Goal: Information Seeking & Learning: Learn about a topic

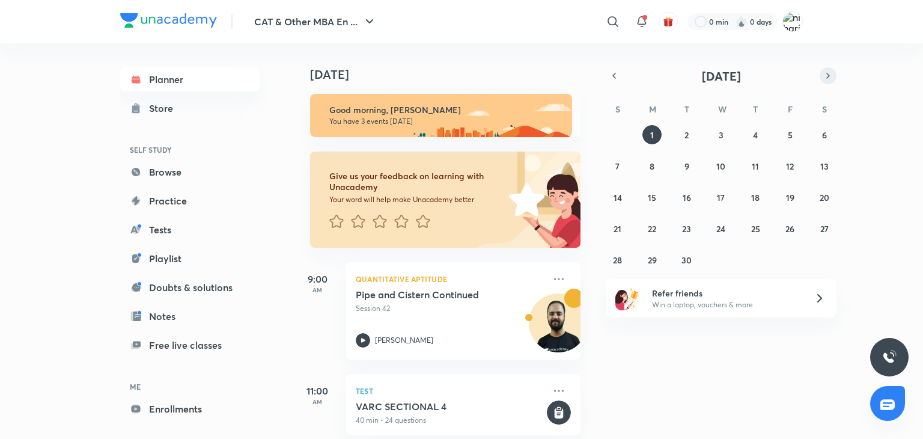
click at [828, 74] on icon "button" at bounding box center [828, 75] width 10 height 11
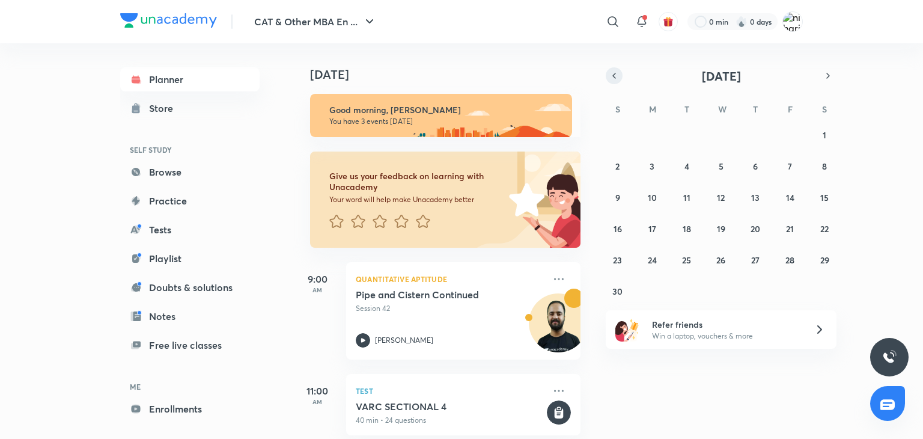
click at [610, 76] on icon "button" at bounding box center [614, 75] width 10 height 11
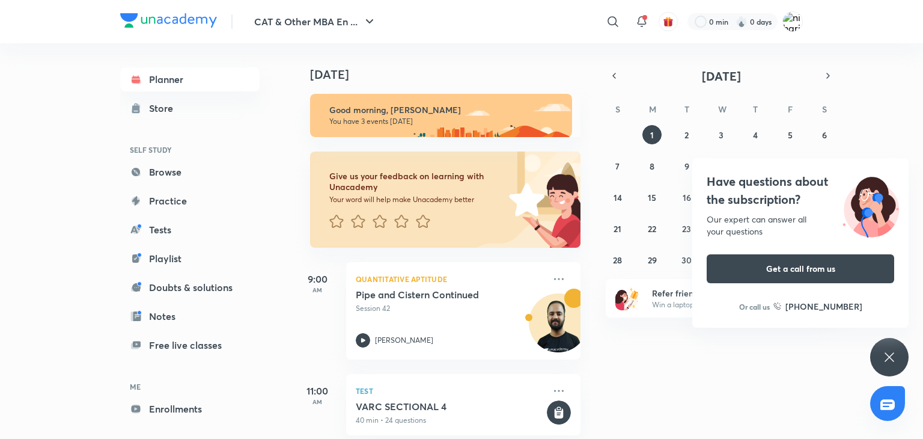
click at [880, 349] on div "Have questions about the subscription? Our expert can answer all your questions…" at bounding box center [889, 357] width 38 height 38
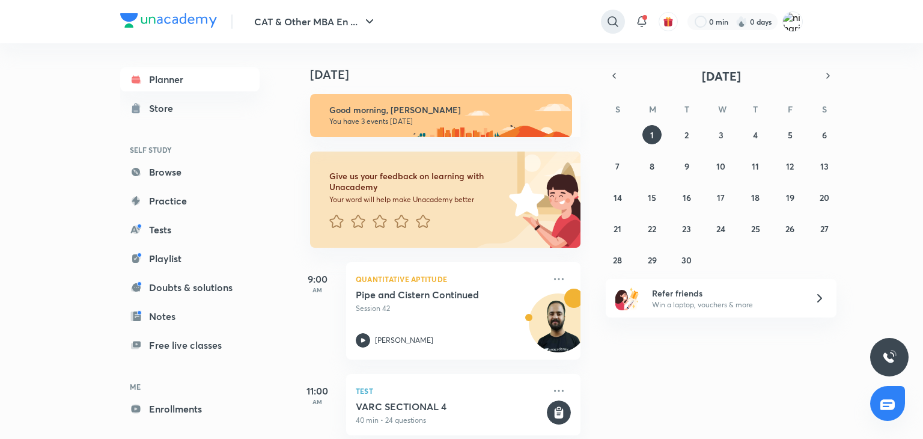
click at [610, 22] on icon at bounding box center [613, 21] width 14 height 14
click at [154, 233] on link "Tests" at bounding box center [189, 229] width 139 height 24
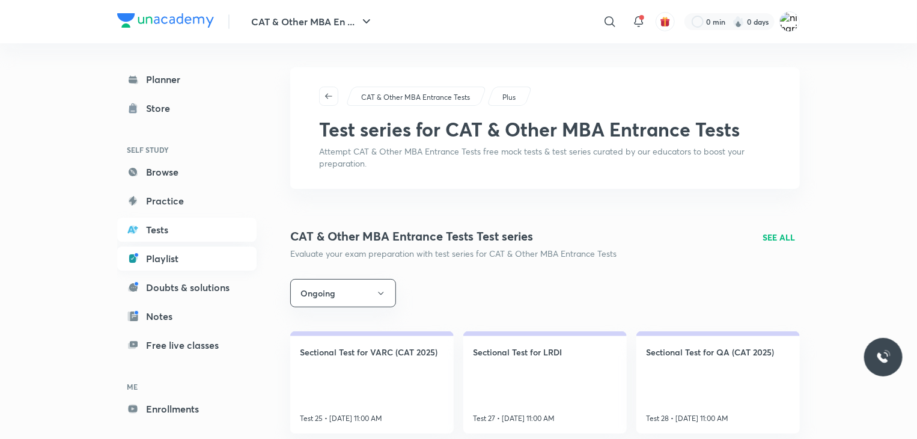
click at [153, 255] on link "Playlist" at bounding box center [186, 258] width 139 height 24
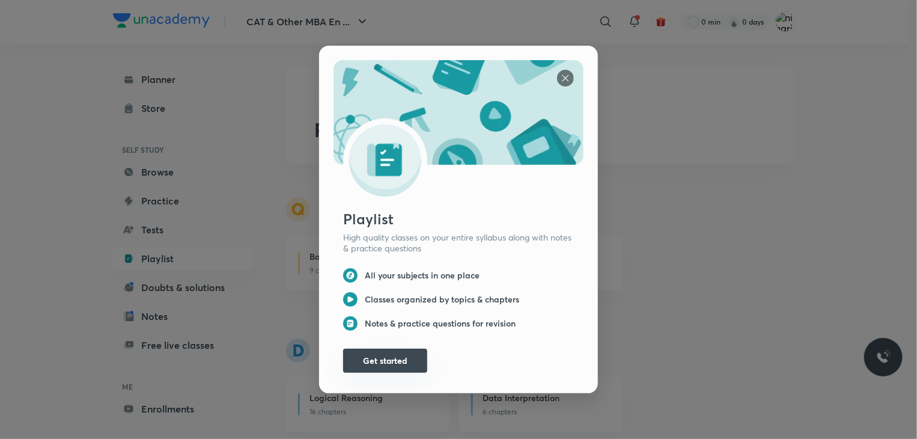
click at [383, 360] on button "Get started" at bounding box center [385, 360] width 84 height 24
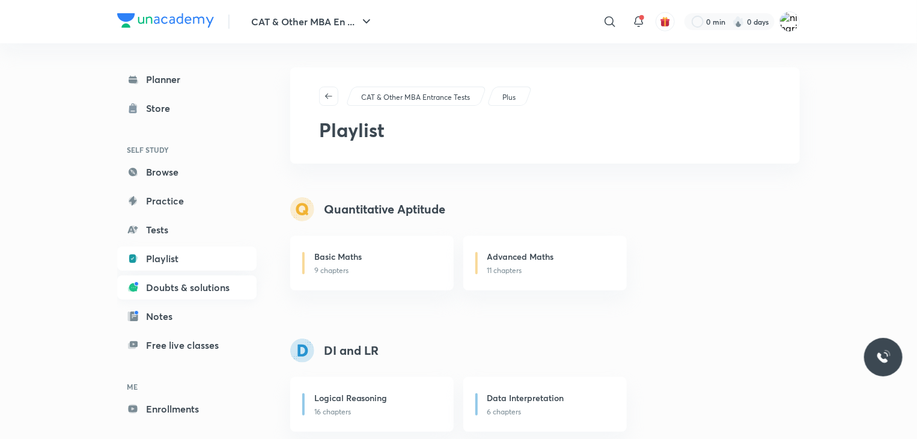
click at [180, 290] on link "Doubts & solutions" at bounding box center [186, 287] width 139 height 24
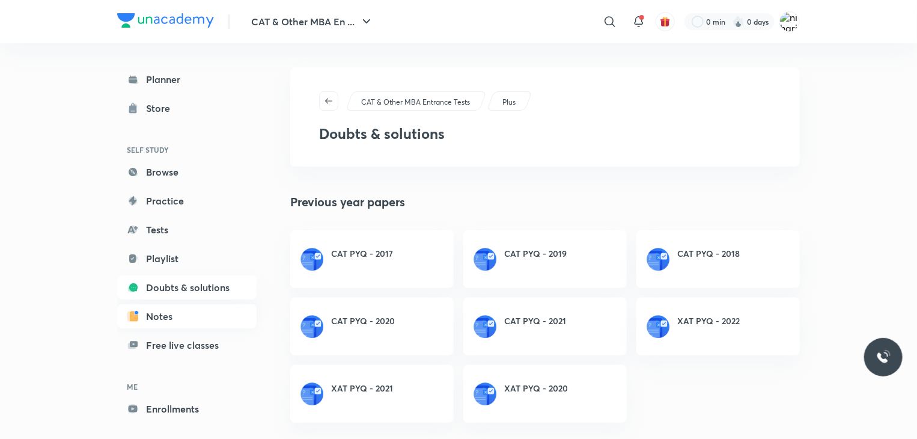
click at [164, 320] on link "Notes" at bounding box center [186, 316] width 139 height 24
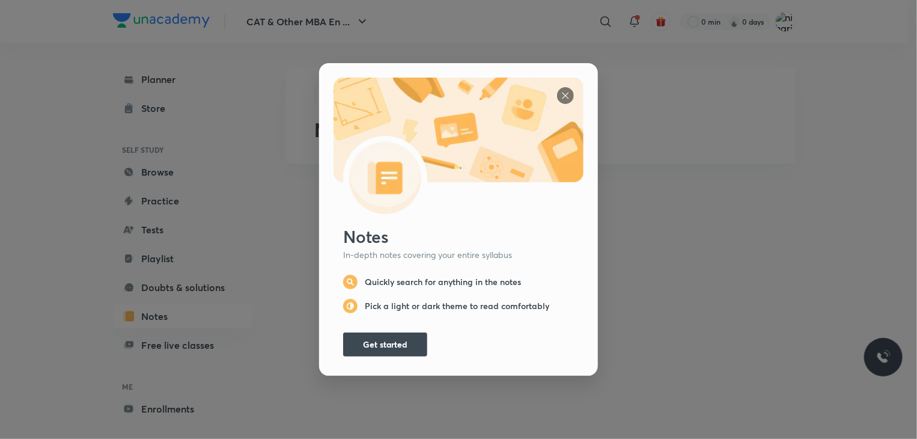
click at [363, 356] on div "Notes In-depth notes covering your entire syllabus Quickly search for anything …" at bounding box center [458, 219] width 279 height 312
click at [363, 350] on button "Get started" at bounding box center [385, 343] width 84 height 24
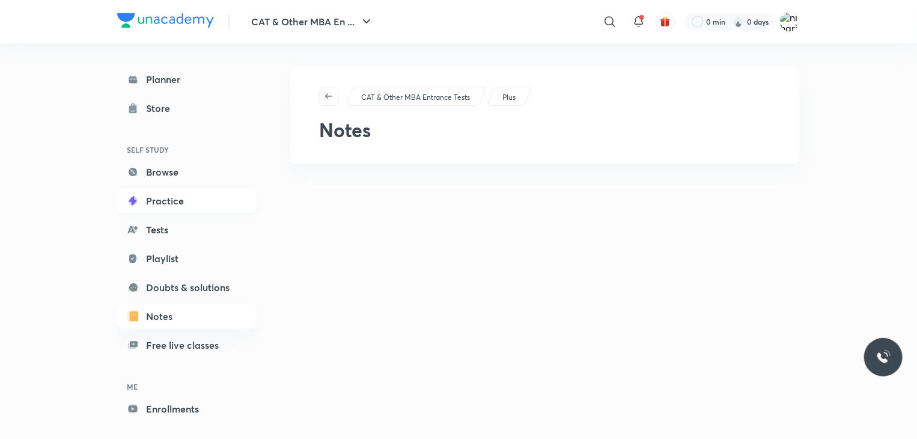
click at [163, 200] on link "Practice" at bounding box center [186, 201] width 139 height 24
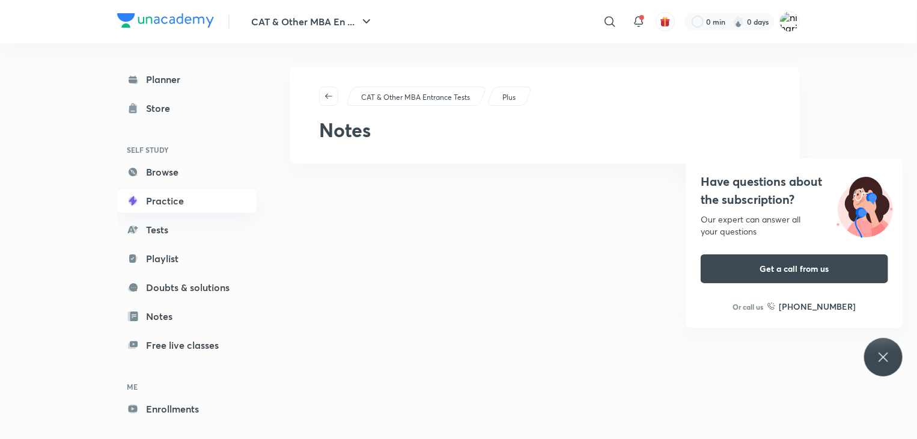
click at [171, 205] on link "Practice" at bounding box center [186, 201] width 139 height 24
click at [146, 234] on link "Tests" at bounding box center [186, 229] width 139 height 24
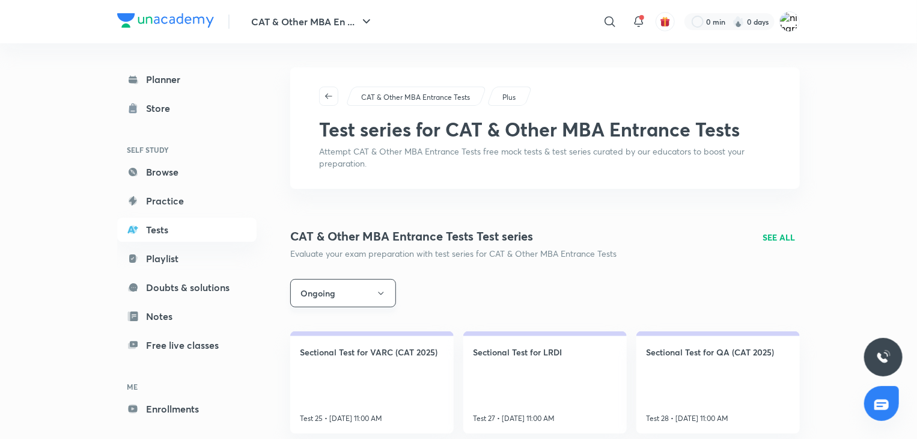
click at [375, 290] on button "Ongoing" at bounding box center [343, 293] width 106 height 28
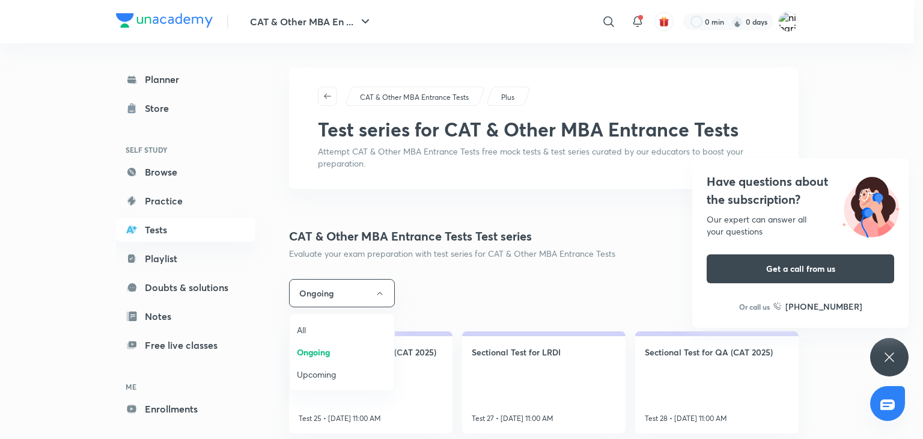
click at [380, 288] on div at bounding box center [461, 219] width 923 height 439
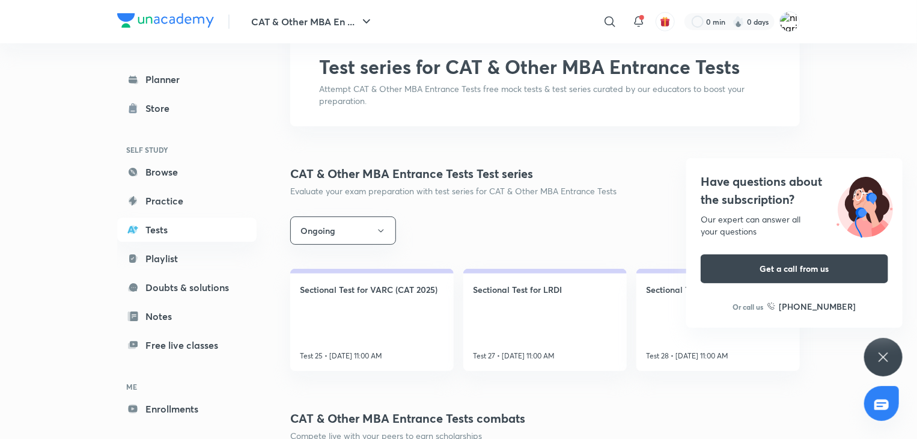
scroll to position [64, 0]
click at [885, 354] on icon at bounding box center [882, 356] width 9 height 9
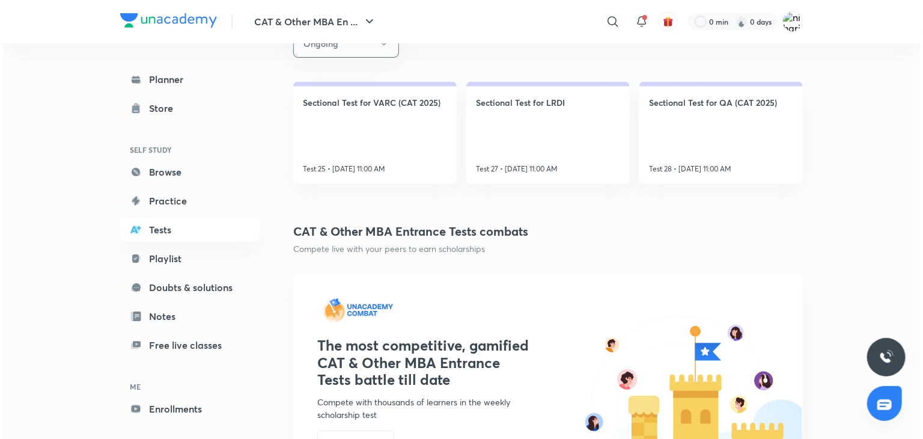
scroll to position [0, 0]
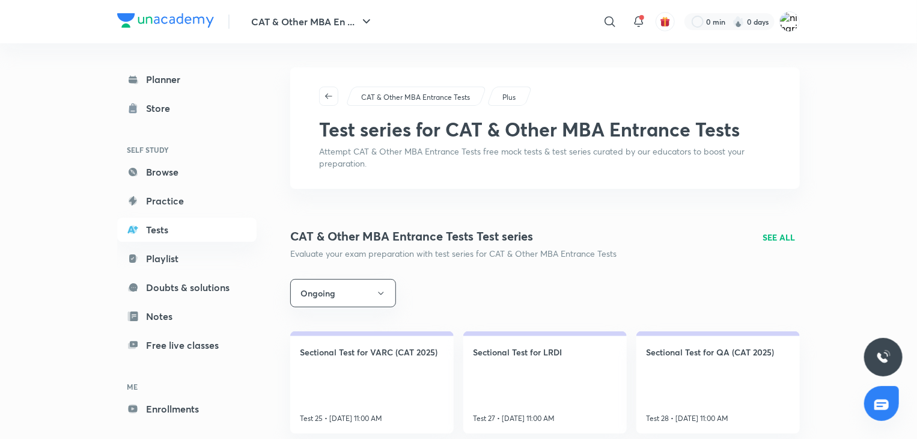
click at [780, 237] on p "SEE ALL" at bounding box center [778, 237] width 32 height 13
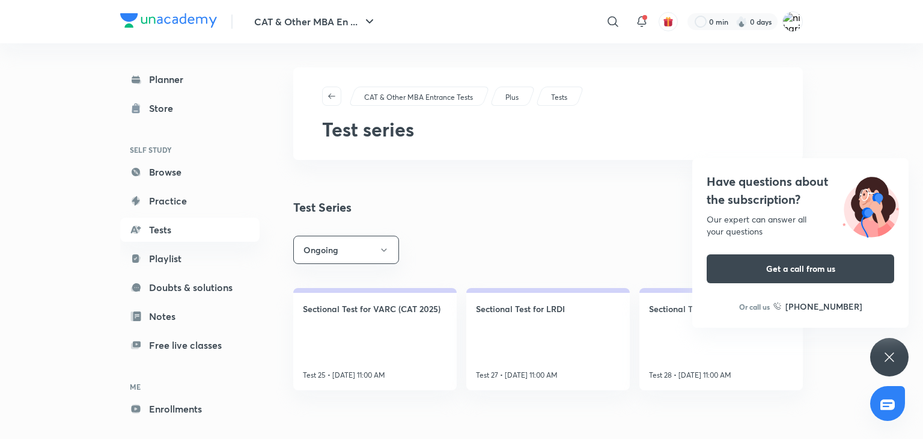
click at [891, 361] on icon at bounding box center [889, 357] width 14 height 14
click at [890, 354] on icon at bounding box center [888, 356] width 9 height 9
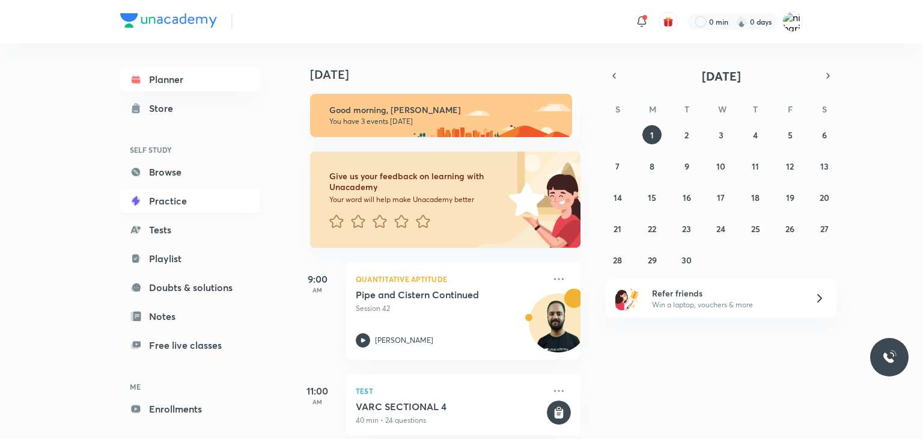
click at [177, 201] on link "Practice" at bounding box center [189, 201] width 139 height 24
click at [159, 201] on link "Practice" at bounding box center [189, 201] width 139 height 24
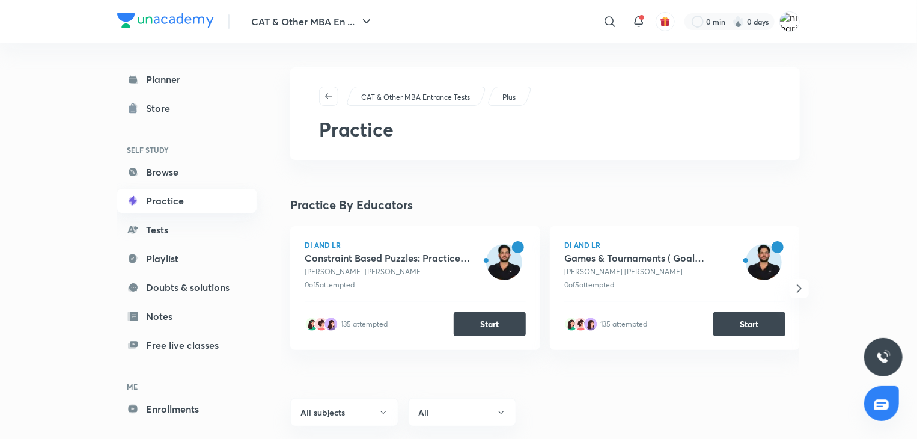
drag, startPoint x: 175, startPoint y: 208, endPoint x: 164, endPoint y: 202, distance: 12.1
click at [164, 202] on link "Practice" at bounding box center [186, 201] width 139 height 24
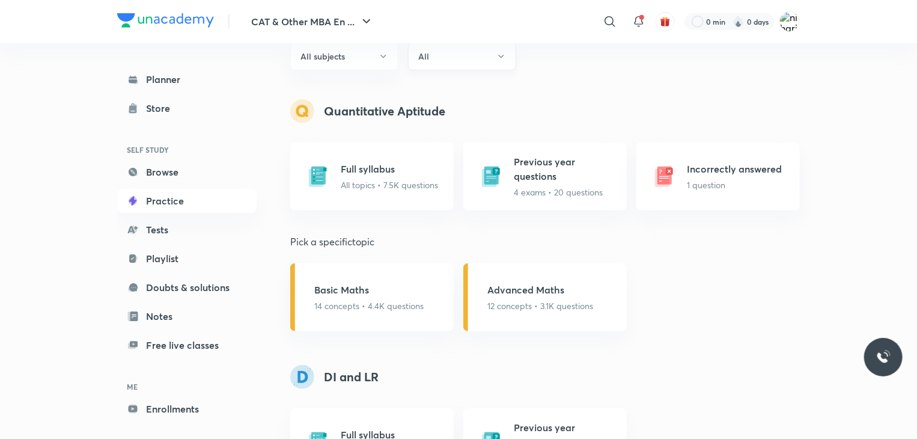
scroll to position [447, 0]
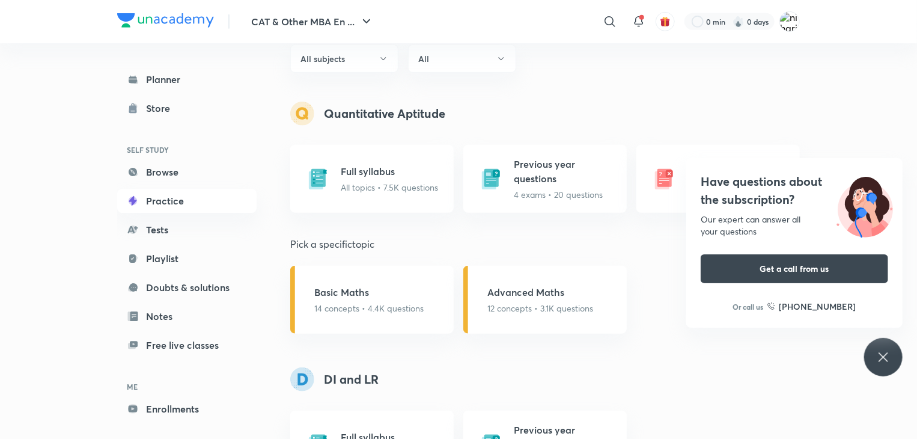
click at [884, 359] on icon at bounding box center [883, 357] width 14 height 14
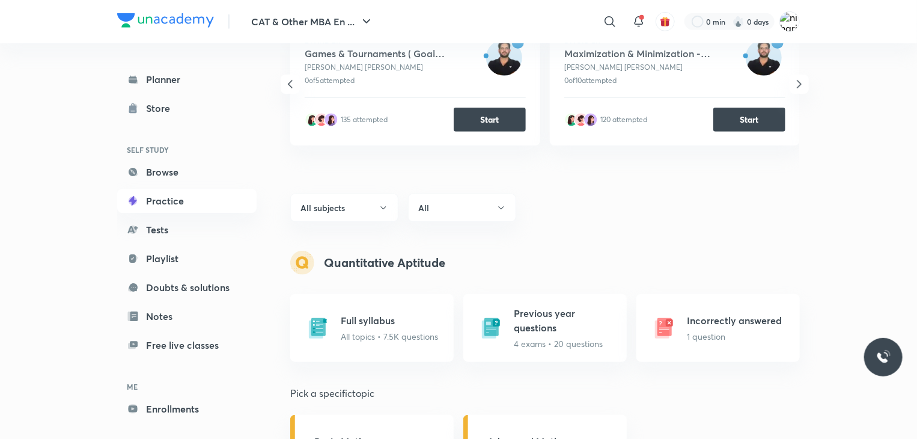
scroll to position [297, 0]
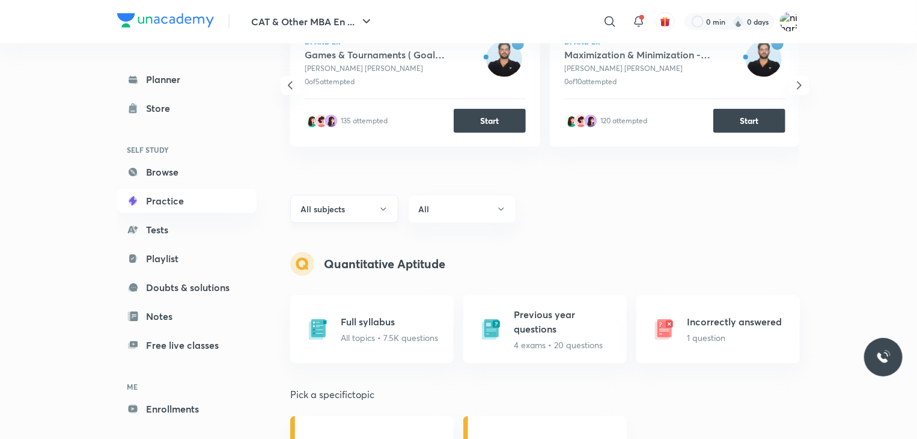
click at [378, 208] on icon "button" at bounding box center [383, 209] width 10 height 10
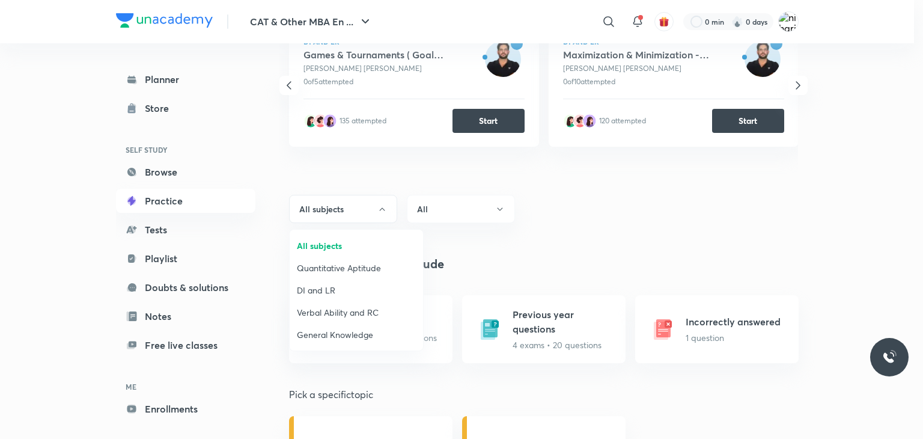
click at [374, 207] on div at bounding box center [461, 219] width 923 height 439
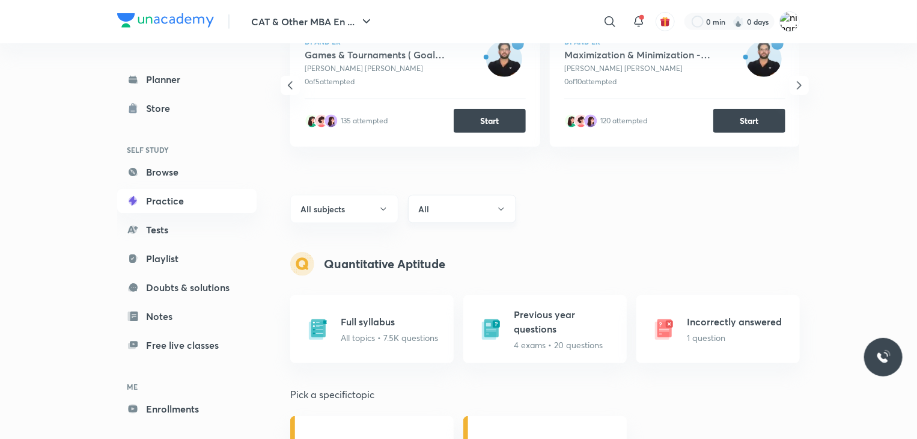
click at [502, 210] on icon "button" at bounding box center [501, 209] width 10 height 10
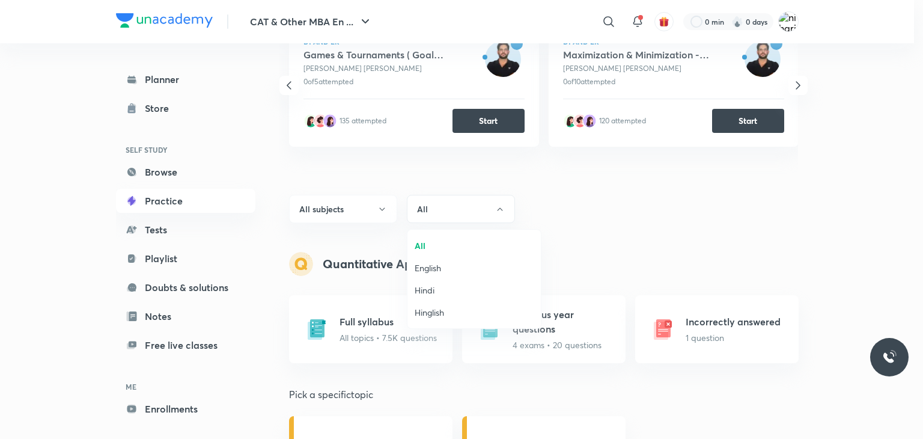
click at [499, 205] on div at bounding box center [461, 219] width 923 height 439
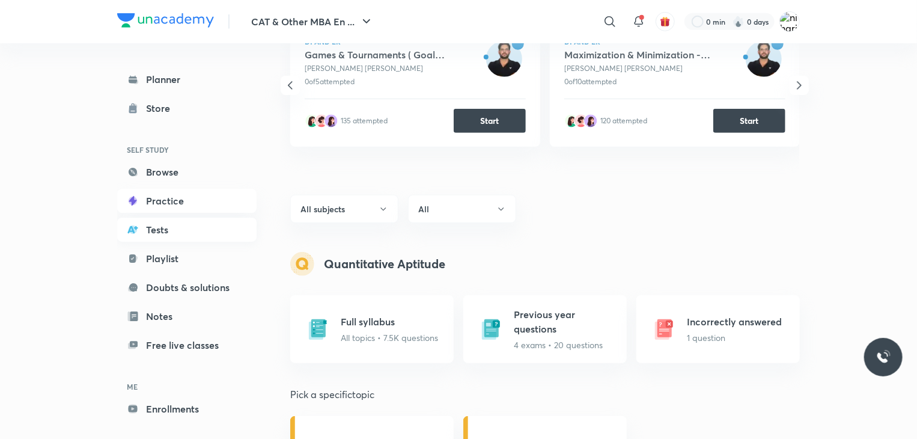
click at [166, 222] on link "Tests" at bounding box center [186, 229] width 139 height 24
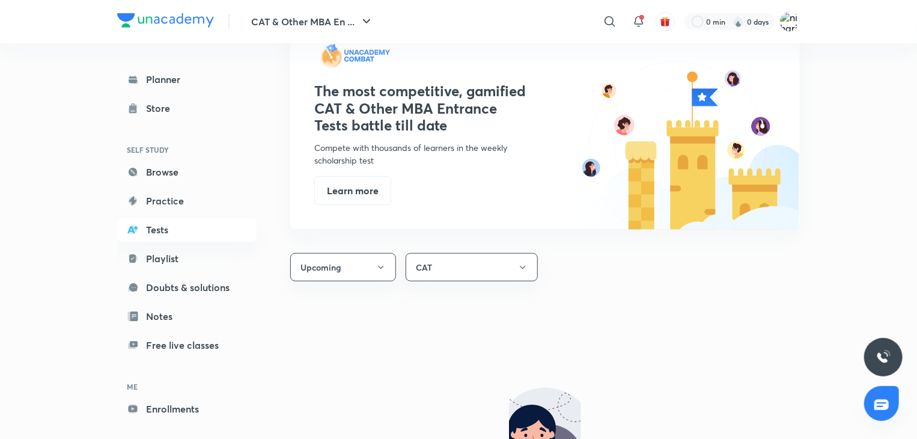
scroll to position [505, 0]
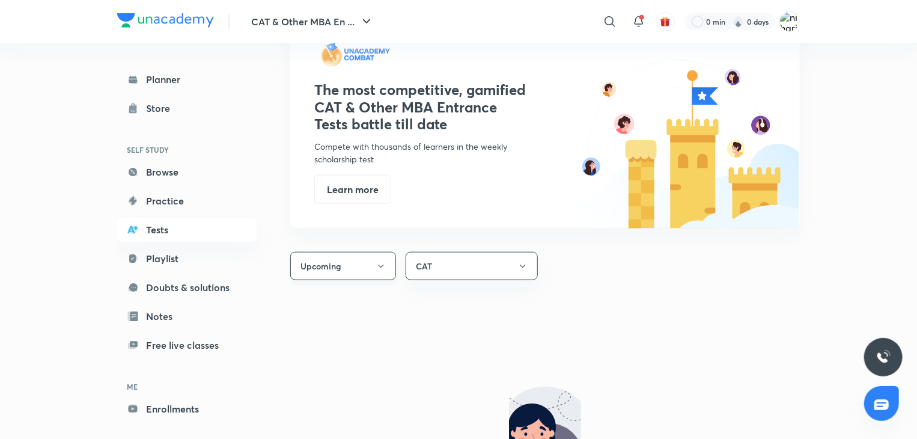
click at [379, 259] on button "Upcoming" at bounding box center [343, 266] width 106 height 28
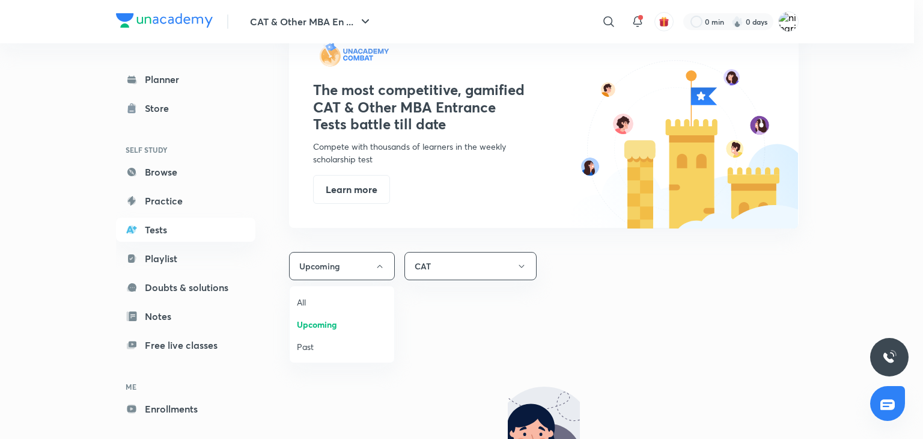
click at [337, 346] on span "Past" at bounding box center [342, 346] width 90 height 13
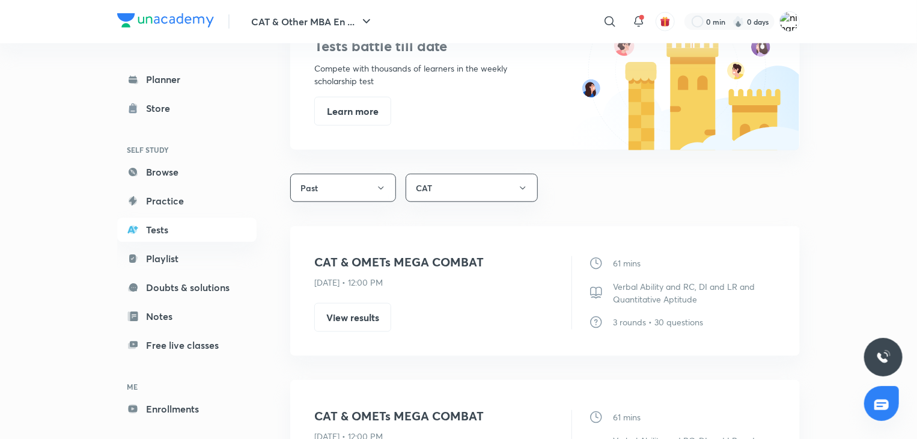
scroll to position [583, 0]
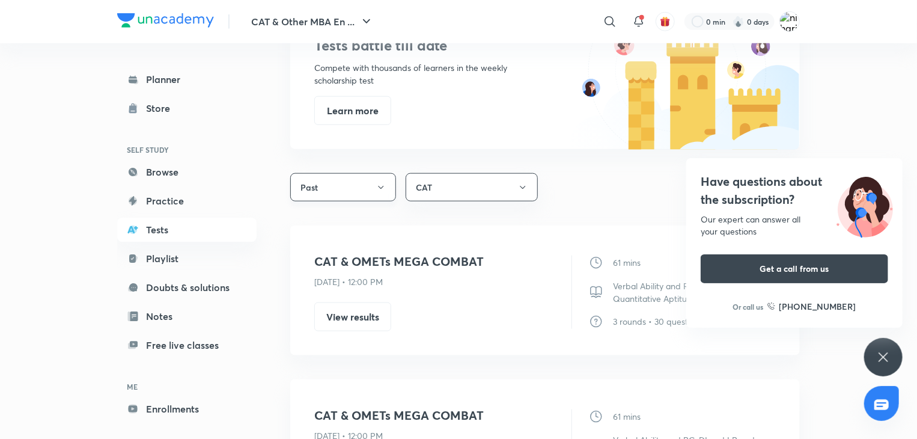
click at [375, 182] on button "Past" at bounding box center [343, 187] width 106 height 28
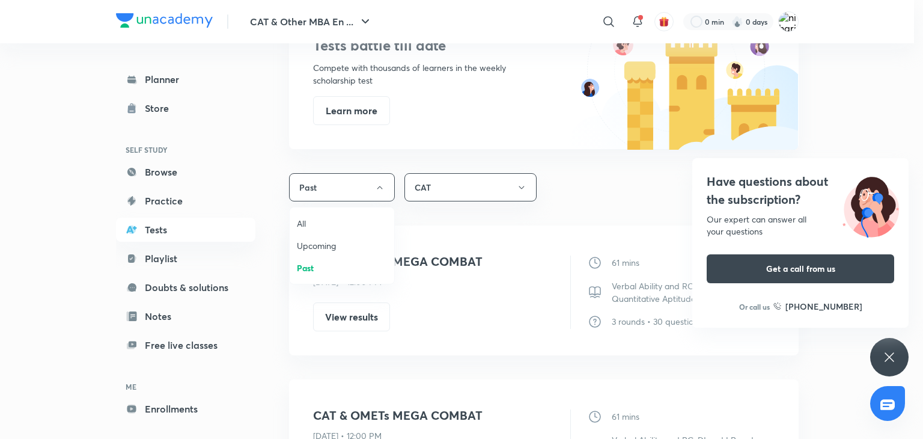
click at [488, 305] on div at bounding box center [461, 219] width 923 height 439
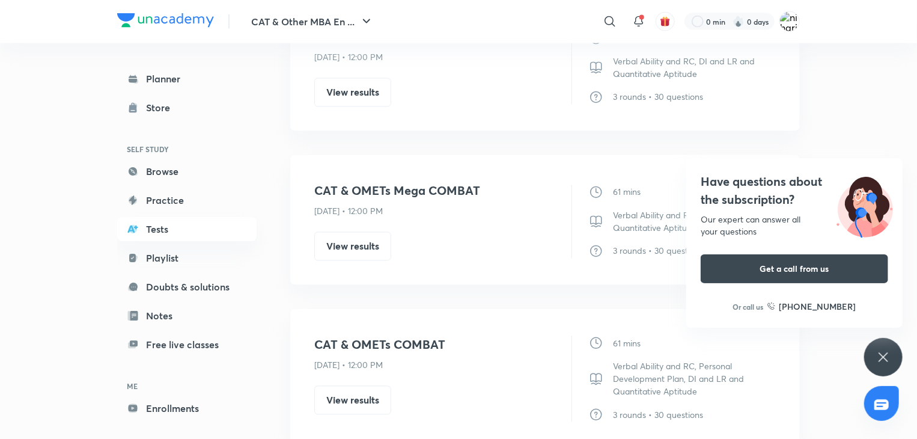
scroll to position [1138, 0]
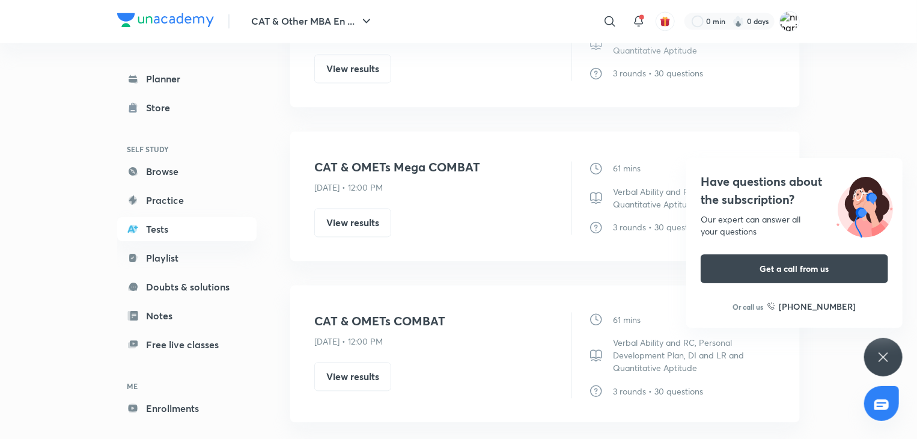
click at [873, 355] on div "Have questions about the subscription? Our expert can answer all your questions…" at bounding box center [883, 357] width 38 height 38
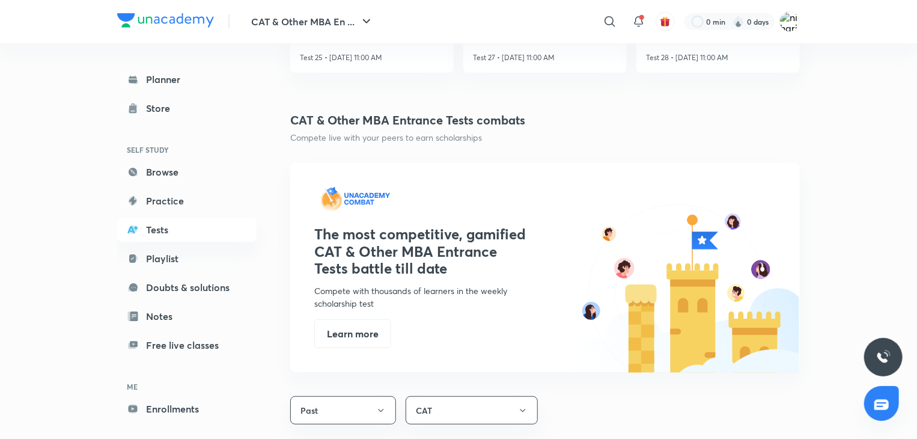
scroll to position [357, 0]
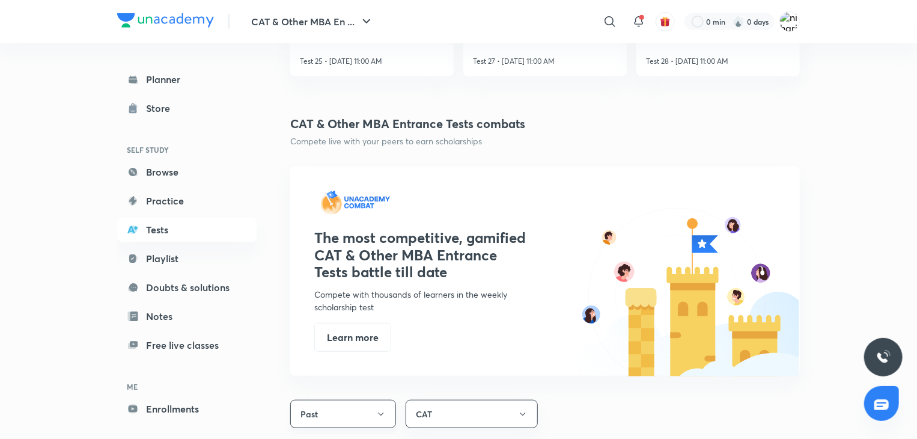
click at [378, 411] on icon "button" at bounding box center [381, 414] width 10 height 10
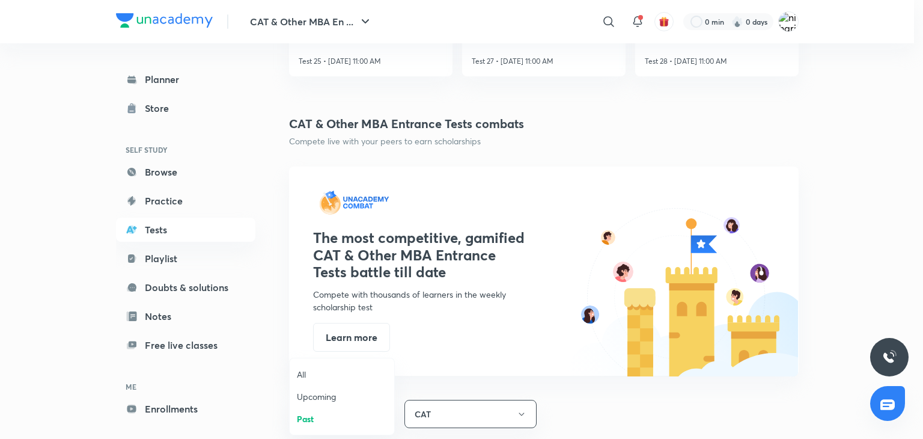
click at [341, 394] on span "Upcoming" at bounding box center [342, 396] width 90 height 13
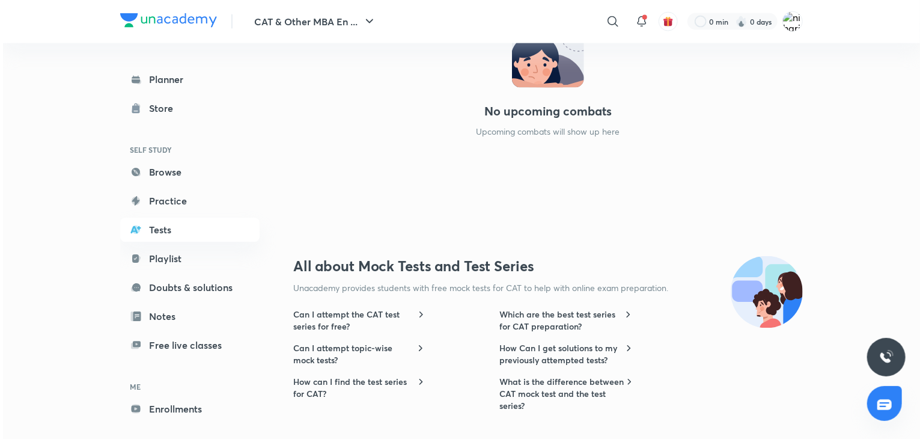
scroll to position [875, 0]
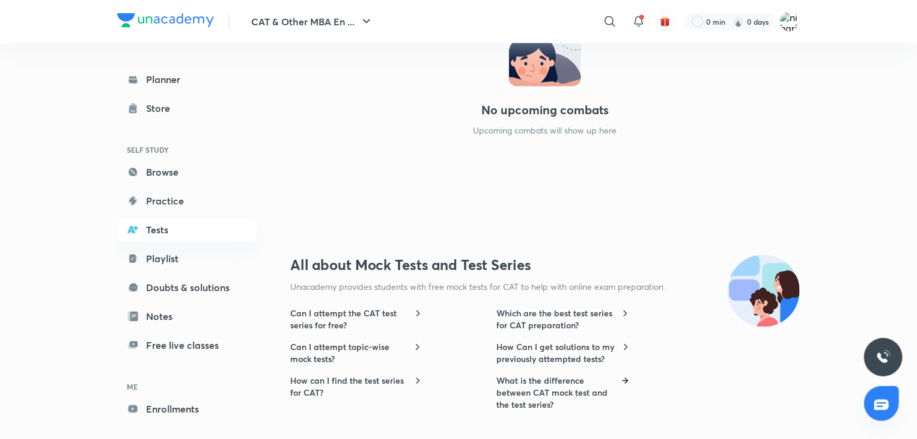
click at [526, 402] on h6 "What is the difference between CAT mock test and the test series?" at bounding box center [556, 393] width 121 height 36
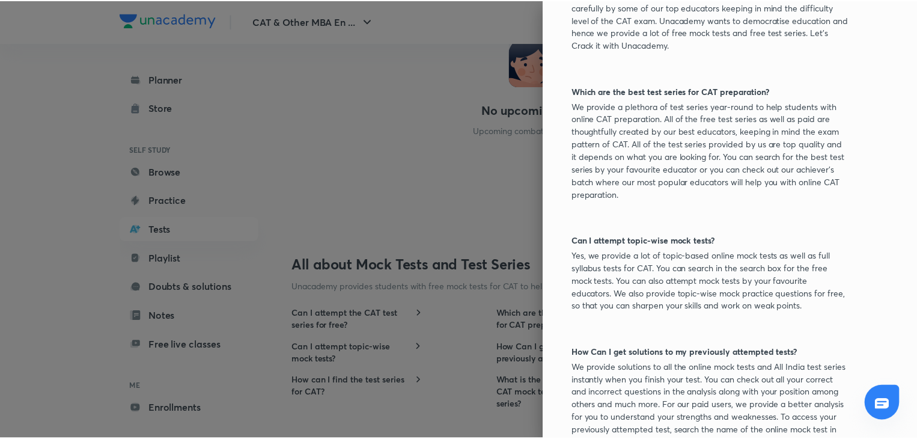
scroll to position [113, 0]
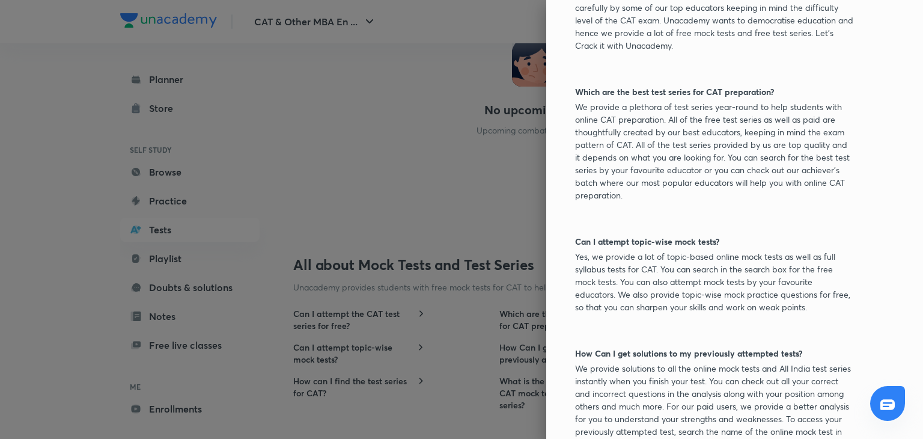
click at [482, 190] on div at bounding box center [461, 219] width 923 height 439
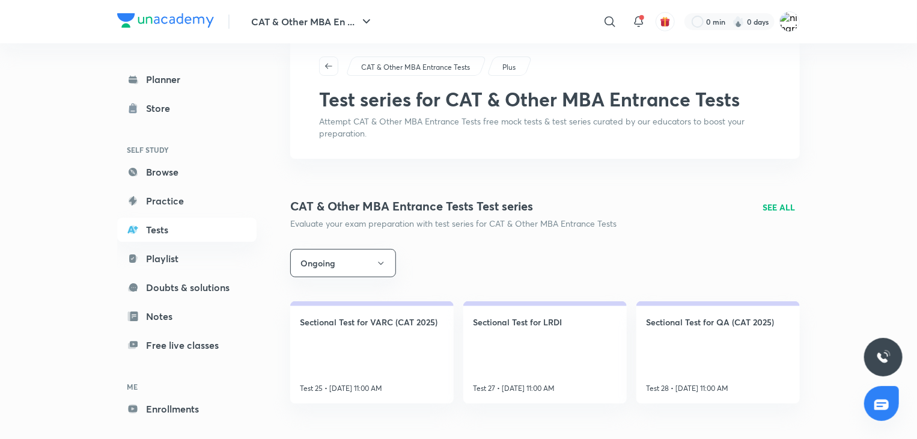
scroll to position [0, 0]
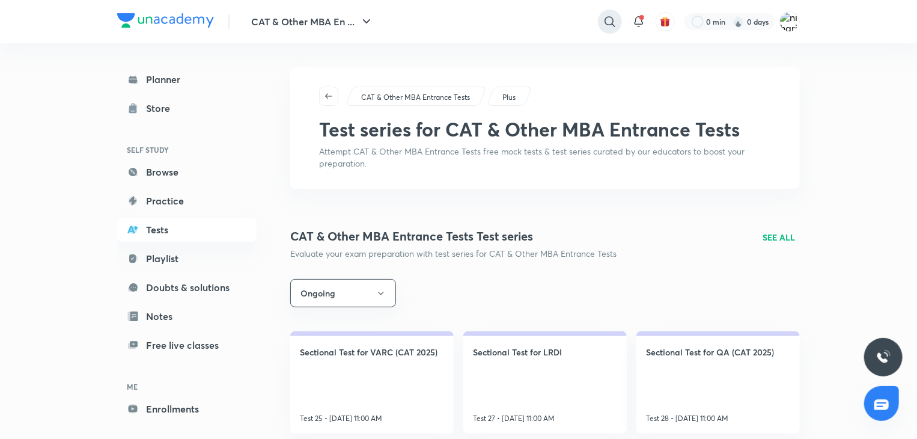
click at [607, 27] on icon at bounding box center [610, 21] width 14 height 14
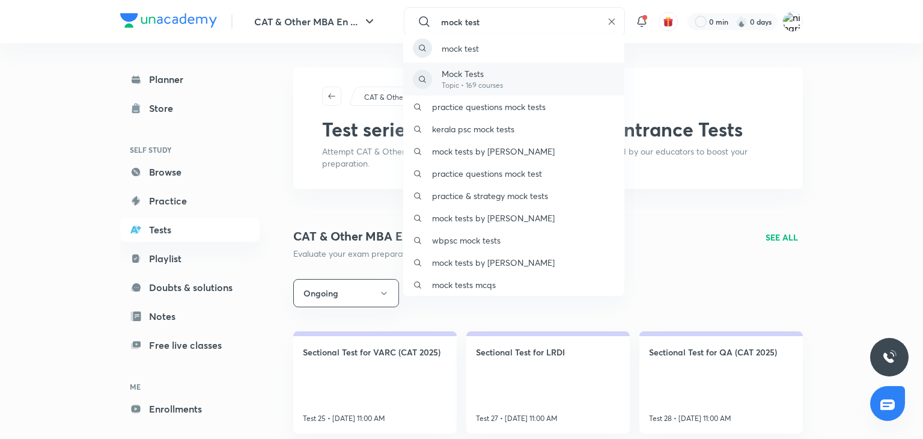
type input "mock test"
click at [498, 76] on p "Mock Tests" at bounding box center [472, 73] width 61 height 13
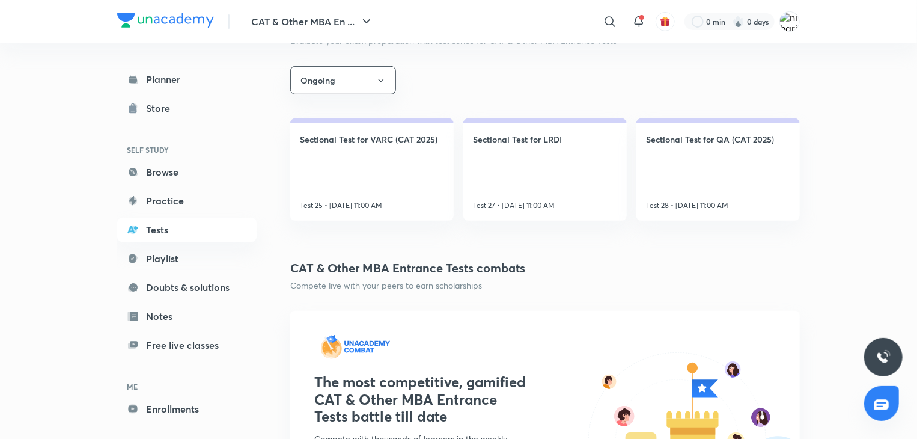
scroll to position [214, 0]
click at [381, 179] on link "Sectional Test for VARC (CAT 2025) Test 25 • Sep 1, 11:00 AM" at bounding box center [371, 168] width 163 height 102
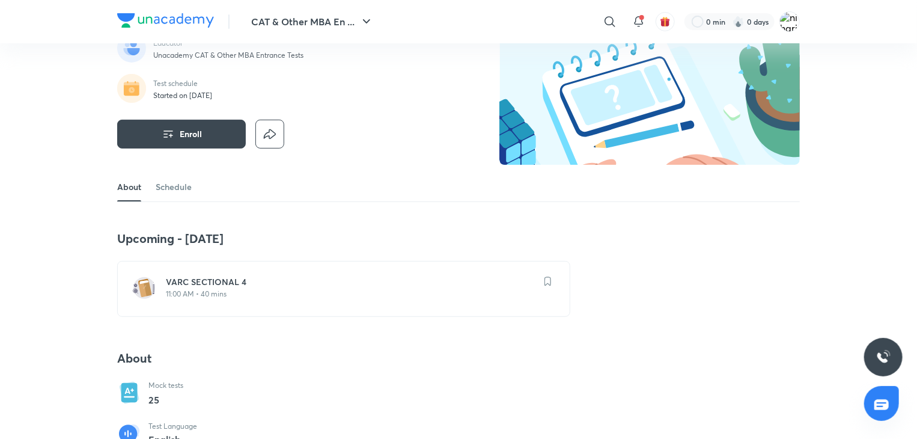
scroll to position [71, 0]
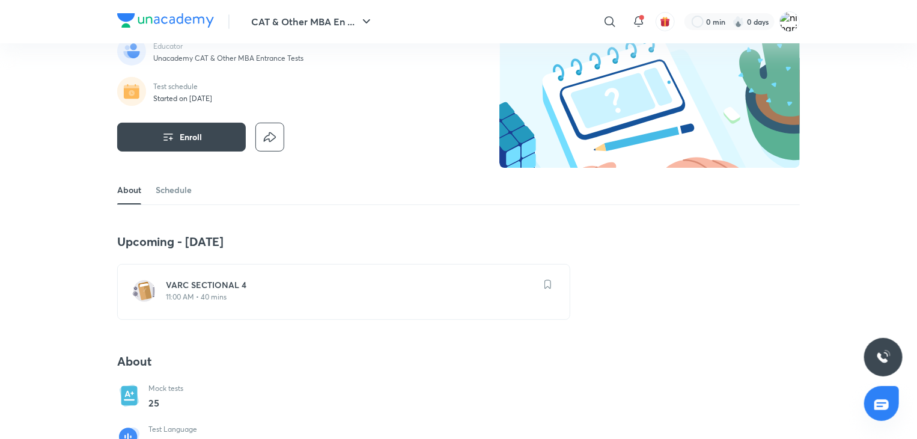
click at [339, 318] on div "VARC SECTIONAL 4 11:00 AM • 40 mins" at bounding box center [343, 292] width 453 height 56
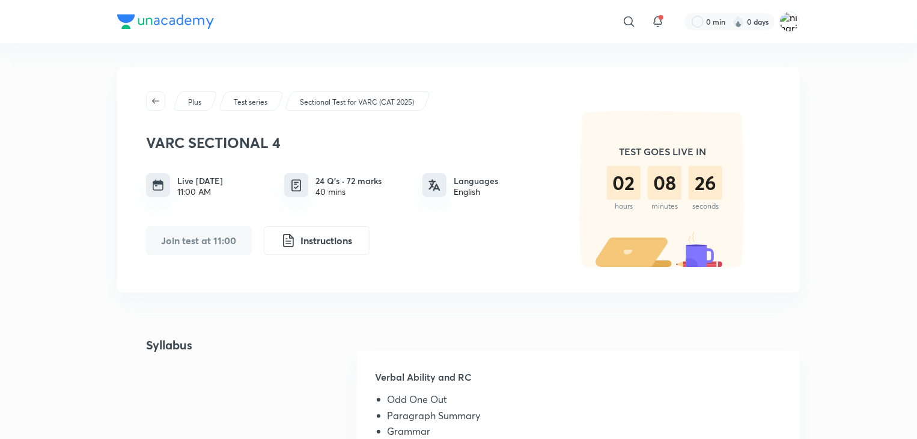
click at [213, 248] on button "Join test at 11:00" at bounding box center [199, 240] width 106 height 29
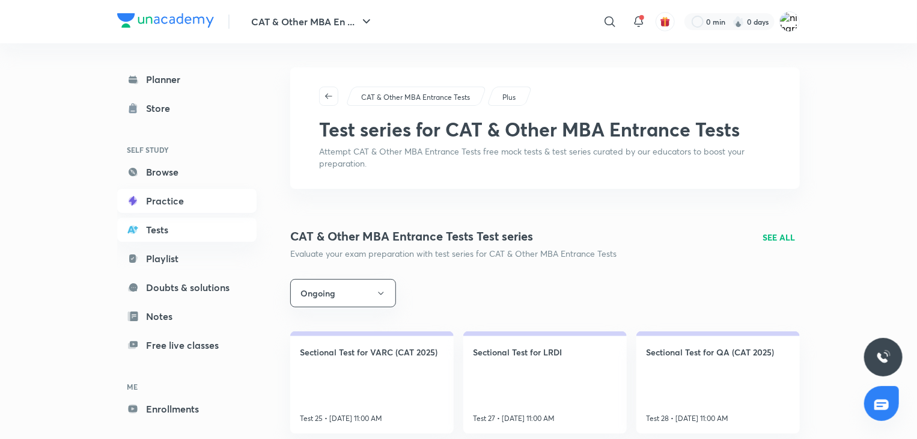
click at [195, 201] on link "Practice" at bounding box center [186, 201] width 139 height 24
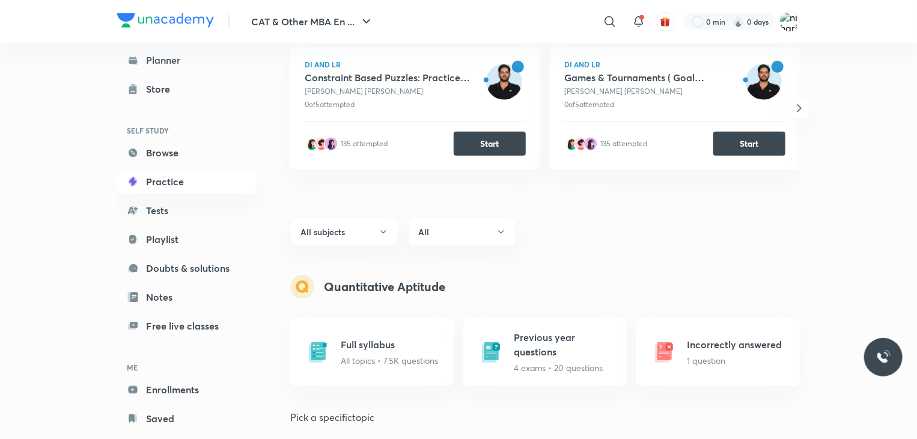
scroll to position [226, 0]
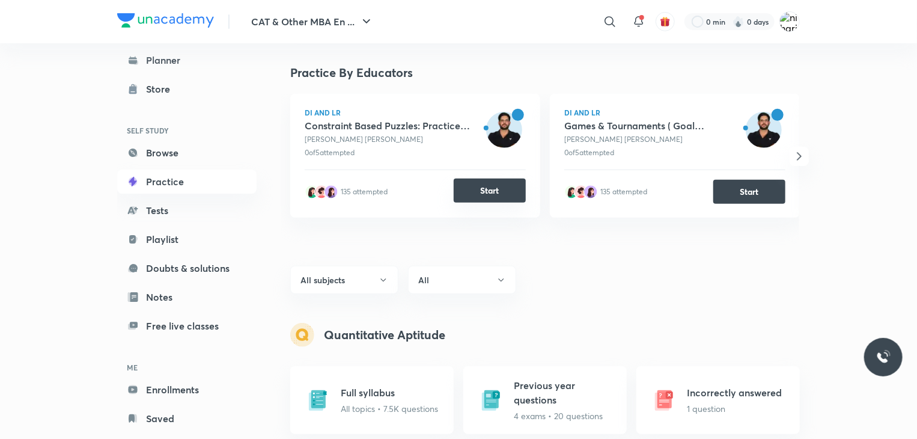
click at [483, 195] on button "Start" at bounding box center [490, 190] width 72 height 24
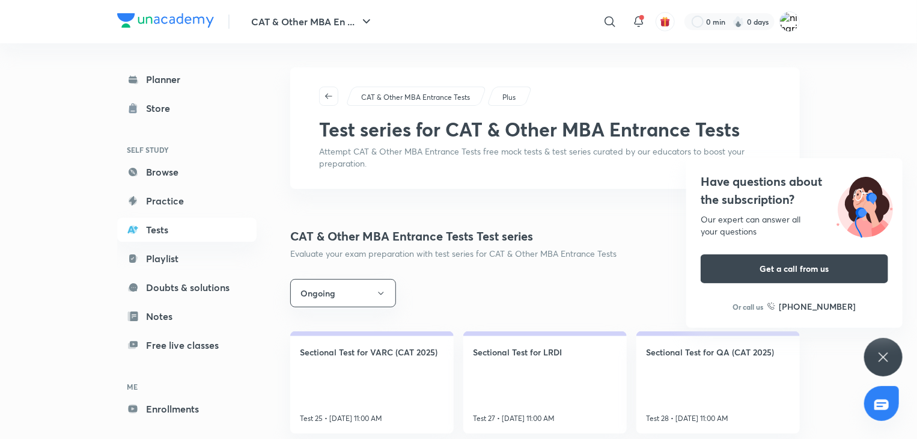
click at [886, 363] on icon at bounding box center [883, 357] width 14 height 14
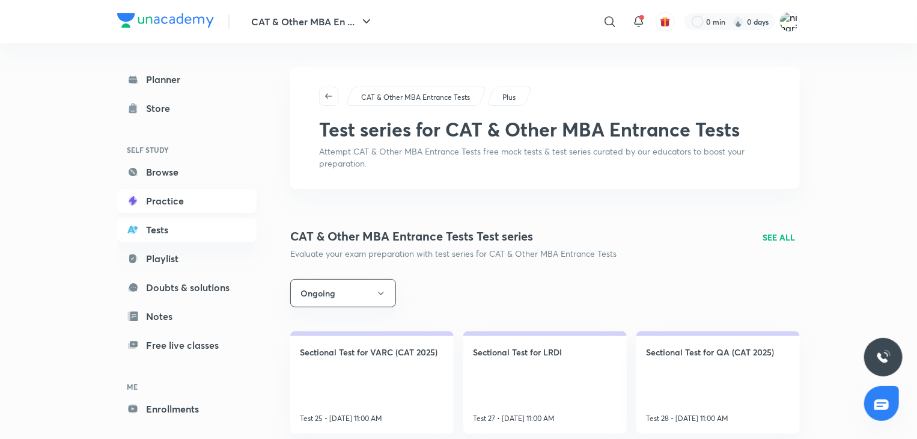
click at [166, 199] on link "Practice" at bounding box center [186, 201] width 139 height 24
click at [185, 205] on link "Practice" at bounding box center [186, 201] width 139 height 24
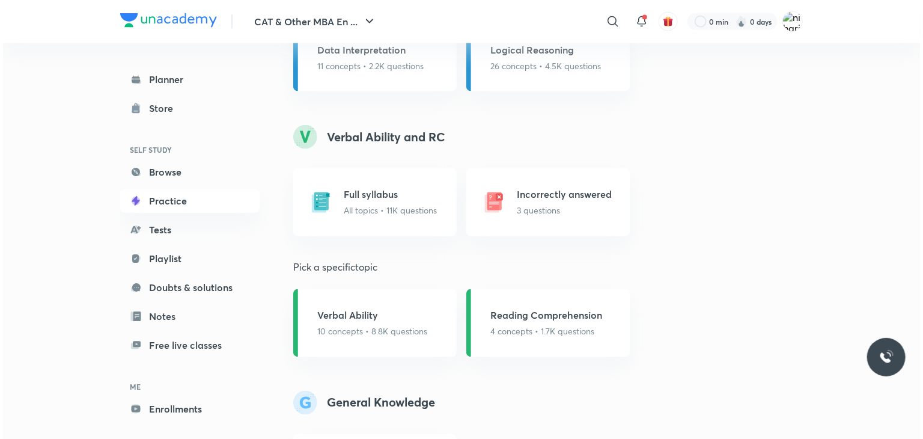
scroll to position [953, 0]
click at [326, 210] on img at bounding box center [318, 203] width 26 height 26
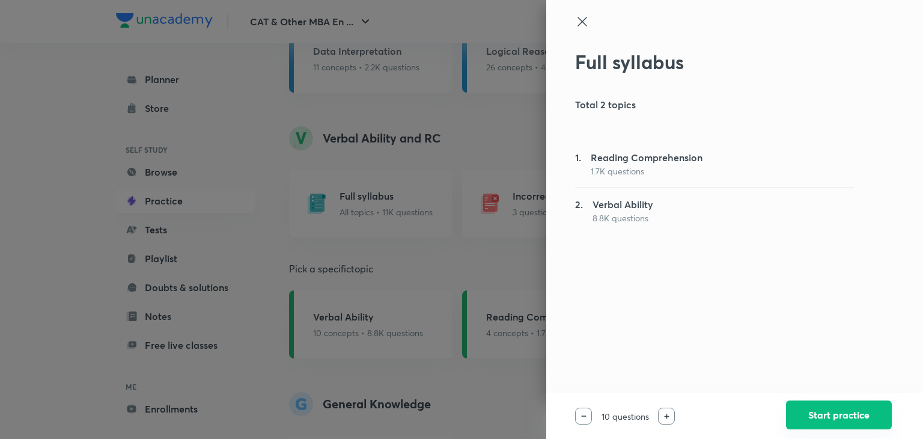
click at [810, 420] on button "Start practice" at bounding box center [839, 414] width 106 height 29
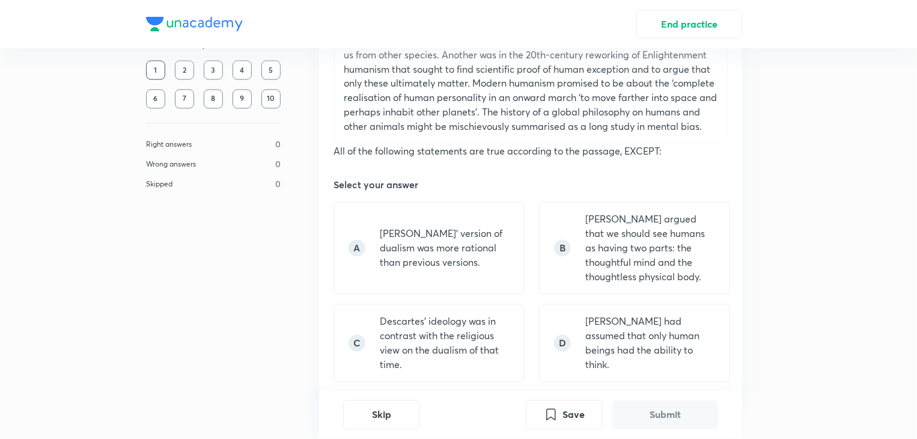
scroll to position [1137, 0]
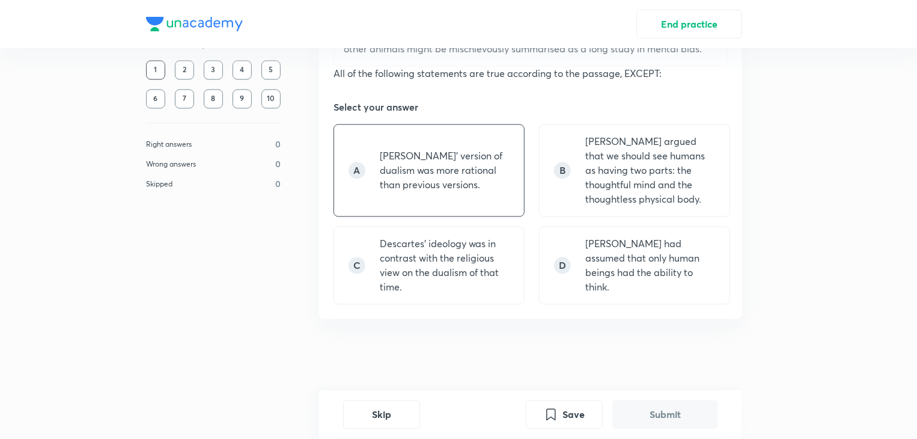
click at [439, 190] on p "René Descartes’ version of dualism was more rational than previous versions." at bounding box center [445, 170] width 130 height 43
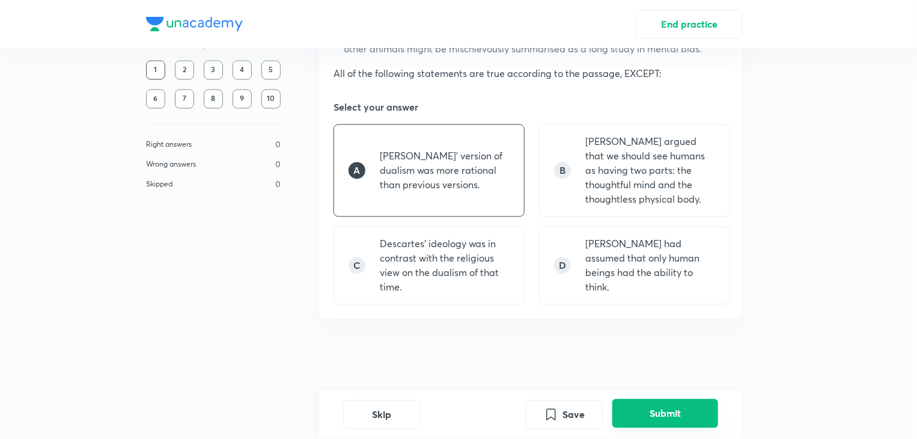
click at [652, 416] on button "Submit" at bounding box center [665, 413] width 106 height 29
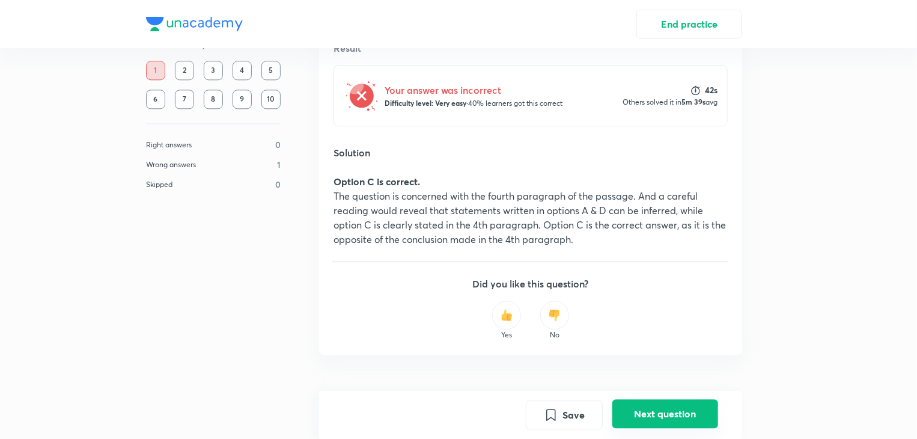
click at [647, 404] on button "Next question" at bounding box center [665, 413] width 106 height 29
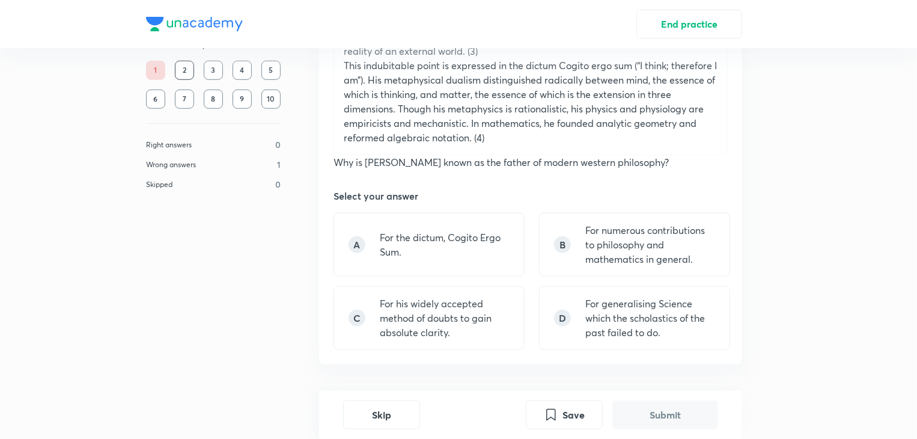
scroll to position [532, 0]
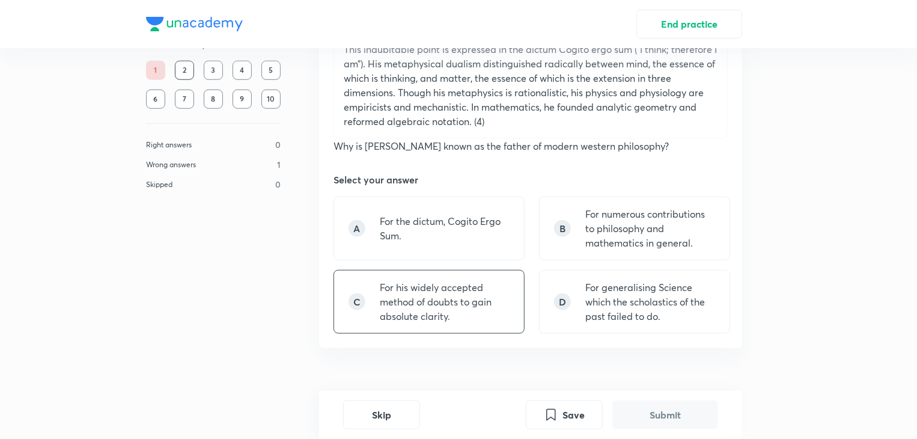
click at [483, 280] on p "For his widely accepted method of doubts to gain absolute clarity." at bounding box center [445, 301] width 130 height 43
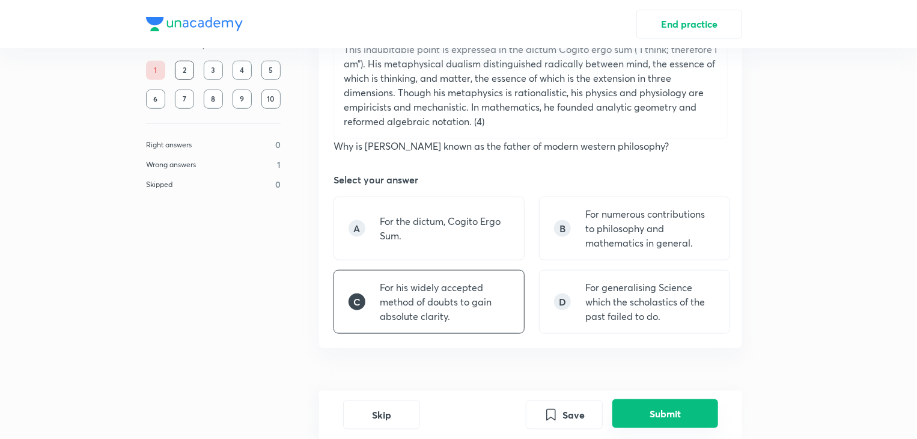
click at [651, 408] on button "Submit" at bounding box center [665, 413] width 106 height 29
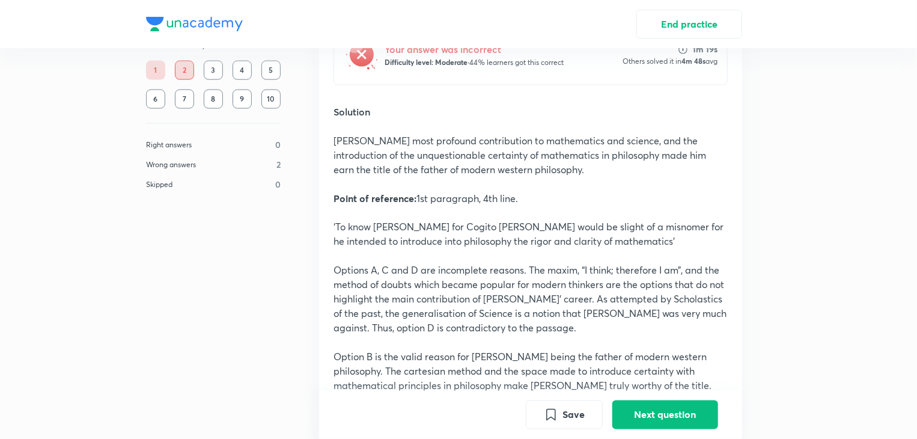
scroll to position [917, 0]
click at [651, 404] on button "Next question" at bounding box center [665, 413] width 106 height 29
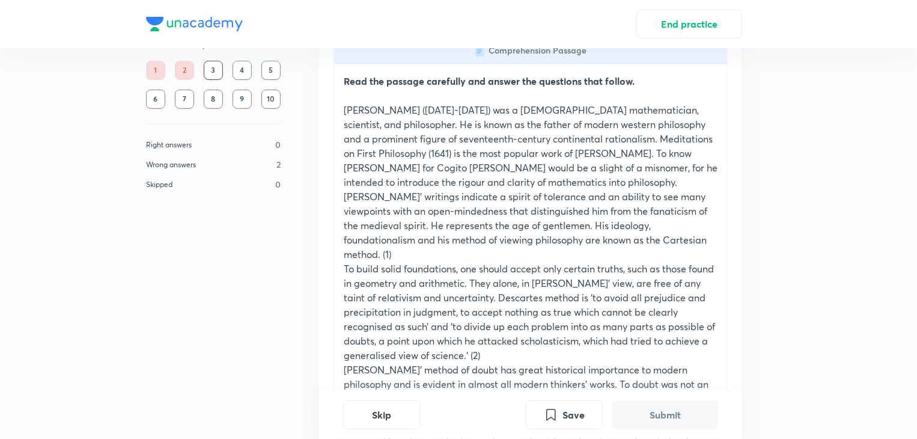
scroll to position [84, 0]
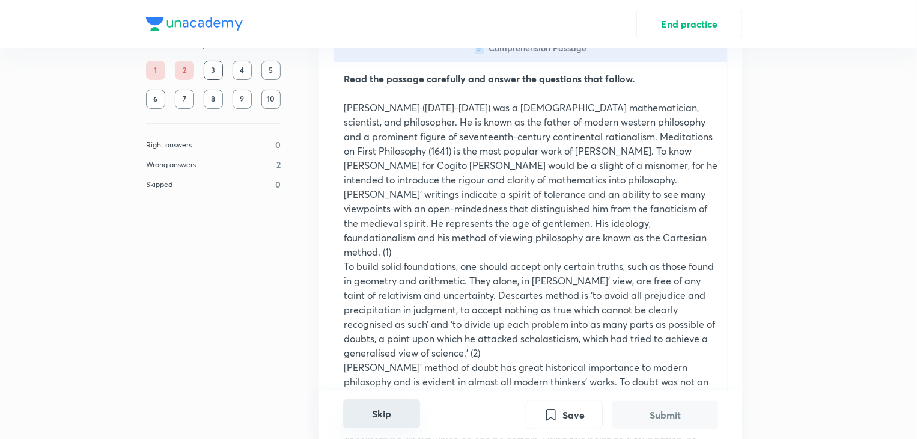
click at [384, 411] on button "Skip" at bounding box center [381, 413] width 77 height 29
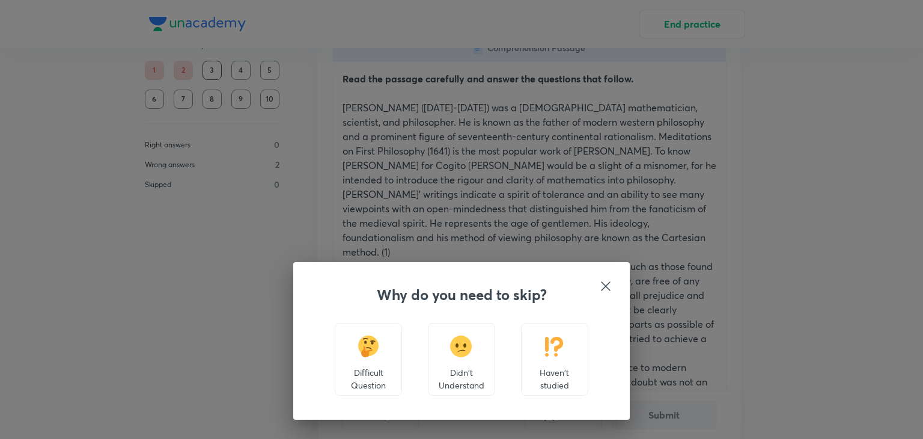
click at [601, 277] on div "Why do you need to skip? Difficult Question Didn't Understand Haven't studied" at bounding box center [461, 340] width 336 height 157
click at [607, 294] on div at bounding box center [605, 287] width 14 height 16
click at [607, 274] on div "Why do you need to skip? Difficult Question Didn't Understand Haven't studied" at bounding box center [461, 340] width 336 height 157
click at [604, 281] on icon at bounding box center [605, 286] width 14 height 14
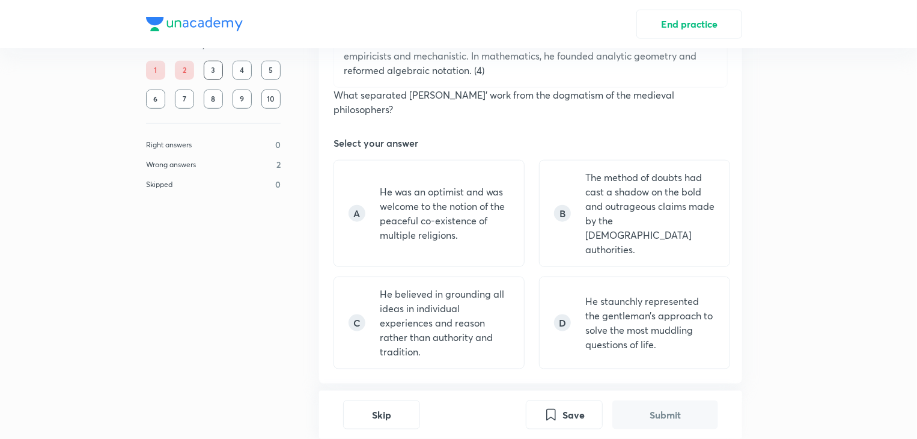
scroll to position [584, 0]
click at [578, 174] on div "B The method of doubts had cast a shadow on the bold and outrageous claims made…" at bounding box center [634, 212] width 191 height 107
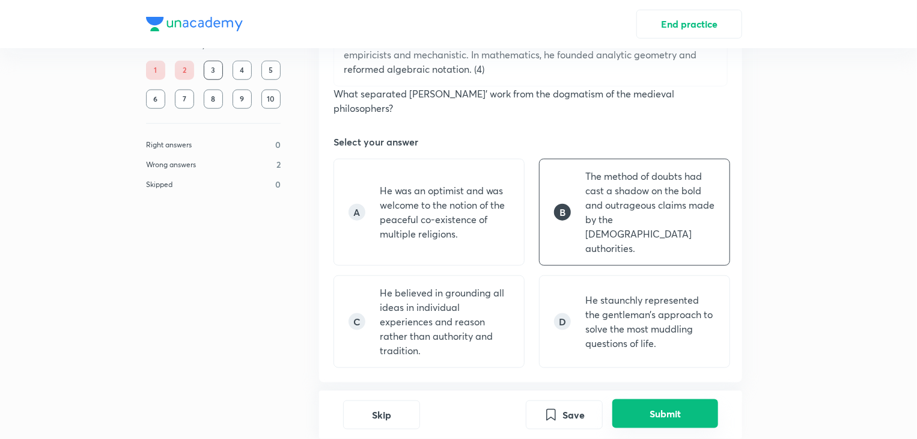
click at [633, 417] on button "Submit" at bounding box center [665, 413] width 106 height 29
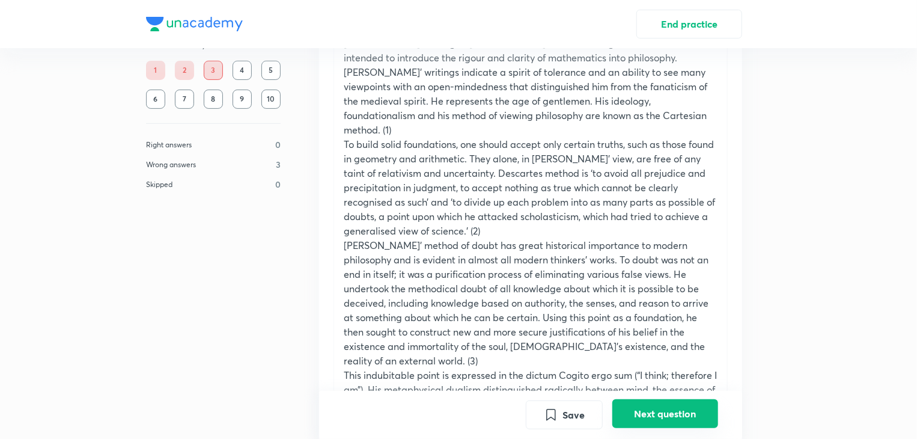
scroll to position [205, 0]
click at [639, 411] on button "Next question" at bounding box center [665, 413] width 106 height 29
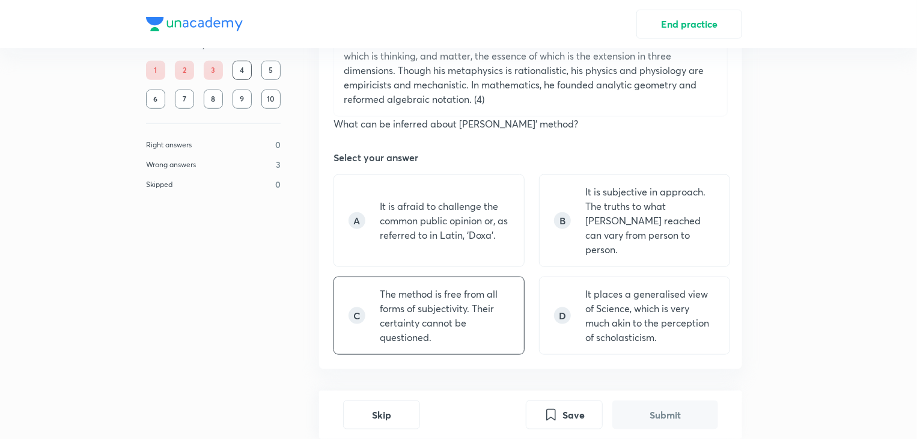
scroll to position [555, 0]
click at [413, 285] on p "The method is free from all forms of subjectivity. Their certainty cannot be qu…" at bounding box center [445, 314] width 130 height 58
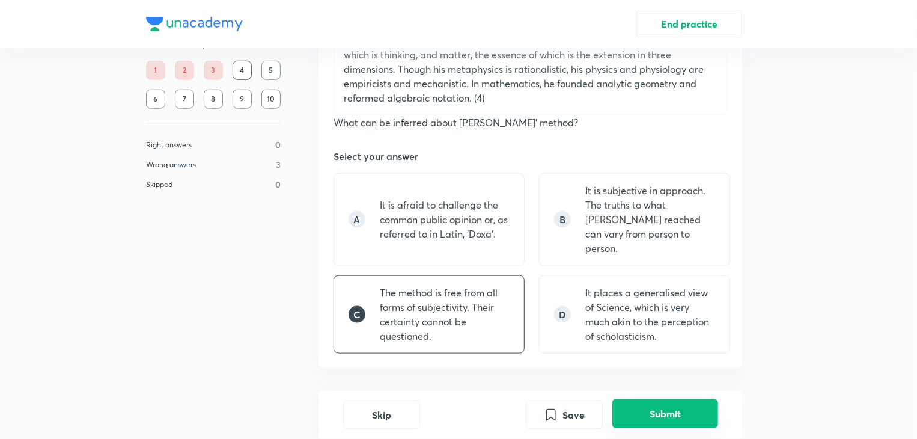
click at [637, 421] on button "Submit" at bounding box center [665, 413] width 106 height 29
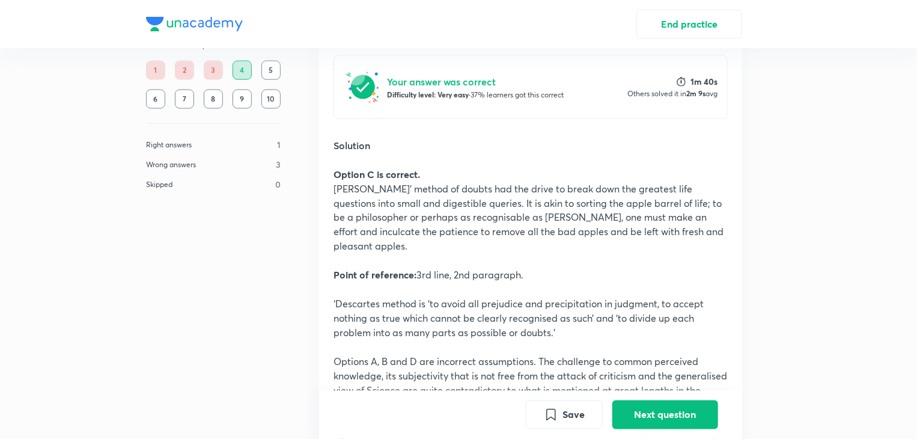
scroll to position [919, 0]
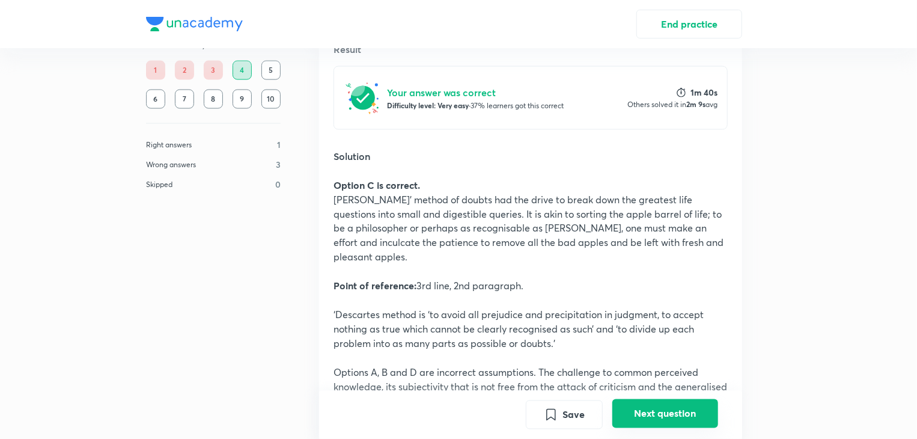
click at [669, 408] on button "Next question" at bounding box center [665, 413] width 106 height 29
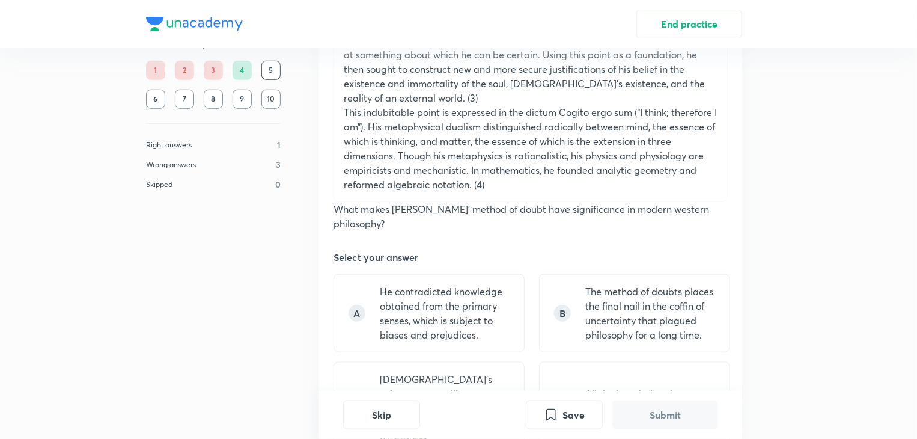
scroll to position [529, 0]
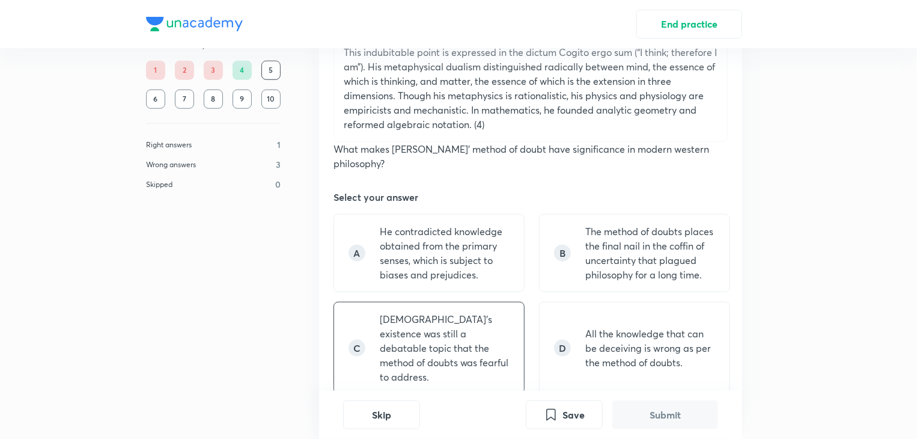
click at [486, 330] on p "God’s existence was still a debatable topic that the method of doubts was fearf…" at bounding box center [445, 348] width 130 height 72
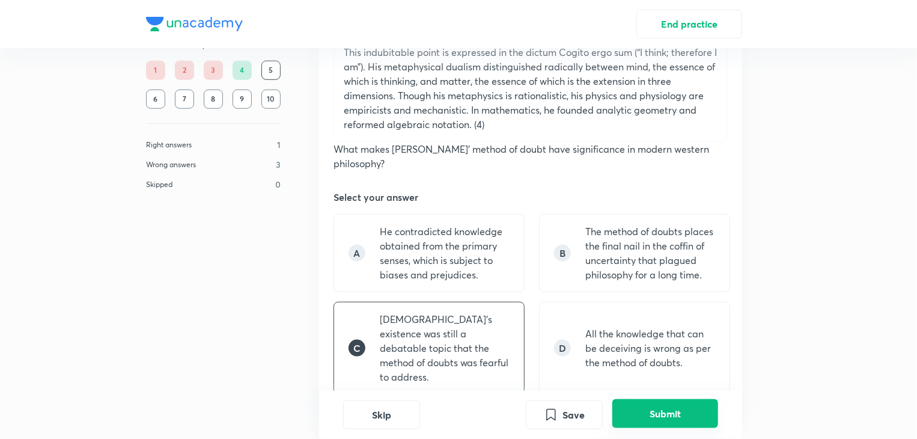
click at [639, 410] on button "Submit" at bounding box center [665, 413] width 106 height 29
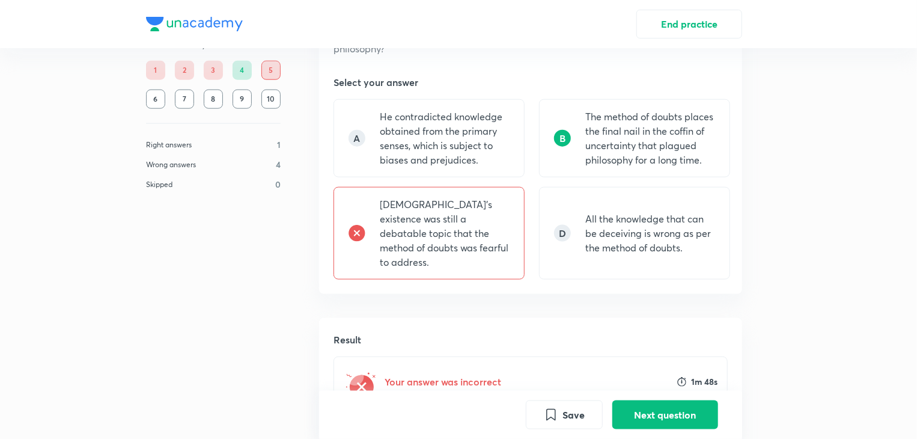
scroll to position [642, 0]
click at [655, 402] on button "Next question" at bounding box center [665, 413] width 106 height 29
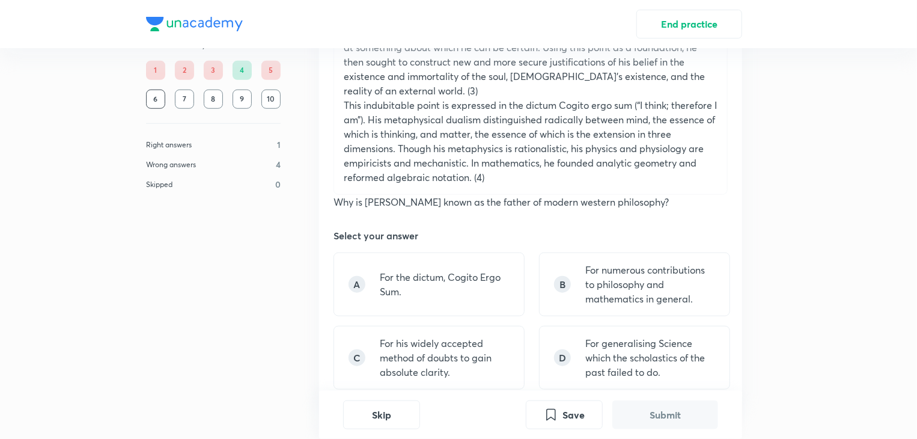
scroll to position [476, 0]
click at [727, 272] on div "B For numerous contributions to philosophy and mathematics in general." at bounding box center [634, 284] width 191 height 64
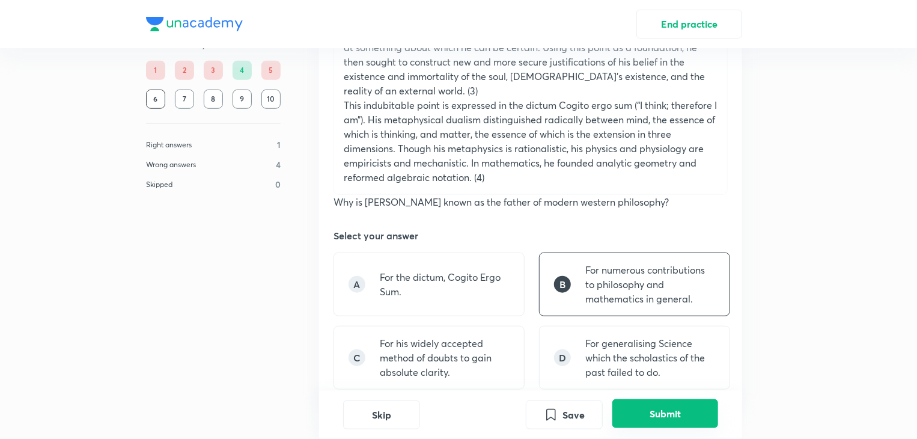
click at [635, 416] on button "Submit" at bounding box center [665, 413] width 106 height 29
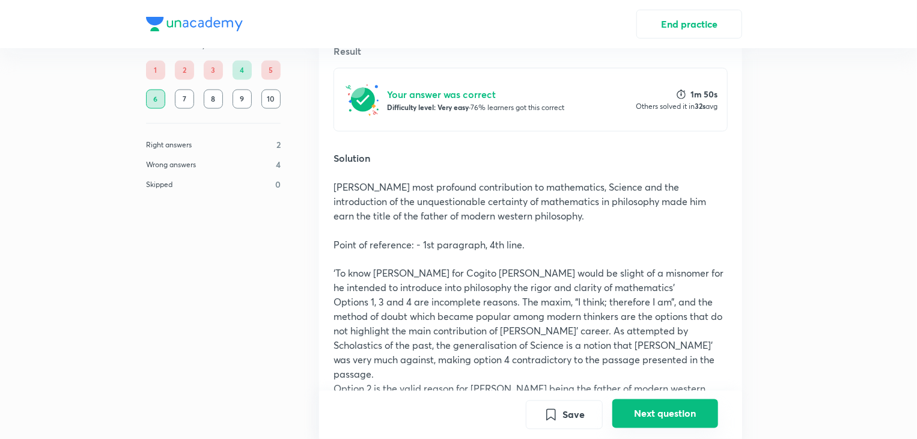
click at [642, 409] on button "Next question" at bounding box center [665, 413] width 106 height 29
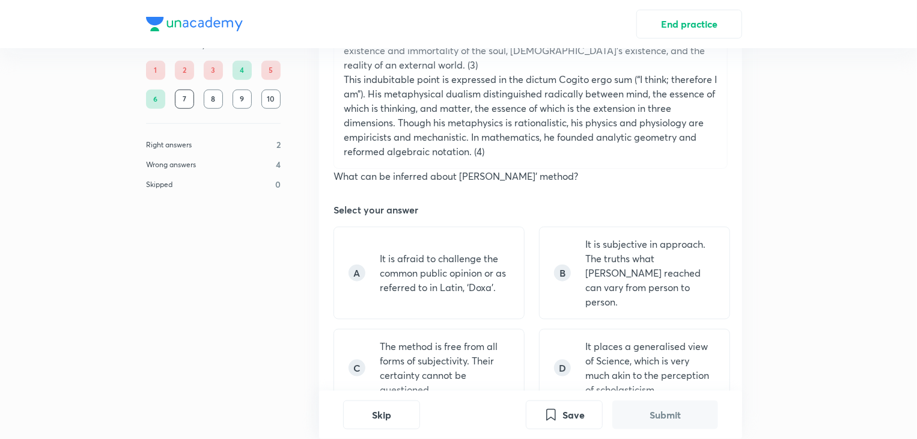
scroll to position [503, 0]
click at [590, 279] on div "A It is afraid to challenge the common public opinion or as referred to in Lati…" at bounding box center [530, 315] width 394 height 180
click at [484, 338] on p "The method is free from all forms of subjectivity. Their certainty cannot be qu…" at bounding box center [445, 367] width 130 height 58
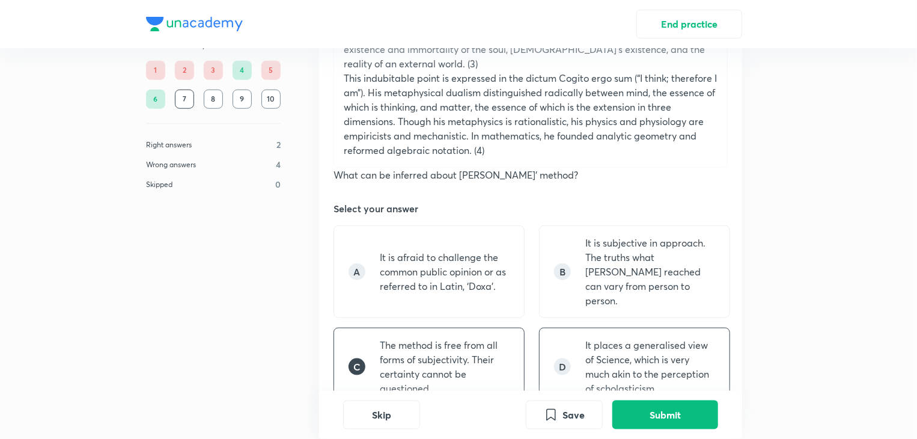
click at [596, 338] on p "It places a generalised view of Science, which is very much akin to the percept…" at bounding box center [650, 367] width 130 height 58
click at [464, 338] on p "The method is free from all forms of subjectivity. Their certainty cannot be qu…" at bounding box center [445, 367] width 130 height 58
click at [467, 254] on p "It is afraid to challenge the common public opinion or as referred to in Latin,…" at bounding box center [445, 271] width 130 height 43
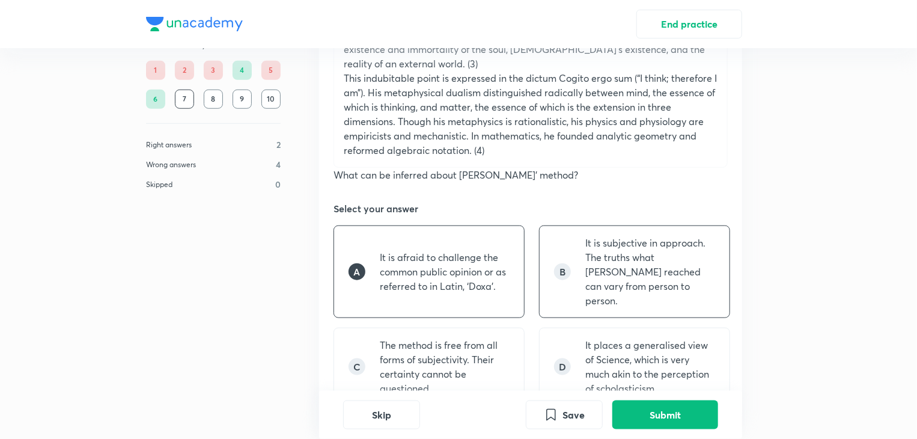
click at [562, 263] on div "B" at bounding box center [562, 271] width 17 height 17
click at [568, 327] on div "D It places a generalised view of Science, which is very much akin to the perce…" at bounding box center [634, 366] width 191 height 78
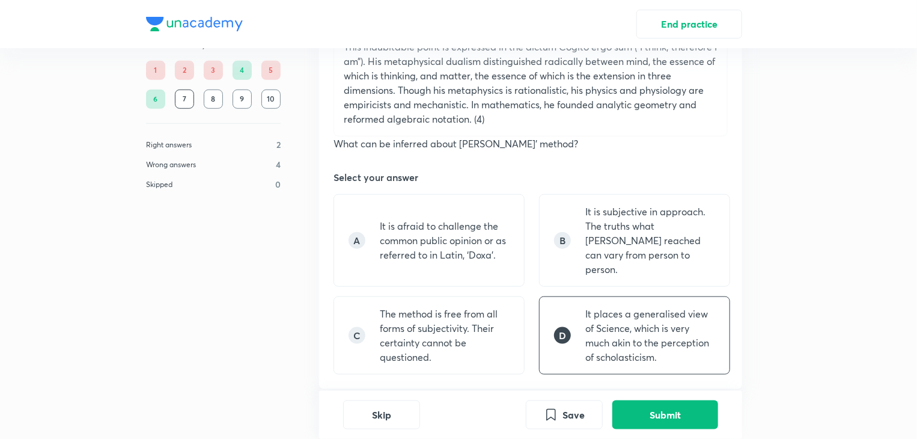
scroll to position [560, 0]
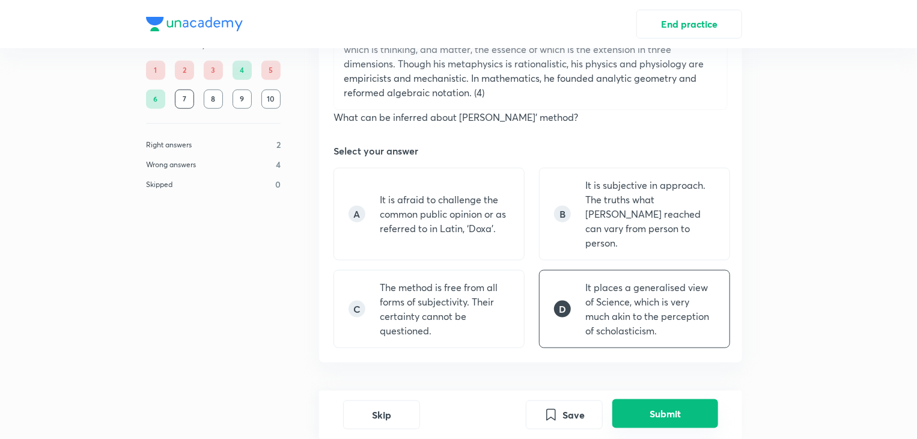
click at [648, 407] on button "Submit" at bounding box center [665, 413] width 106 height 29
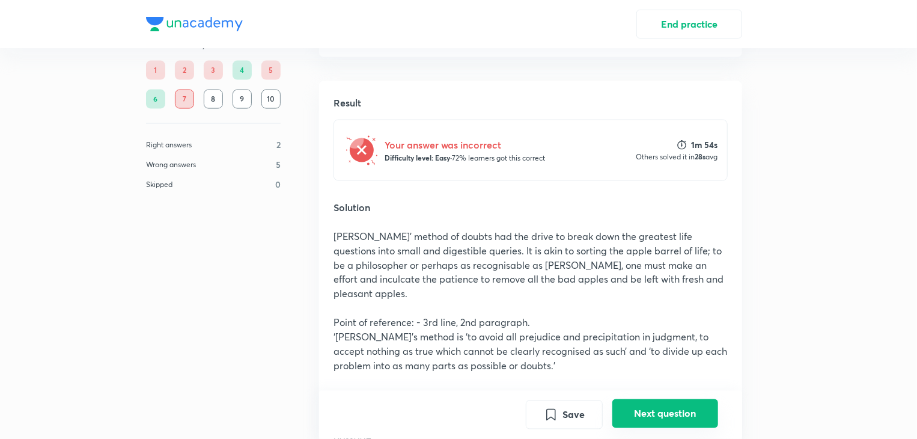
scroll to position [863, 0]
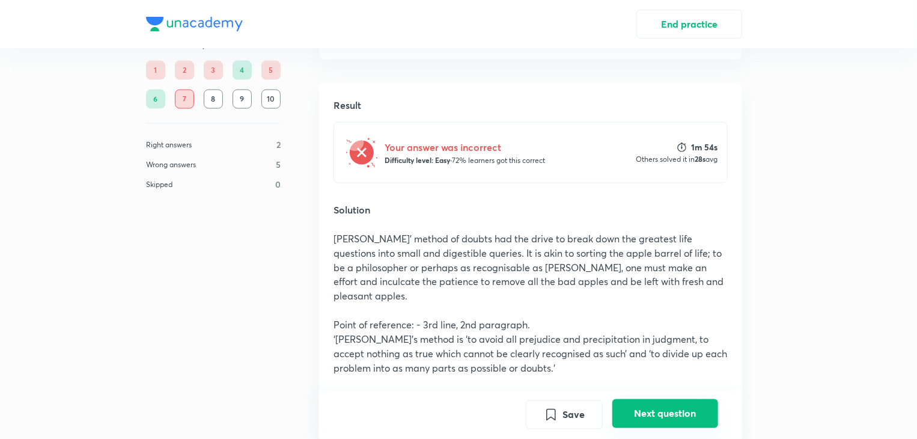
click at [687, 416] on button "Next question" at bounding box center [665, 413] width 106 height 29
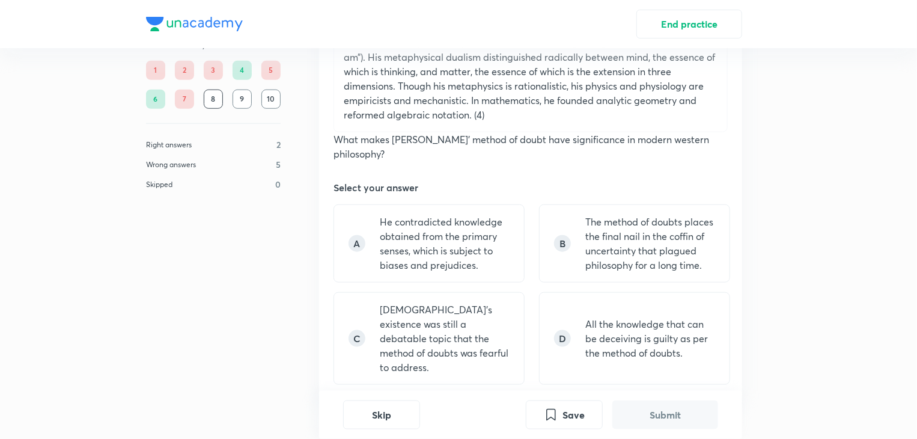
scroll to position [544, 0]
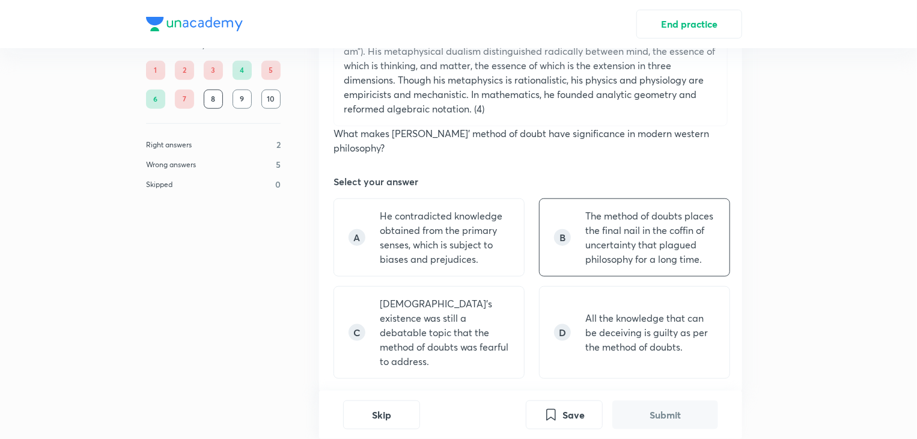
drag, startPoint x: 523, startPoint y: 214, endPoint x: 611, endPoint y: 209, distance: 87.9
click at [611, 209] on div "A He contradicted knowledge obtained from the primary senses, which is subject …" at bounding box center [530, 288] width 394 height 180
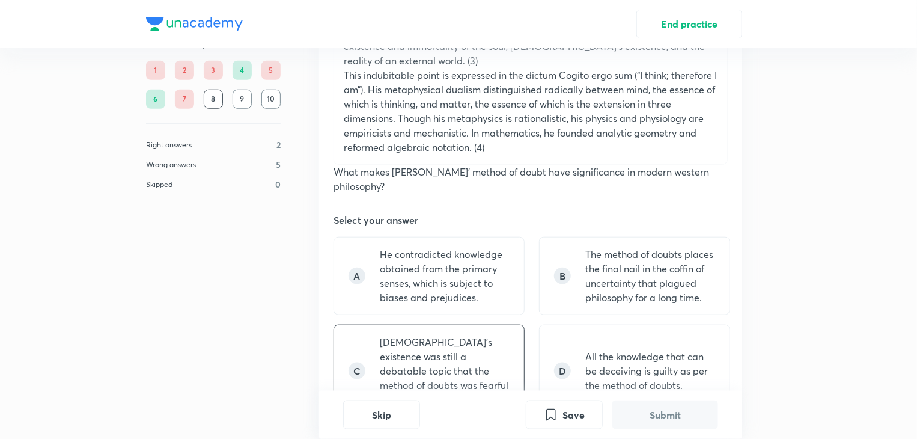
scroll to position [575, 0]
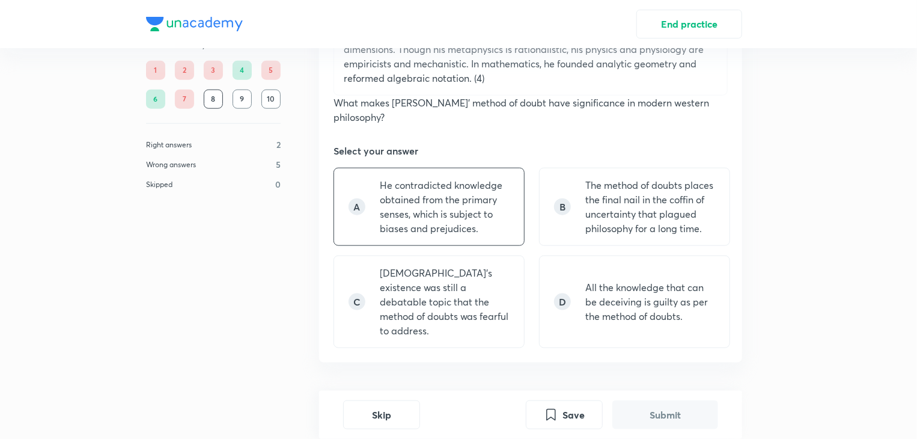
click at [455, 181] on p "He contradicted knowledge obtained from the primary senses, which is subject to…" at bounding box center [445, 207] width 130 height 58
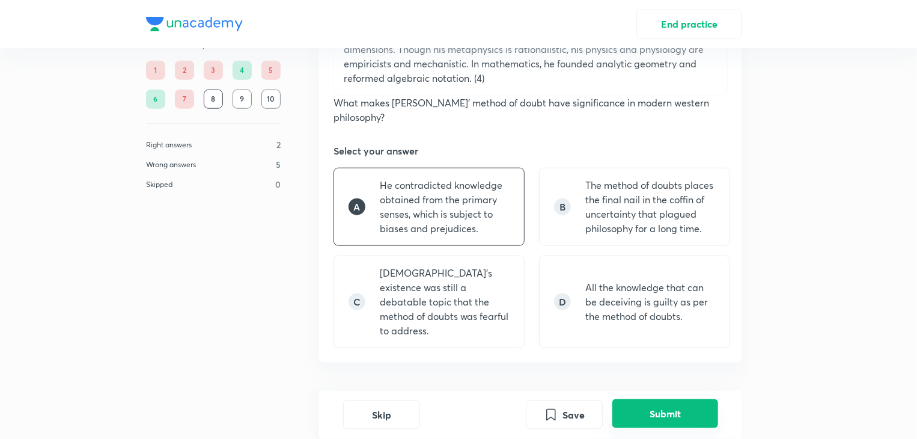
click at [652, 419] on button "Submit" at bounding box center [665, 413] width 106 height 29
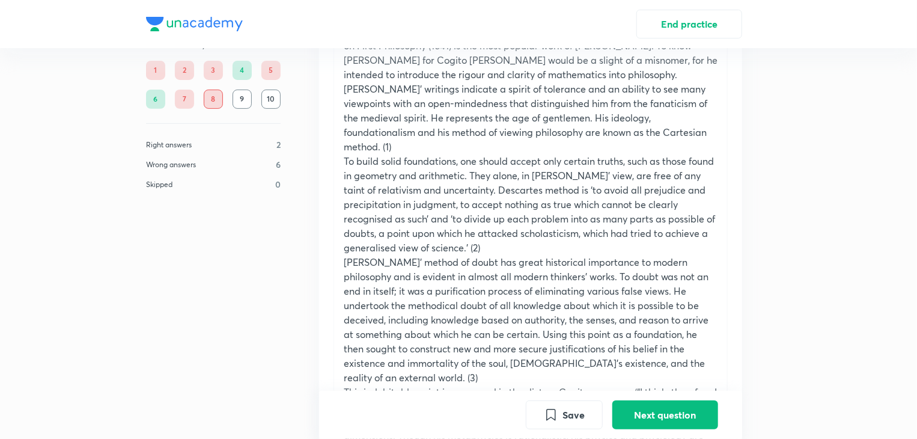
scroll to position [145, 0]
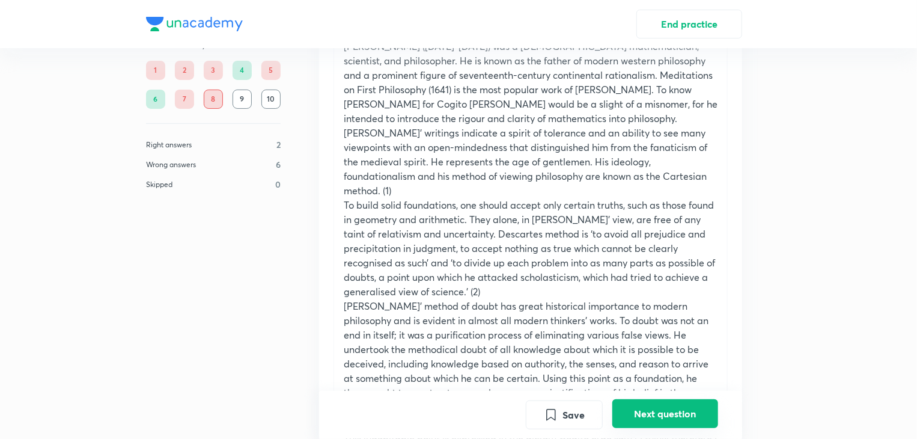
click at [630, 411] on button "Next question" at bounding box center [665, 413] width 106 height 29
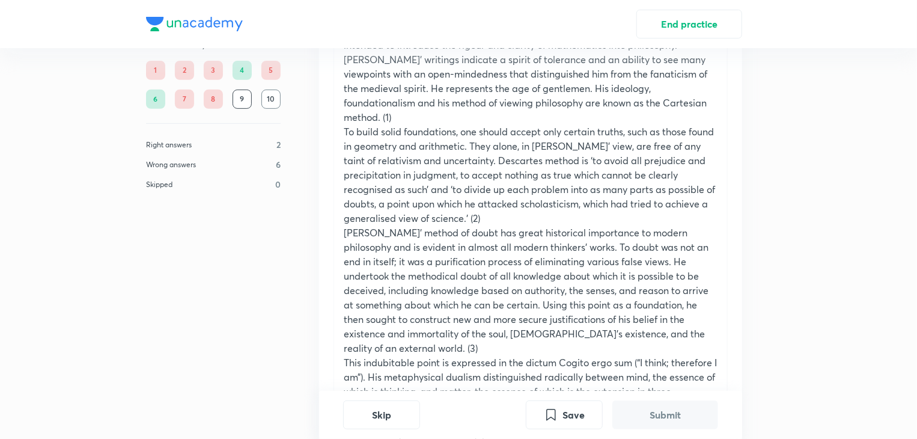
scroll to position [503, 0]
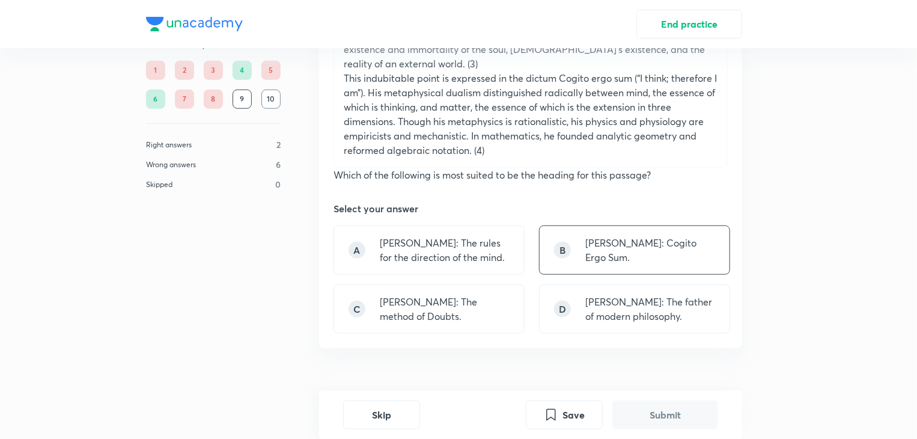
click at [630, 235] on p "Rene Descartes: Cogito Ergo Sum." at bounding box center [650, 249] width 130 height 29
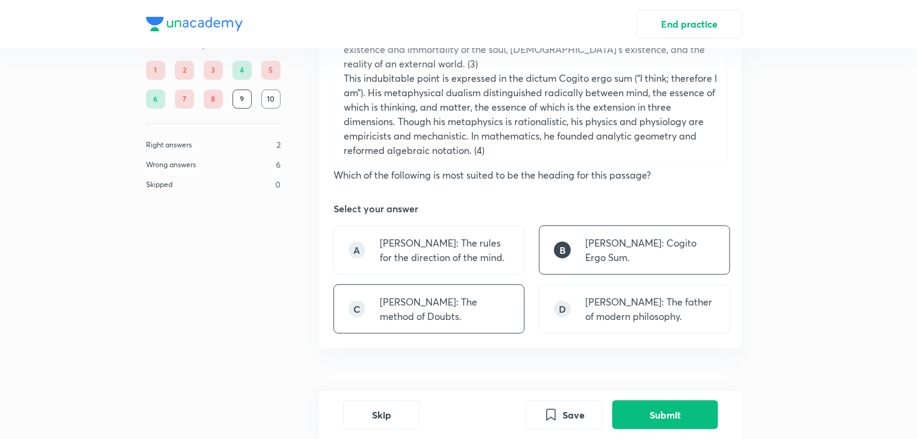
click at [475, 294] on p "Rene Descartes: The method of Doubts." at bounding box center [445, 308] width 130 height 29
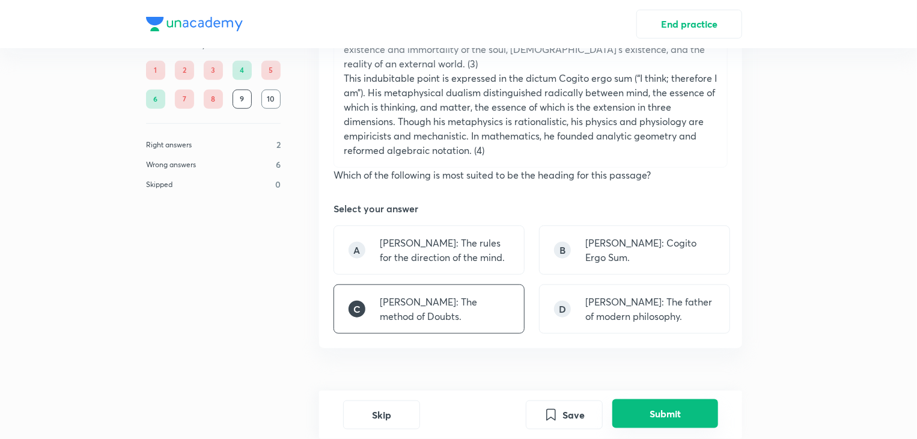
click at [660, 413] on button "Submit" at bounding box center [665, 413] width 106 height 29
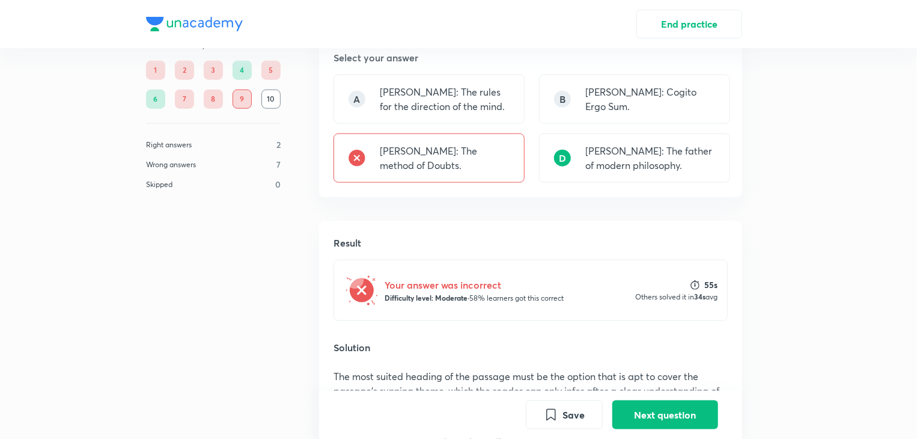
scroll to position [653, 0]
click at [650, 417] on button "Next question" at bounding box center [665, 413] width 106 height 29
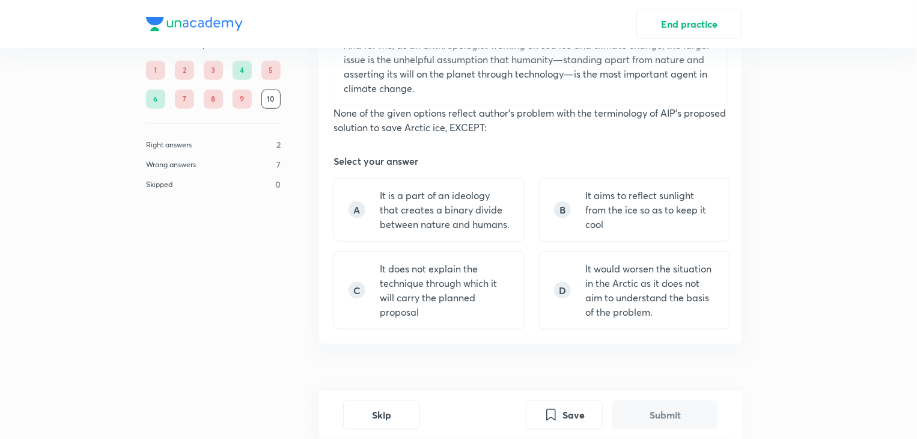
scroll to position [609, 0]
click at [669, 193] on p "It aims to reflect sunlight from the ice so as to keep it cool" at bounding box center [650, 208] width 130 height 43
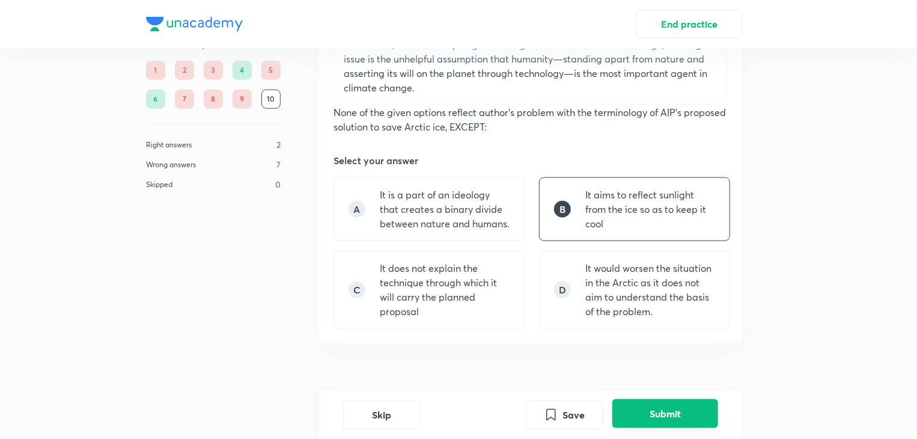
click at [653, 417] on button "Submit" at bounding box center [665, 413] width 106 height 29
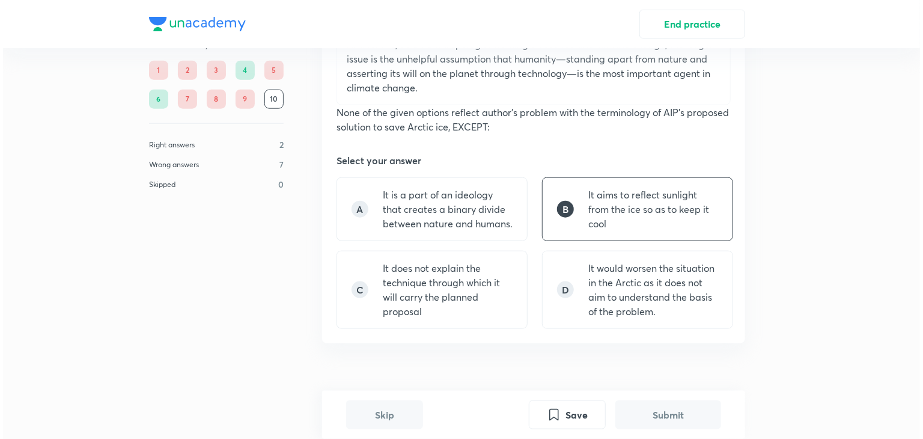
scroll to position [975, 0]
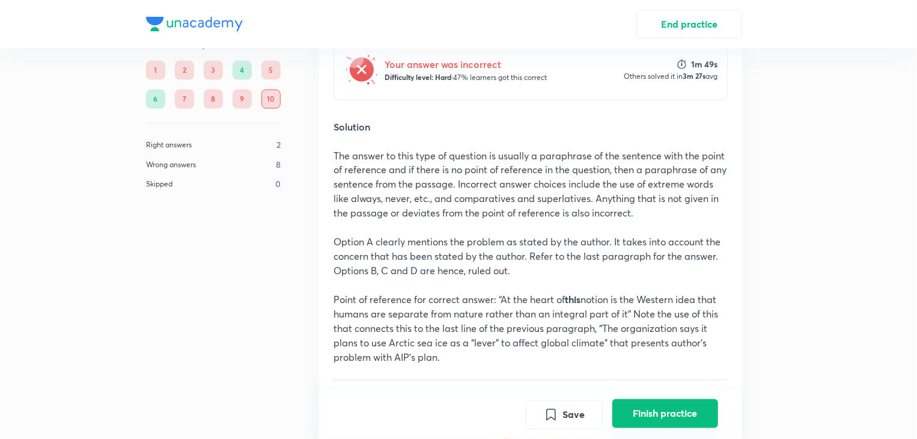
click at [664, 411] on button "Finish practice" at bounding box center [665, 413] width 106 height 29
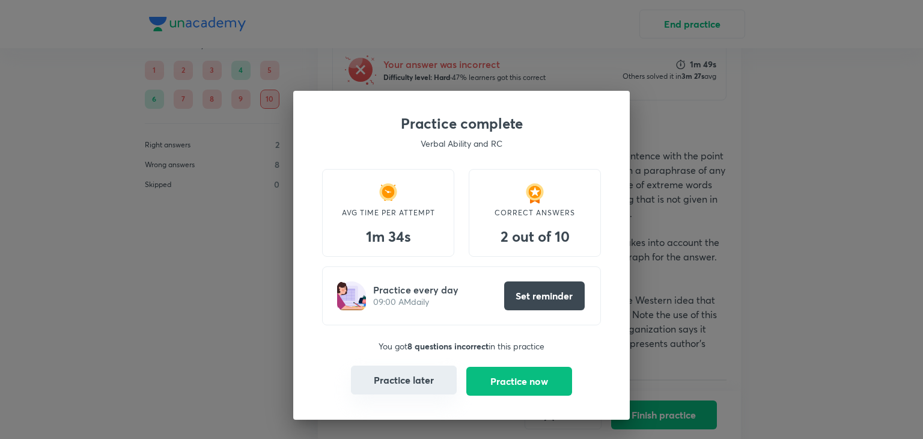
click at [449, 384] on button "Practice later" at bounding box center [404, 379] width 106 height 29
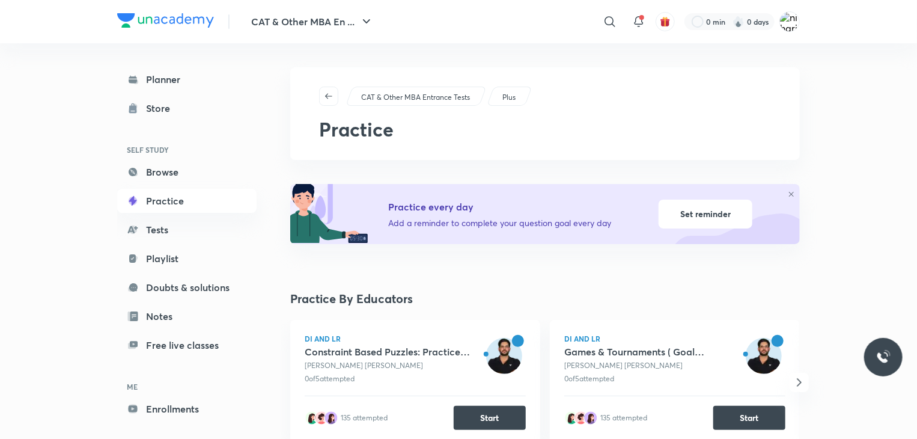
click at [408, 381] on div "0 of 5 attempted" at bounding box center [389, 378] width 168 height 11
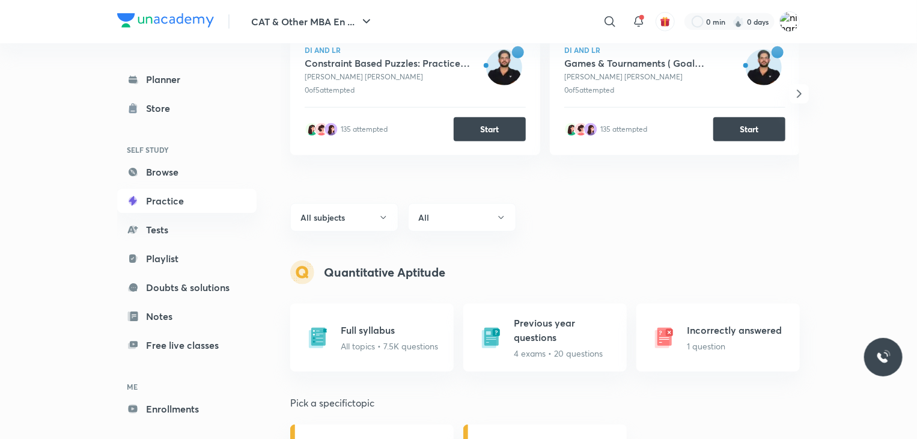
scroll to position [293, 0]
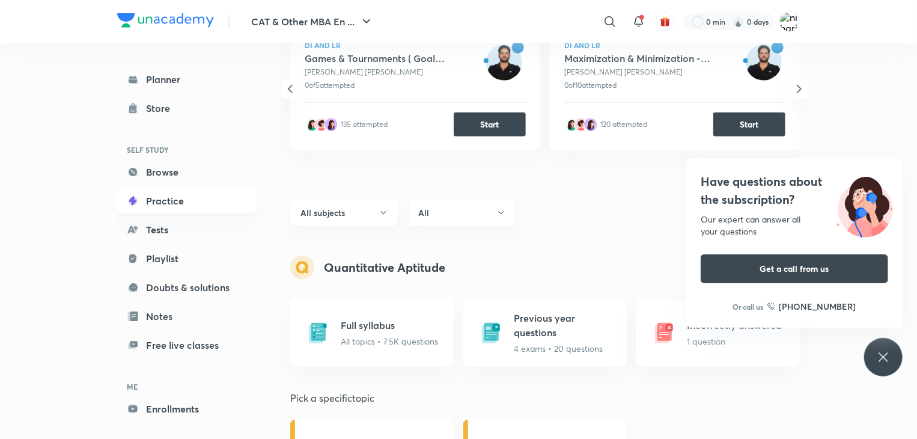
click at [879, 363] on icon at bounding box center [883, 357] width 14 height 14
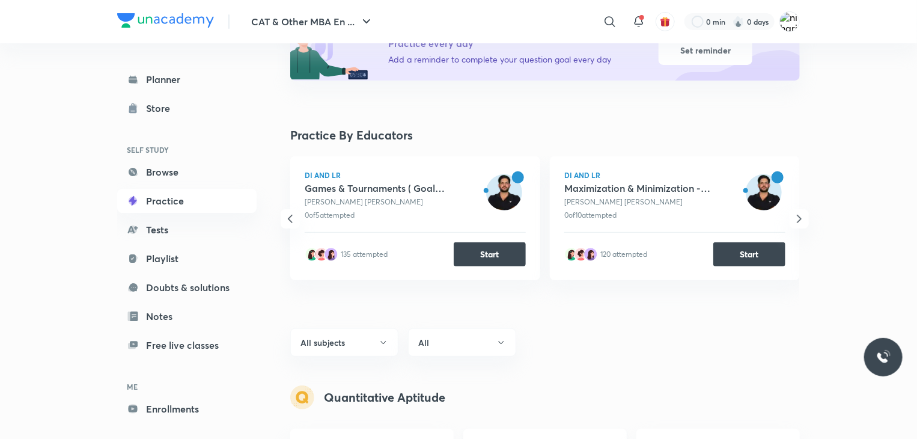
scroll to position [0, 0]
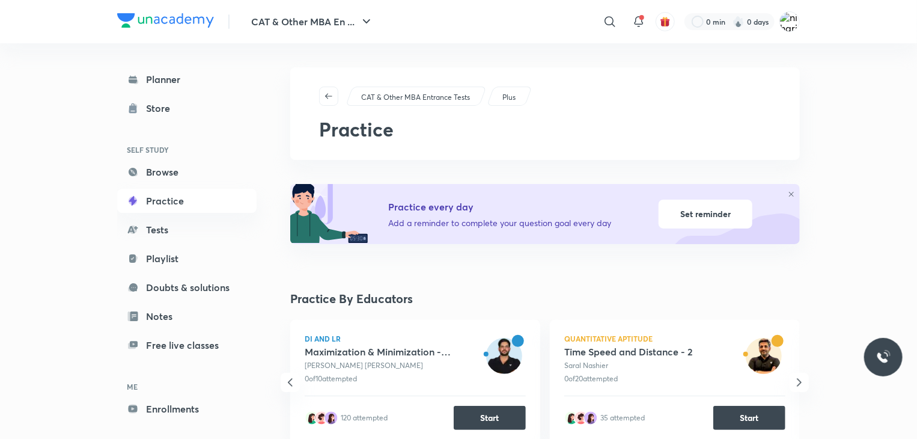
click at [800, 383] on icon "button" at bounding box center [799, 382] width 4 height 8
click at [803, 381] on icon "button" at bounding box center [799, 382] width 14 height 14
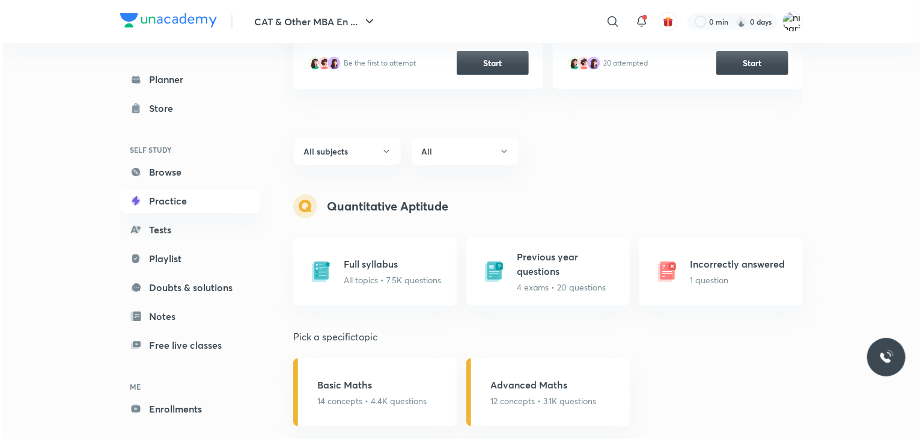
scroll to position [356, 0]
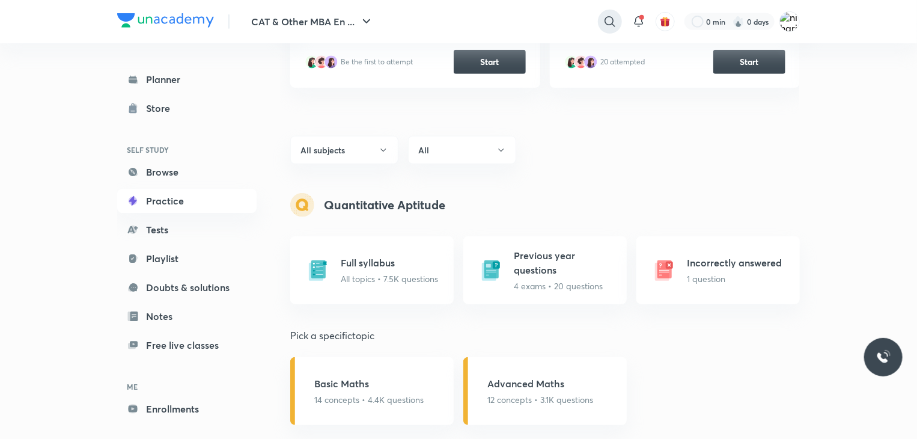
click at [608, 23] on icon at bounding box center [610, 21] width 14 height 14
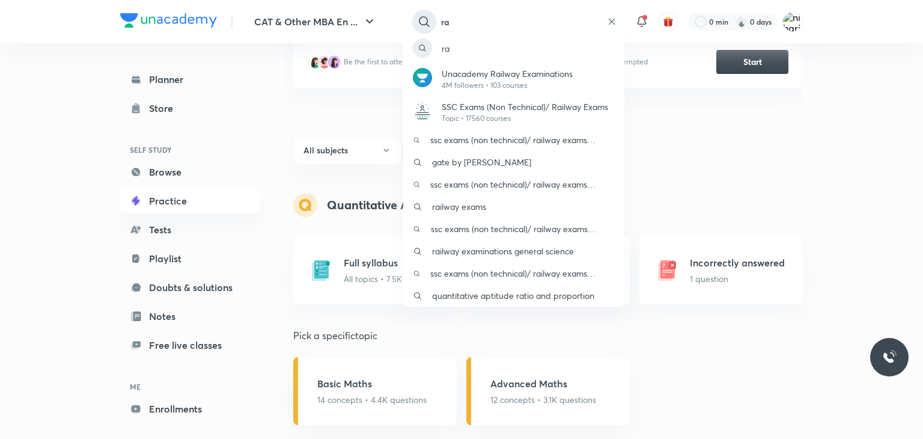
type input "r"
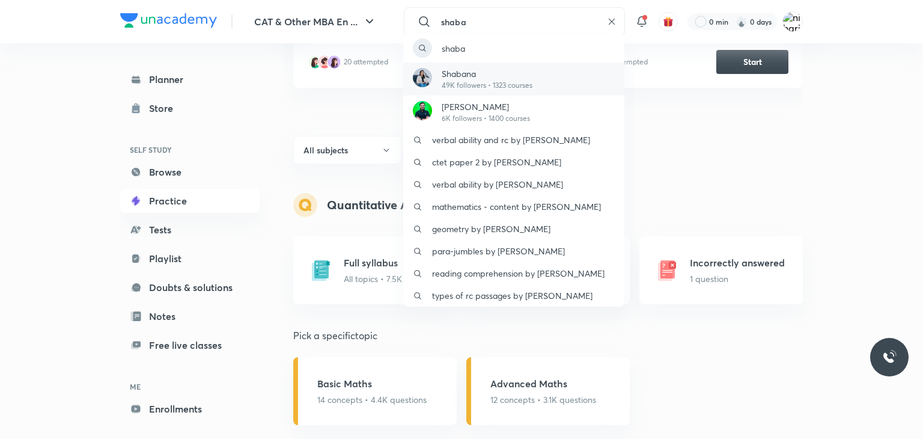
type input "shaba"
click at [583, 68] on div "Shabana 49K followers • 1323 courses" at bounding box center [513, 78] width 221 height 33
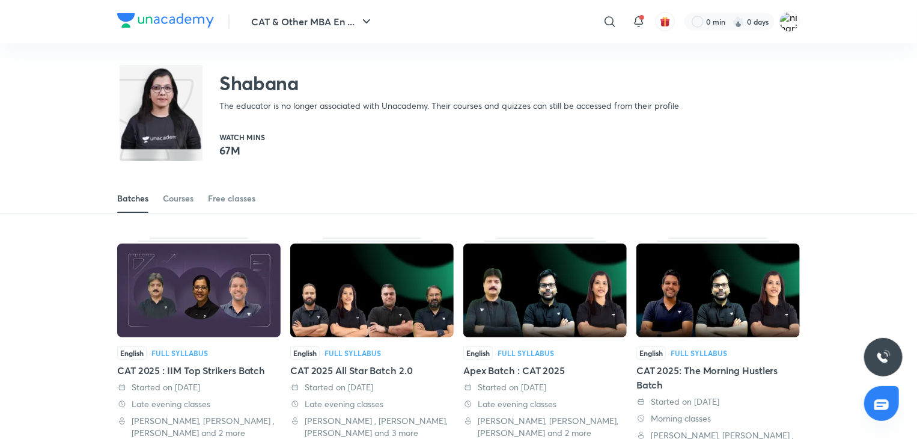
click at [195, 195] on div "Batches Courses Free classes" at bounding box center [458, 198] width 682 height 29
click at [178, 201] on div "Courses" at bounding box center [178, 198] width 31 height 12
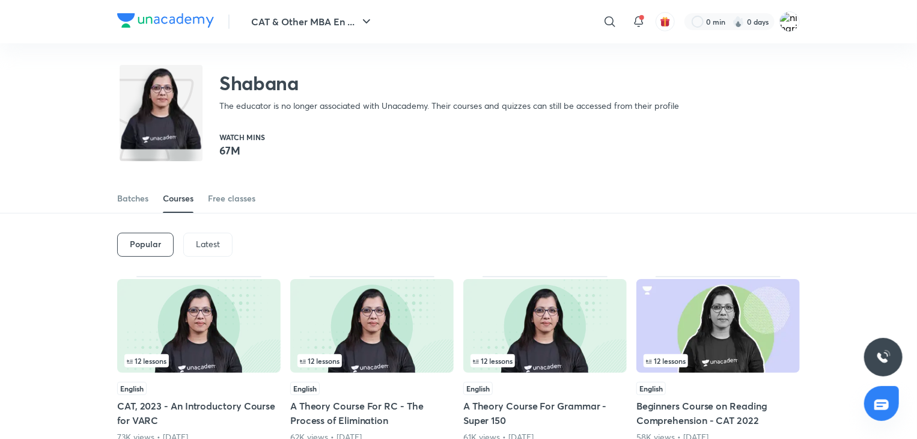
click at [207, 248] on p "Latest" at bounding box center [208, 244] width 24 height 10
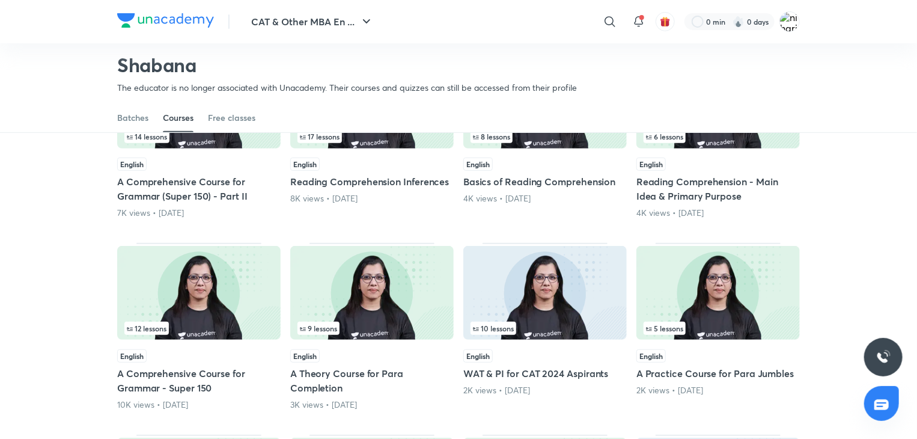
scroll to position [159, 0]
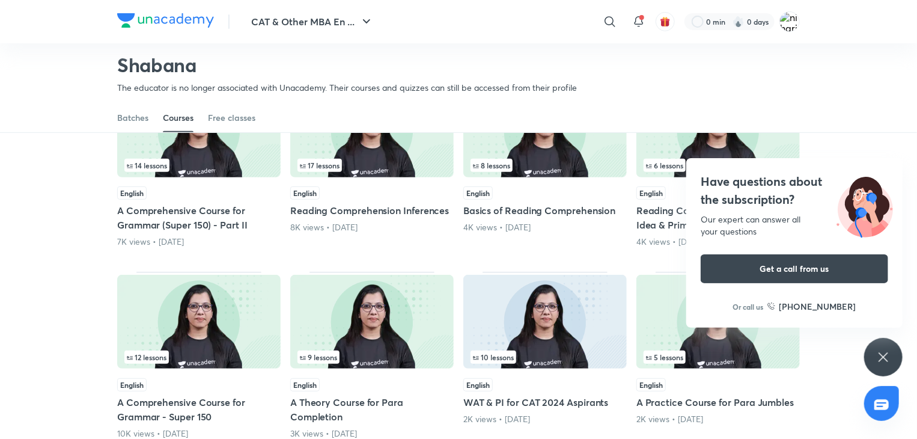
click at [626, 232] on div "4K views • 5 months ago" at bounding box center [544, 227] width 163 height 12
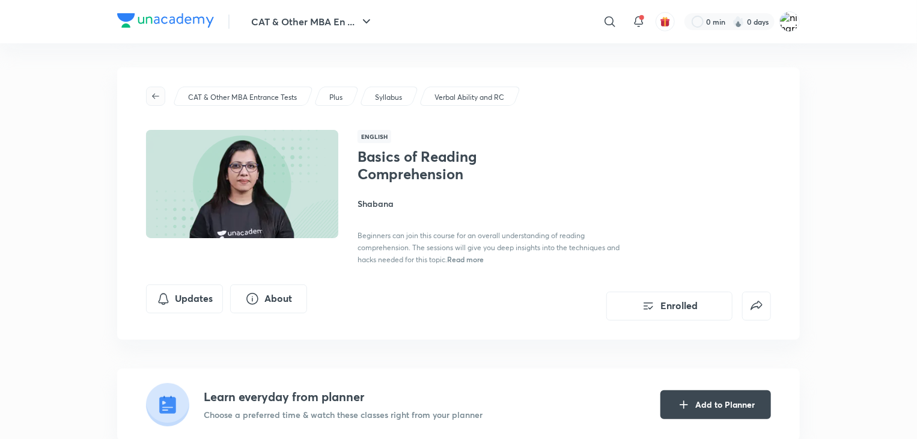
click at [149, 99] on span "button" at bounding box center [156, 96] width 18 height 10
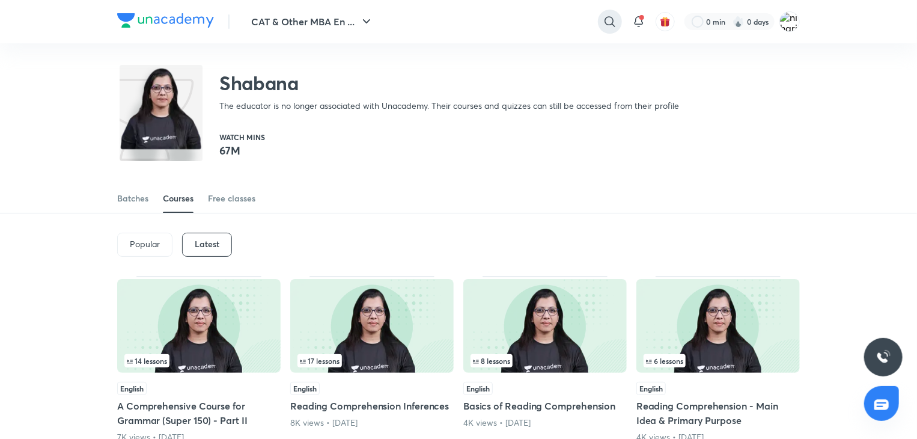
click at [606, 29] on div at bounding box center [610, 22] width 24 height 24
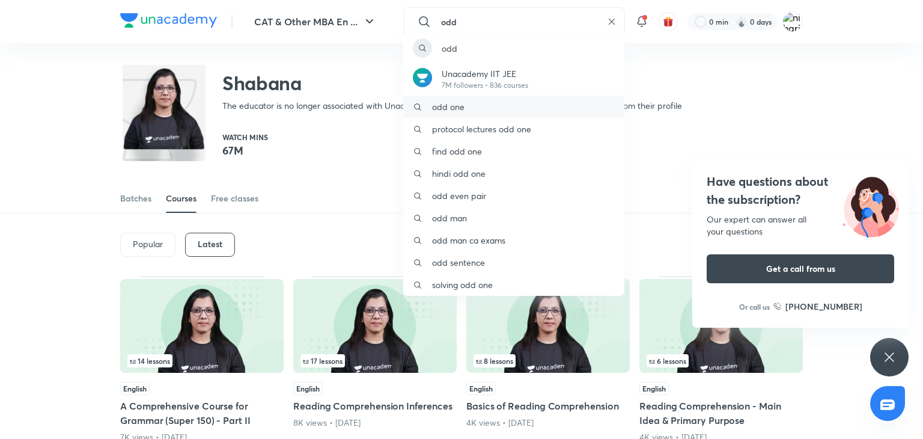
type input "odd"
click at [533, 100] on div "odd one" at bounding box center [513, 107] width 221 height 22
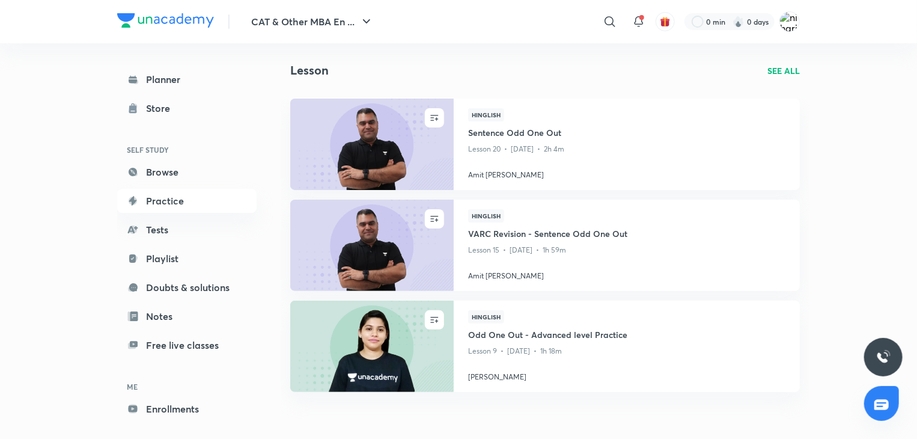
scroll to position [55, 0]
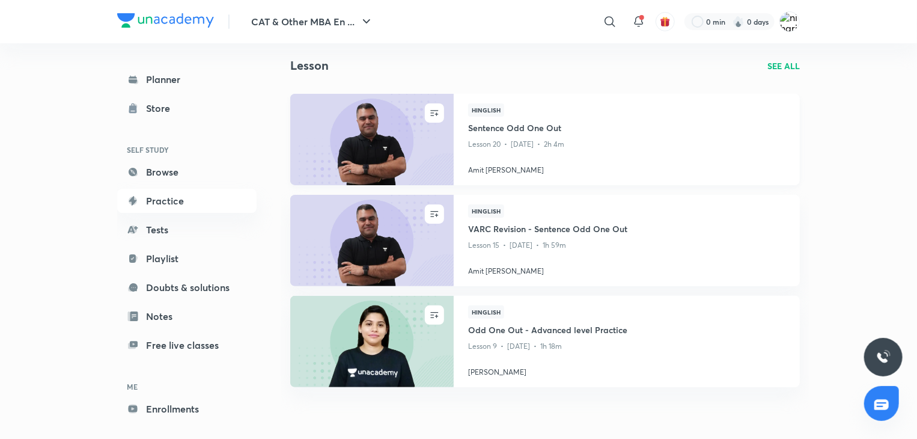
click at [410, 123] on img at bounding box center [371, 139] width 166 height 93
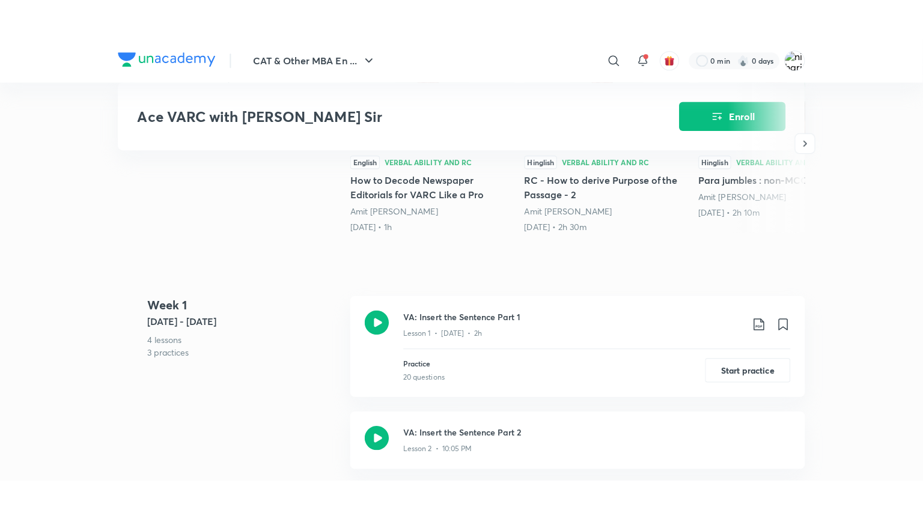
scroll to position [386, 0]
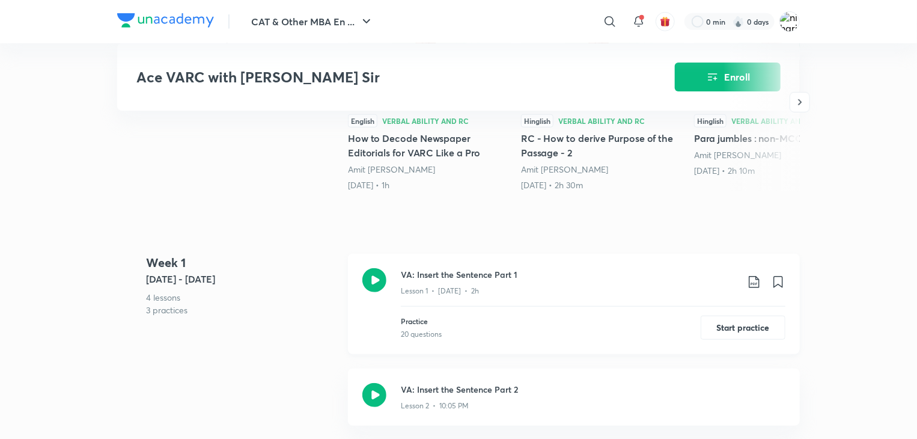
click at [374, 282] on icon at bounding box center [374, 280] width 24 height 24
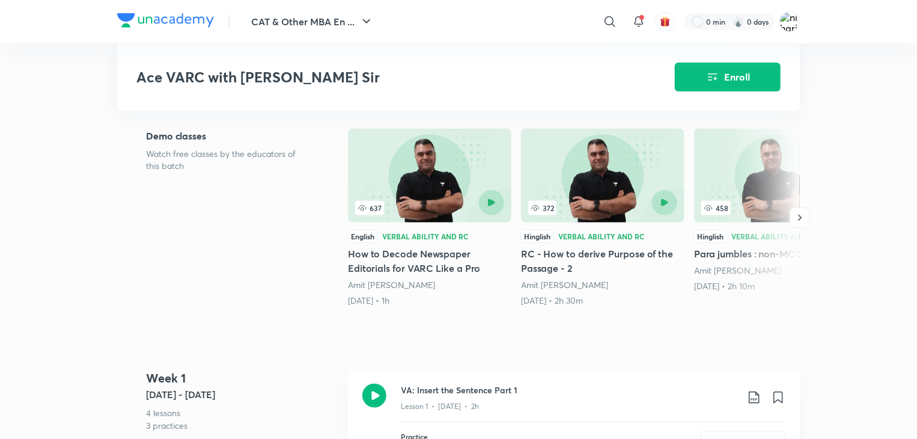
scroll to position [274, 0]
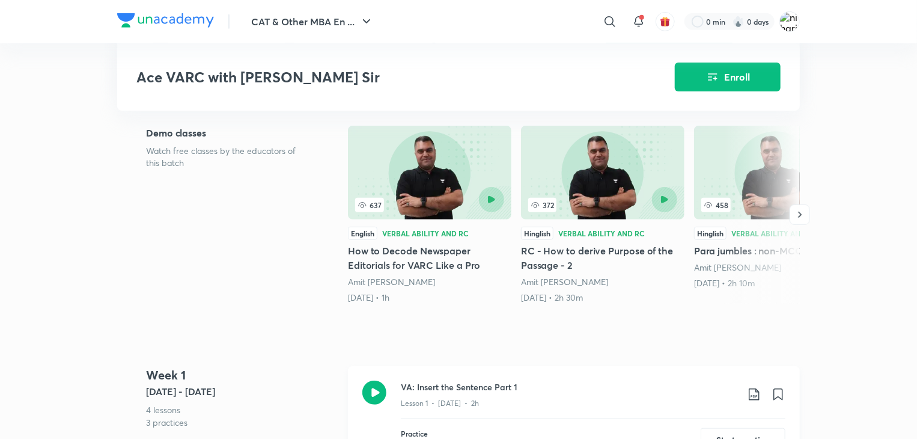
click at [376, 399] on icon at bounding box center [374, 392] width 24 height 24
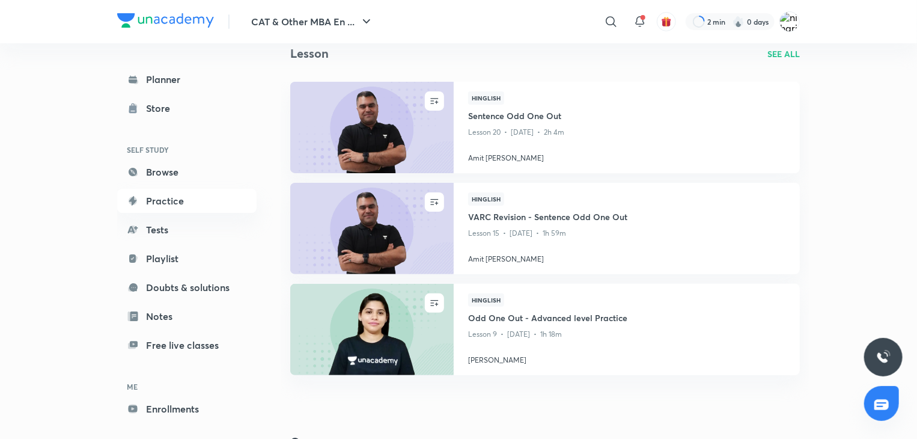
scroll to position [70, 0]
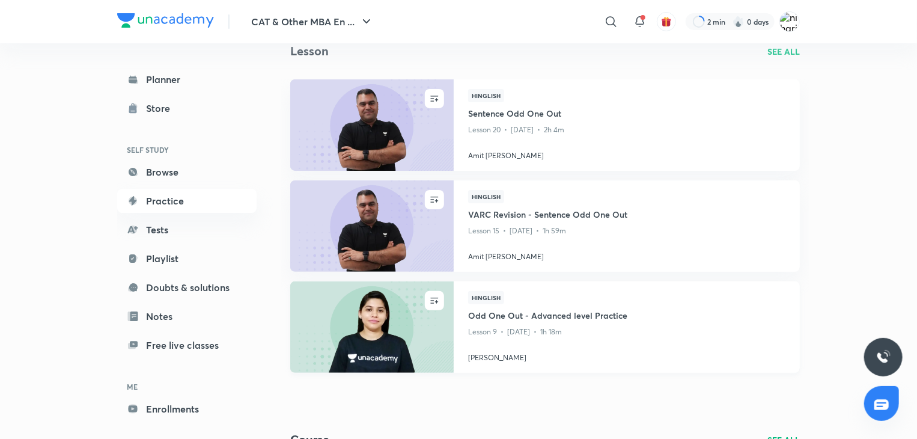
click at [384, 322] on img at bounding box center [371, 326] width 166 height 93
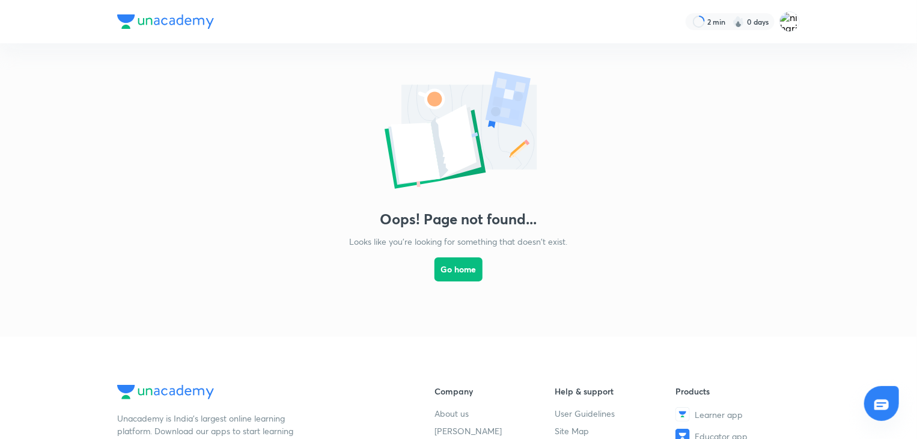
click at [451, 282] on link "Go home" at bounding box center [458, 279] width 48 height 65
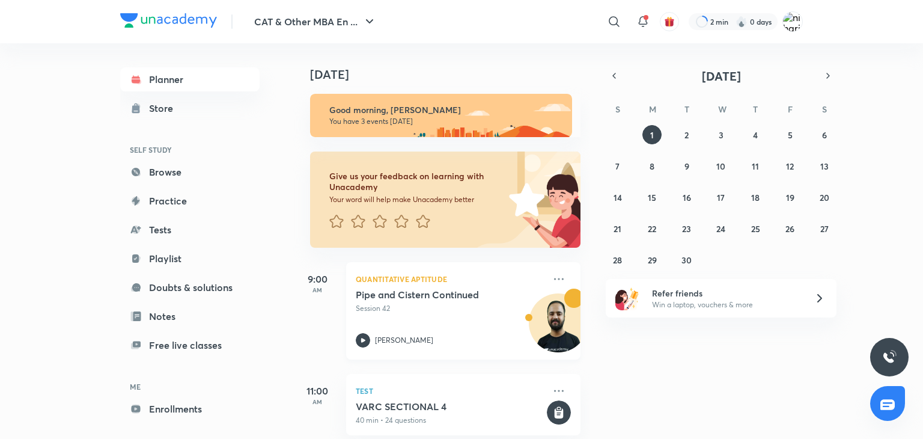
click at [356, 339] on icon at bounding box center [363, 340] width 14 height 14
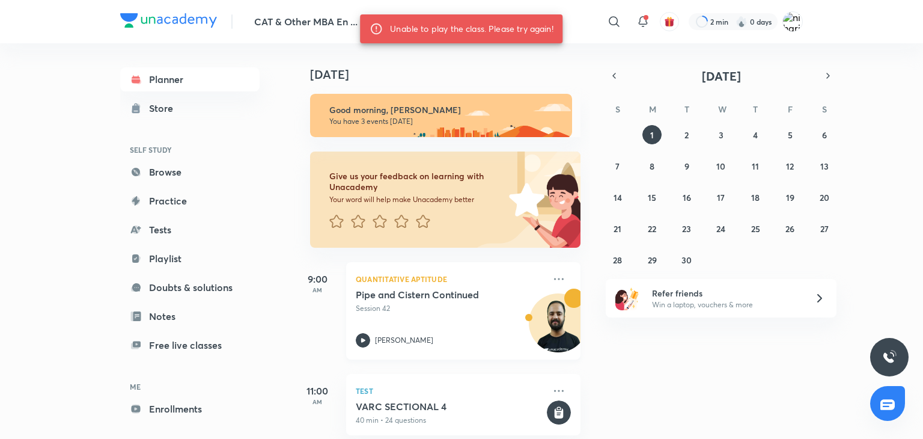
drag, startPoint x: 660, startPoint y: 378, endPoint x: 537, endPoint y: 342, distance: 128.1
click at [660, 378] on div "Today Good morning, niharika You have 3 events today Give us your feedback on l…" at bounding box center [606, 240] width 627 height 395
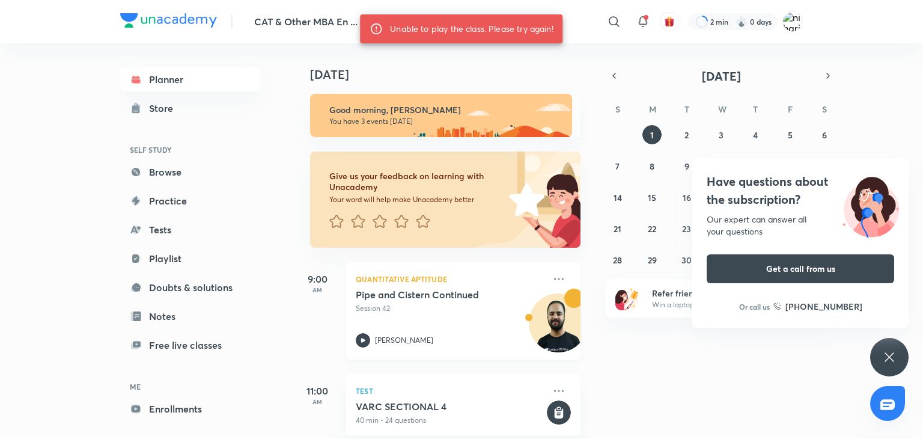
click at [359, 337] on icon at bounding box center [363, 340] width 14 height 14
click at [425, 311] on p "Session 42" at bounding box center [450, 308] width 189 height 11
click at [490, 27] on div "Unable to play the class. Please try again!" at bounding box center [471, 29] width 163 height 22
click at [607, 18] on icon at bounding box center [614, 21] width 14 height 14
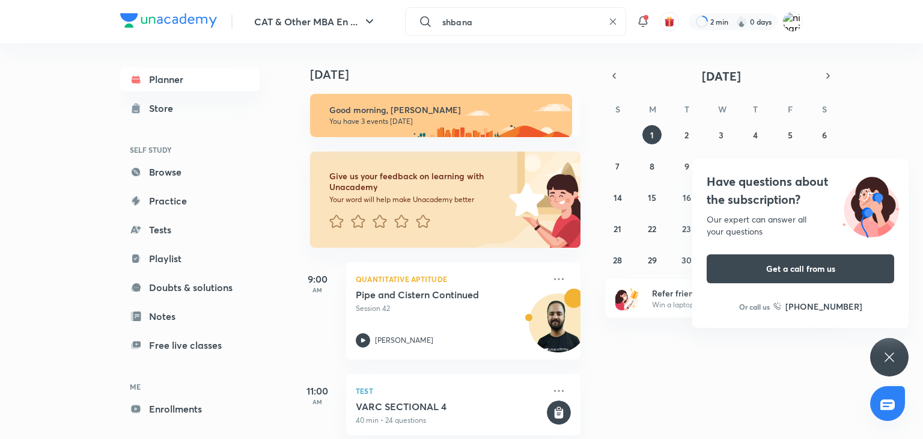
type input "shbana"
click at [613, 18] on div at bounding box center [461, 219] width 923 height 439
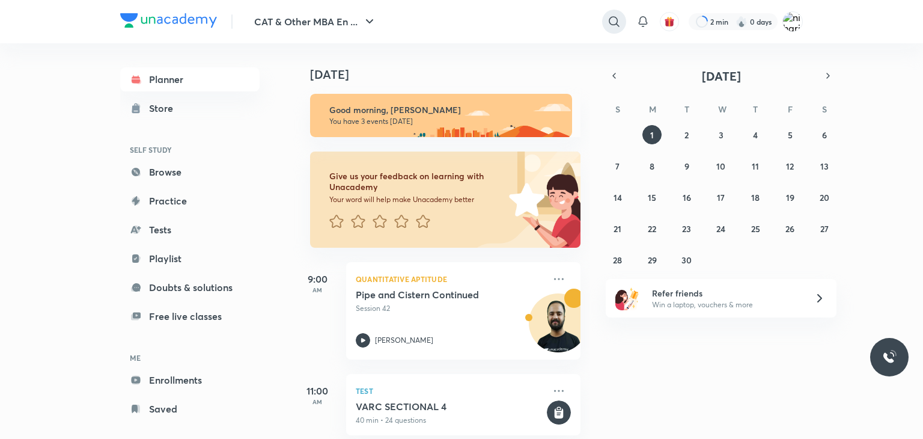
click at [613, 13] on div at bounding box center [614, 22] width 24 height 24
type input "odd"
click at [609, 20] on icon at bounding box center [613, 22] width 10 height 10
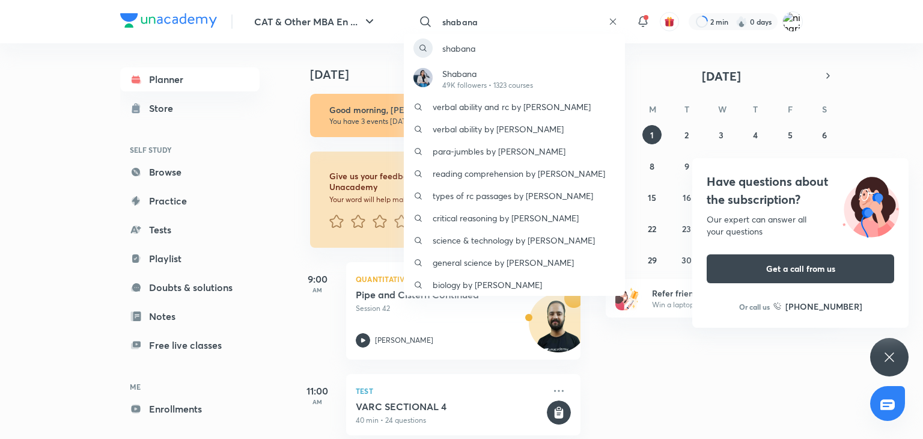
type input "shabana"
click at [882, 350] on icon at bounding box center [889, 357] width 14 height 14
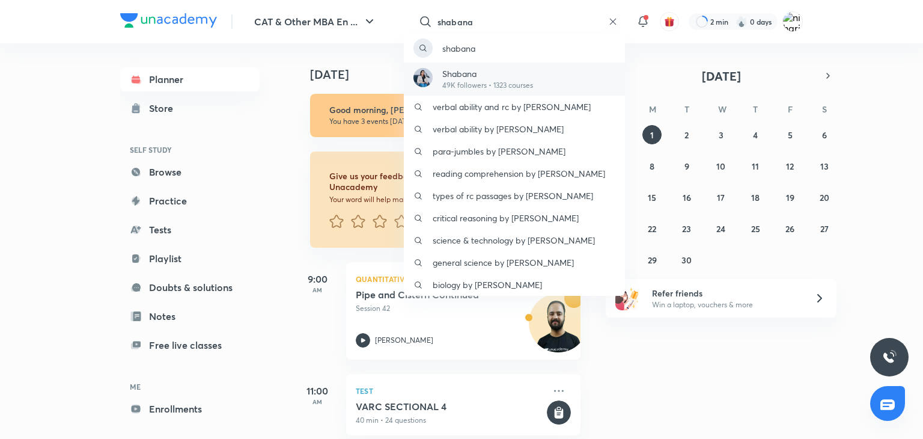
click at [550, 68] on div "Shabana 49K followers • 1323 courses" at bounding box center [514, 78] width 221 height 33
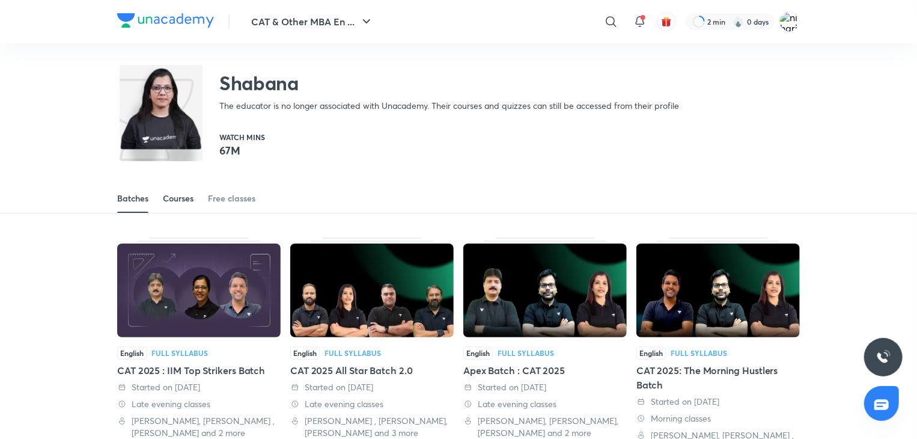
click at [192, 188] on link "Courses" at bounding box center [178, 198] width 31 height 29
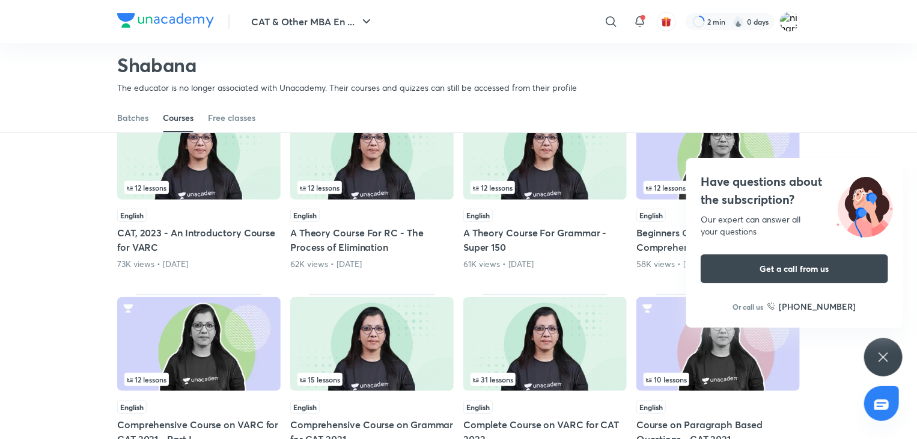
scroll to position [127, 0]
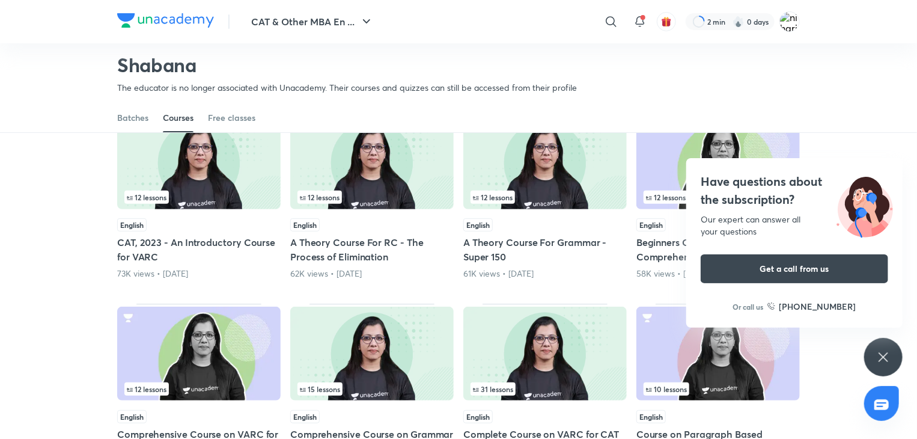
click at [879, 363] on icon at bounding box center [883, 357] width 14 height 14
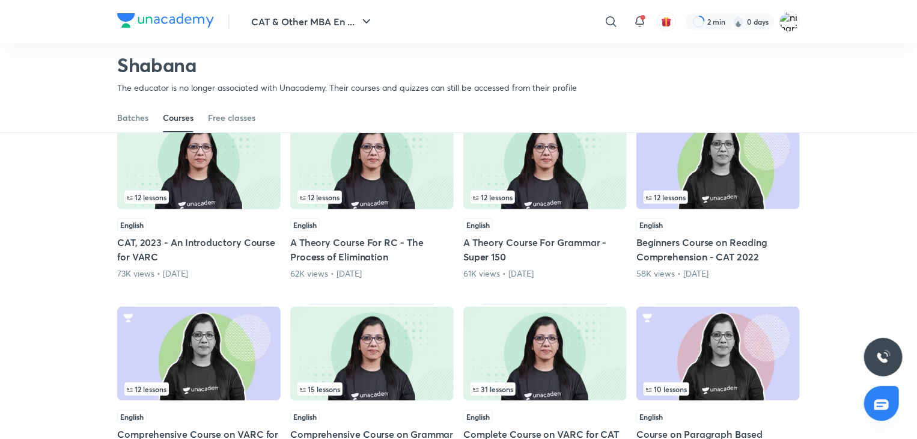
click at [242, 184] on img at bounding box center [198, 162] width 163 height 94
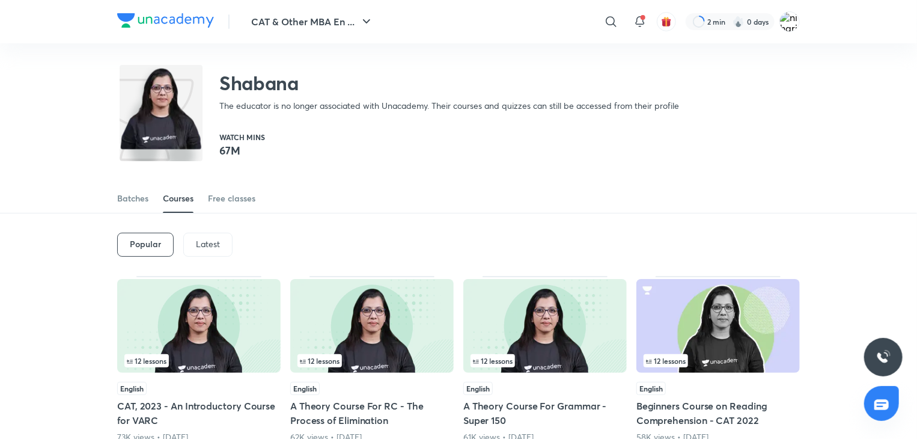
click at [201, 246] on p "Latest" at bounding box center [208, 244] width 24 height 10
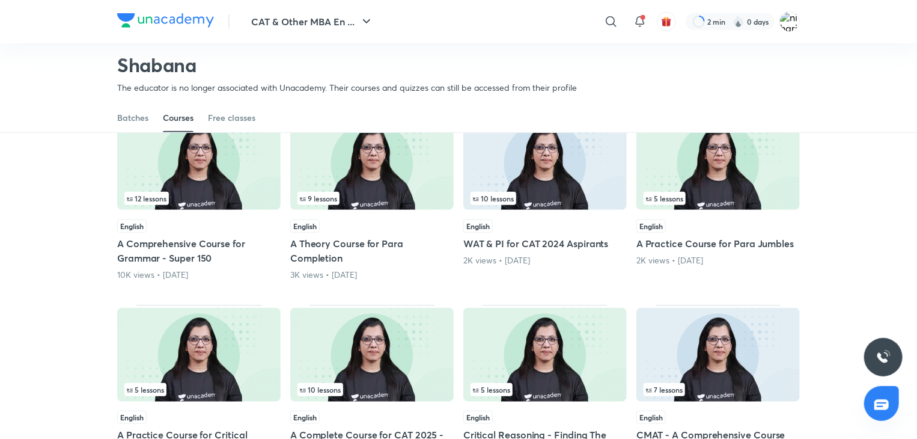
scroll to position [316, 0]
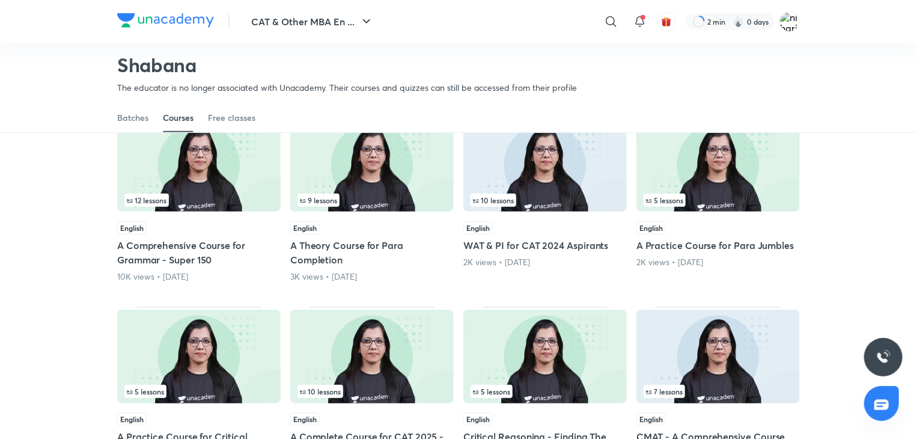
click at [731, 202] on div "5 lessons" at bounding box center [717, 199] width 149 height 13
click at [721, 174] on img at bounding box center [717, 165] width 163 height 94
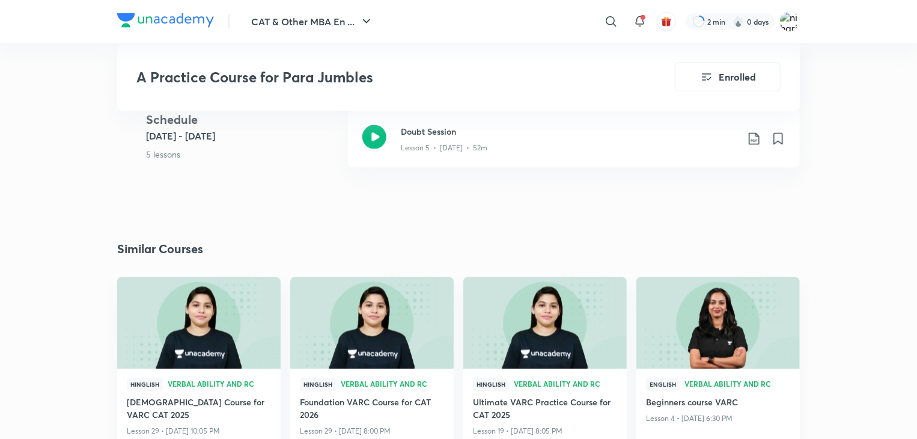
scroll to position [803, 0]
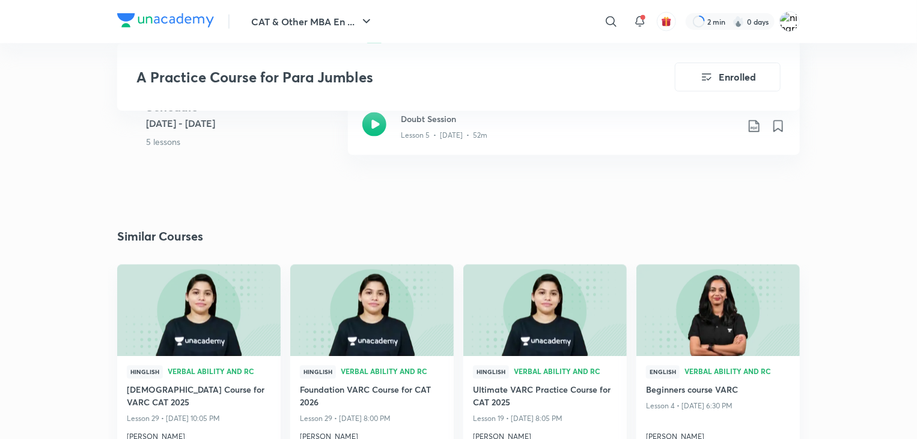
scroll to position [316, 0]
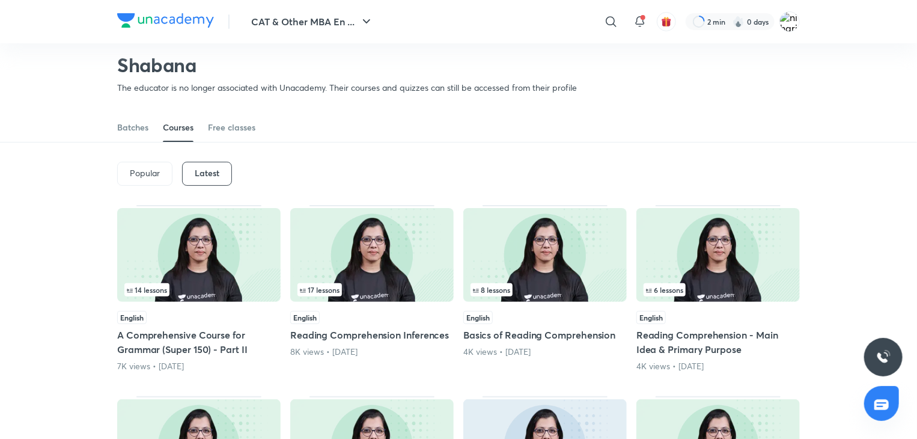
scroll to position [60, 0]
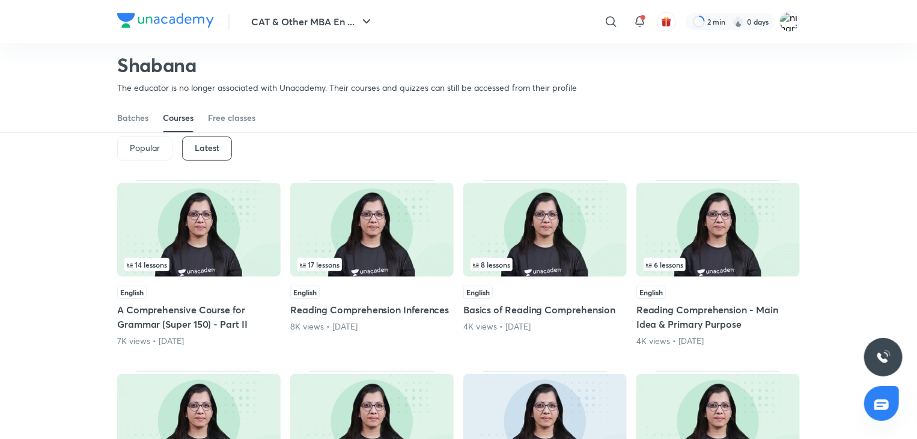
click at [204, 236] on img at bounding box center [198, 230] width 163 height 94
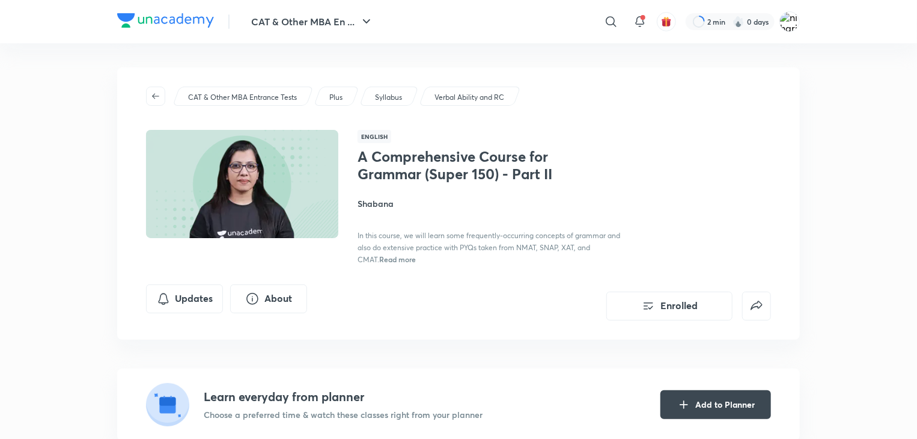
scroll to position [60, 0]
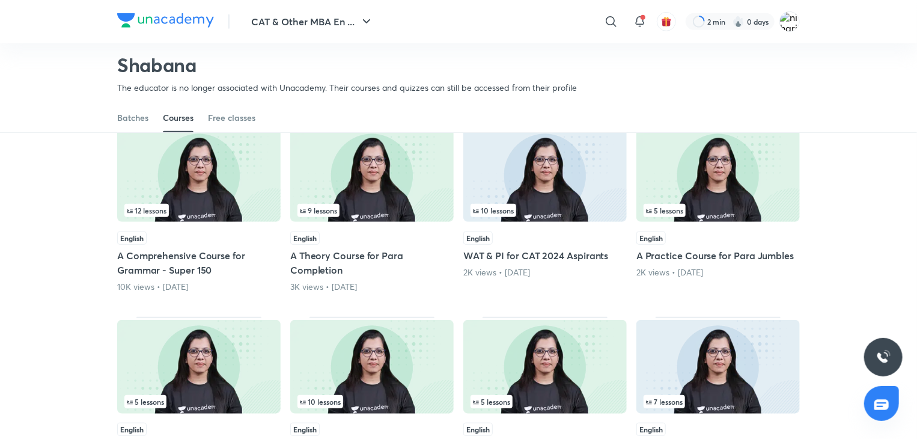
scroll to position [304, 0]
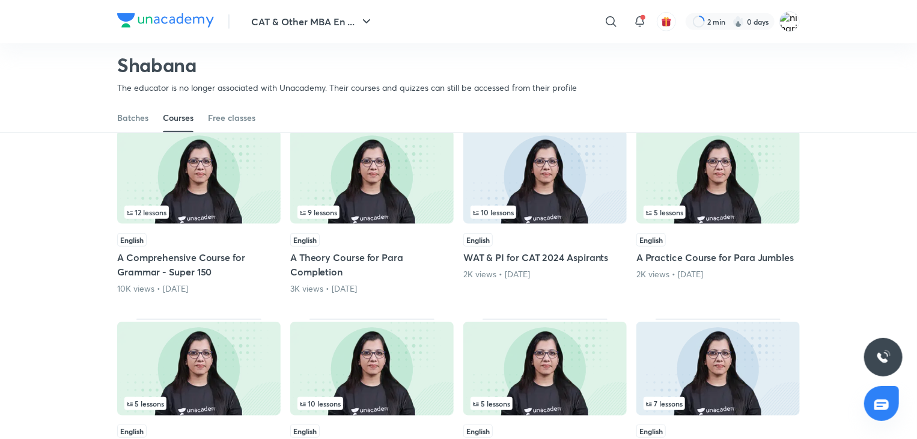
click at [209, 219] on img at bounding box center [198, 177] width 163 height 94
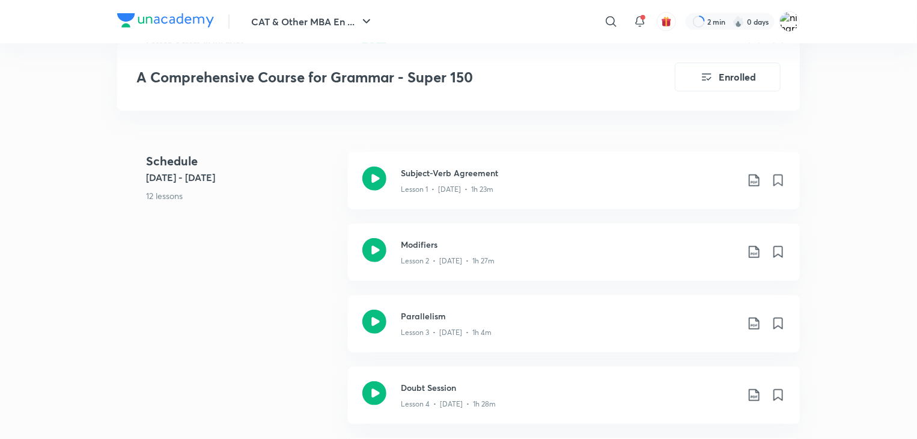
scroll to position [473, 0]
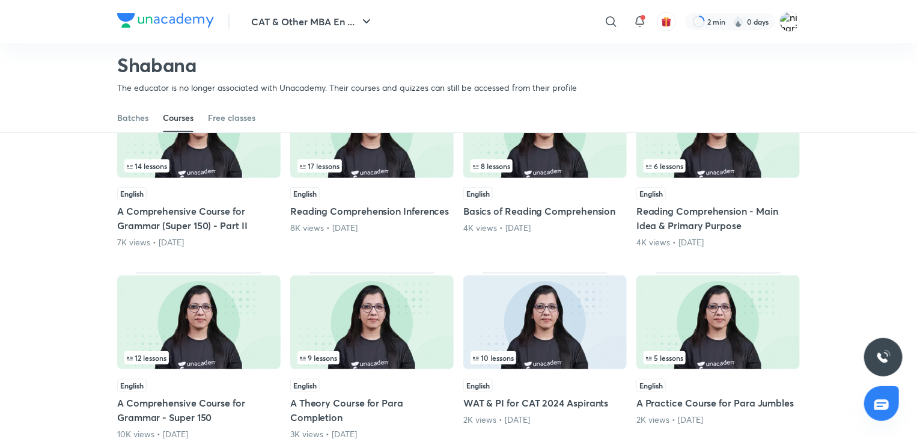
scroll to position [159, 0]
click at [413, 169] on div "17 lessons" at bounding box center [371, 165] width 149 height 13
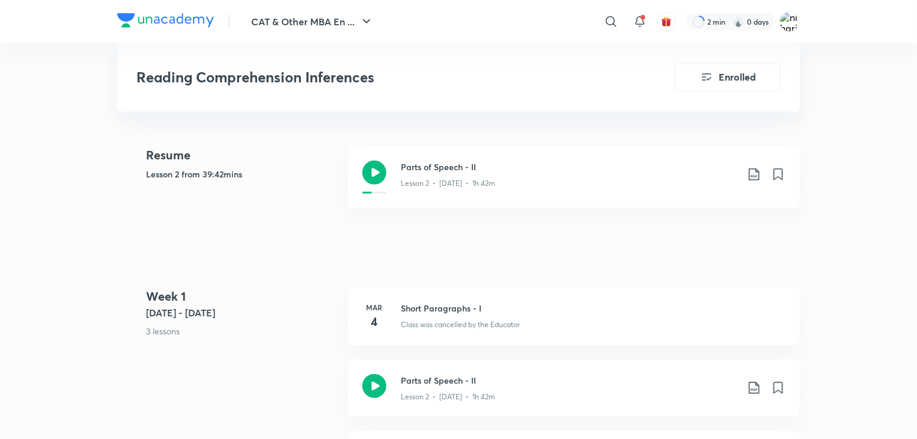
scroll to position [329, 0]
click at [413, 169] on h3 "Parts of Speech - II" at bounding box center [569, 165] width 336 height 13
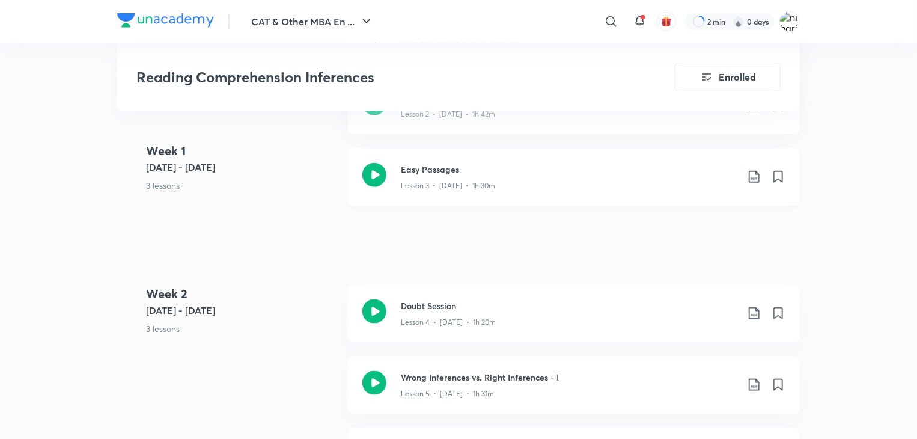
scroll to position [545, 0]
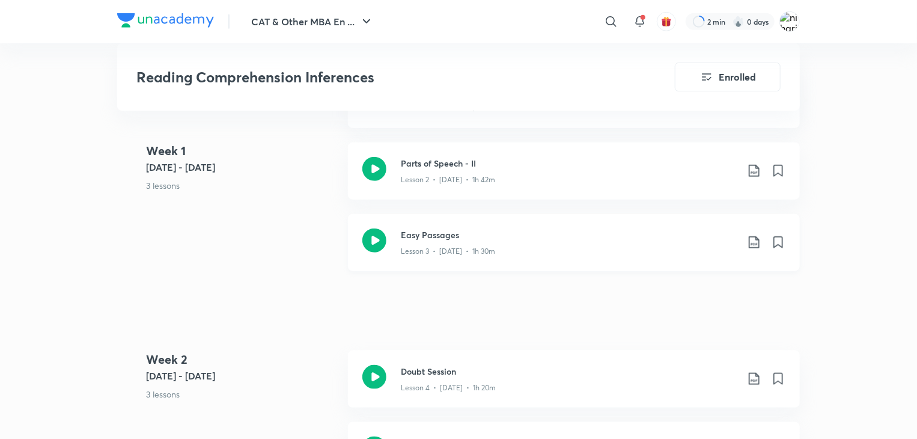
click at [382, 230] on icon at bounding box center [374, 240] width 24 height 24
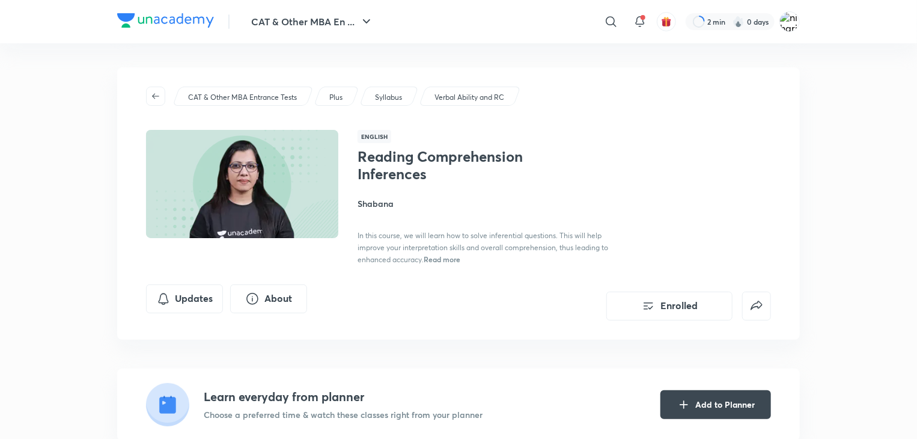
scroll to position [159, 0]
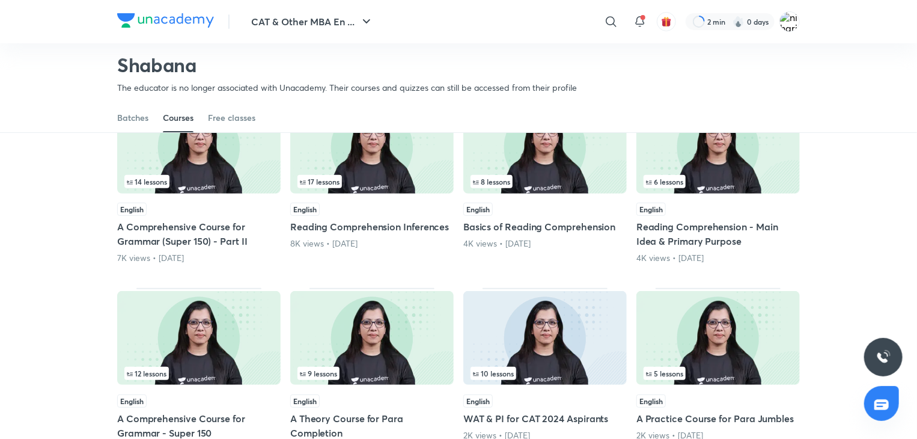
scroll to position [144, 0]
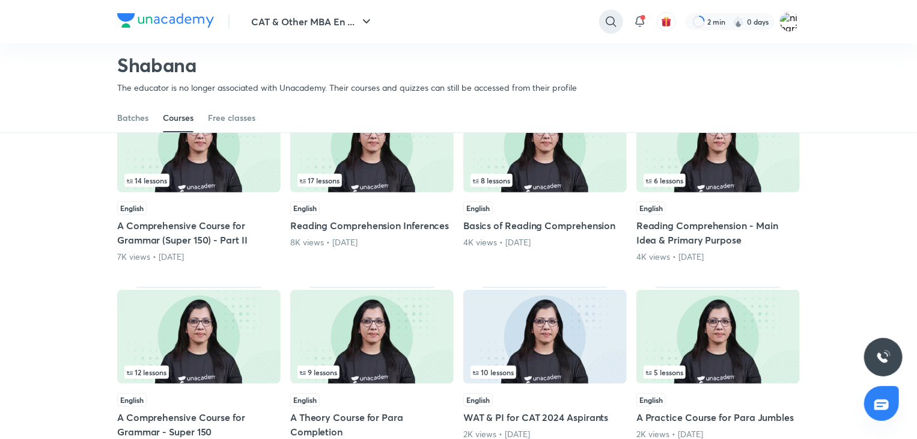
click at [607, 17] on icon at bounding box center [611, 21] width 14 height 14
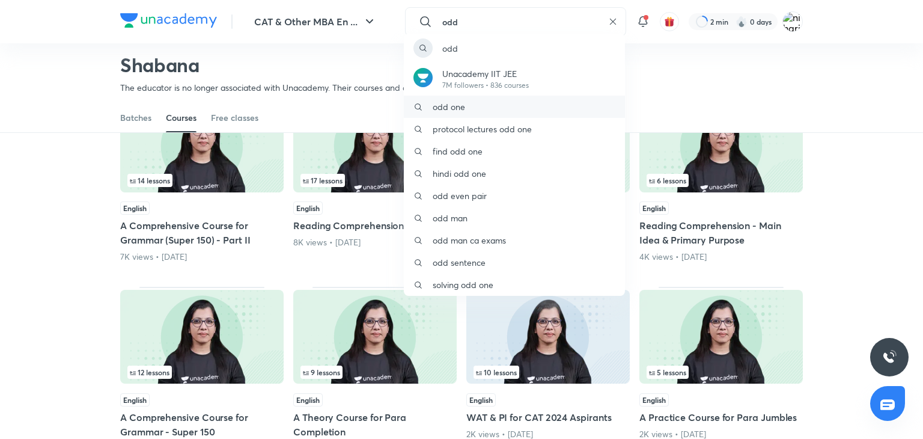
type input "odd"
click at [469, 104] on div "odd one" at bounding box center [514, 107] width 221 height 22
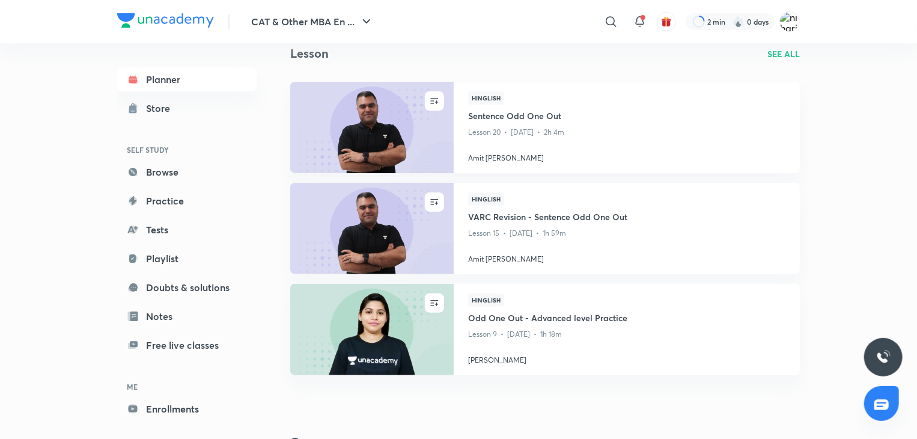
scroll to position [76, 0]
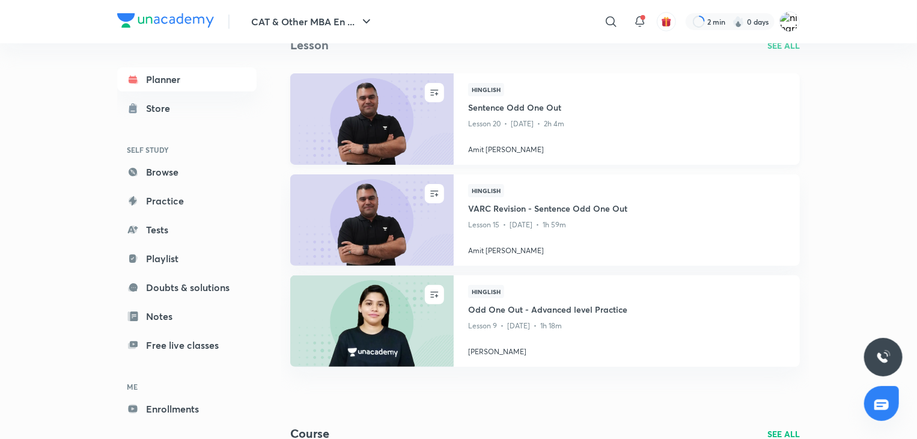
click at [500, 111] on h4 "Sentence Odd One Out" at bounding box center [626, 108] width 317 height 15
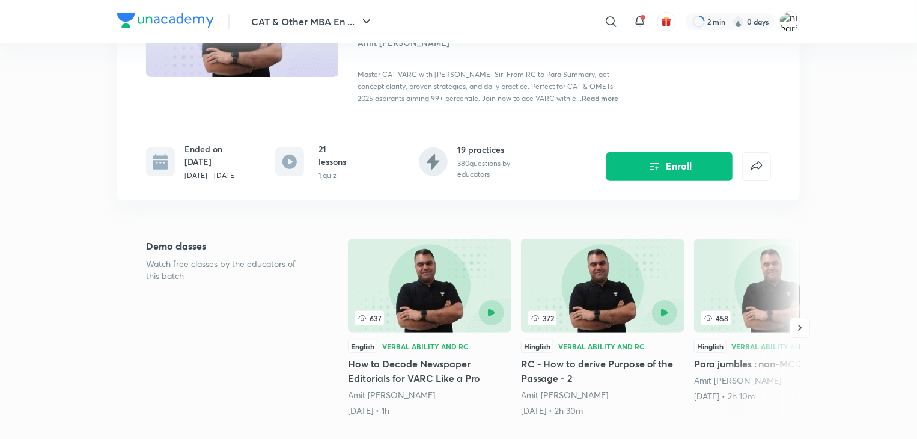
scroll to position [162, 0]
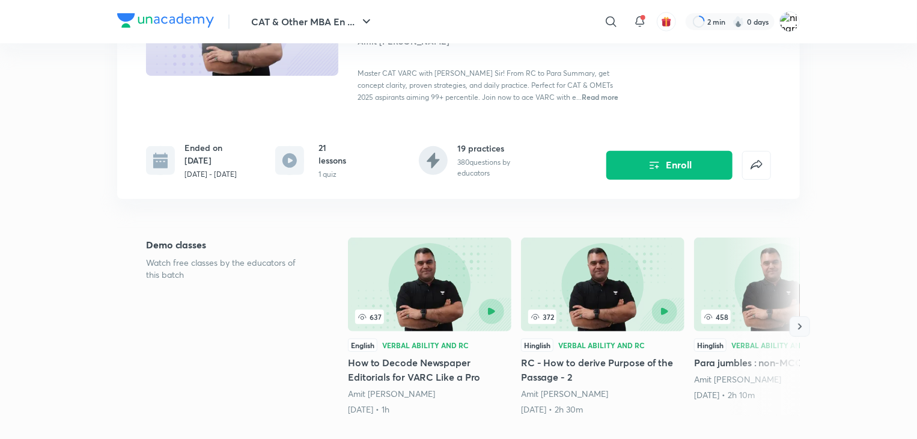
click at [797, 325] on icon "button" at bounding box center [800, 326] width 12 height 12
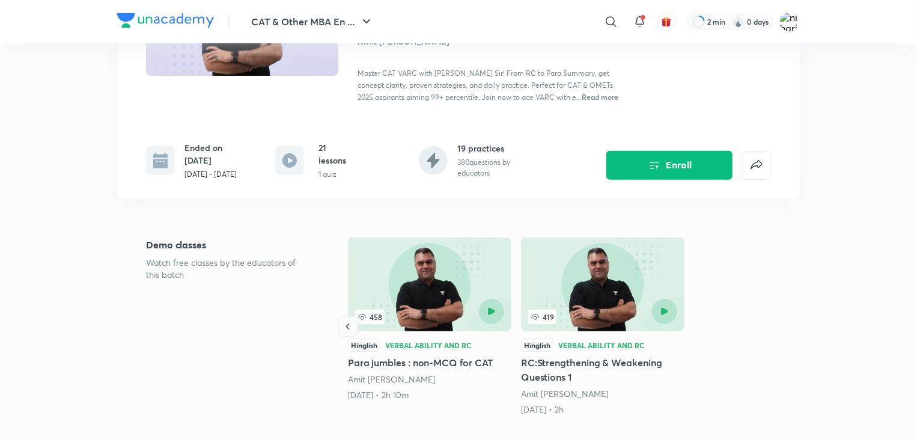
click at [352, 324] on icon "button" at bounding box center [348, 326] width 12 height 12
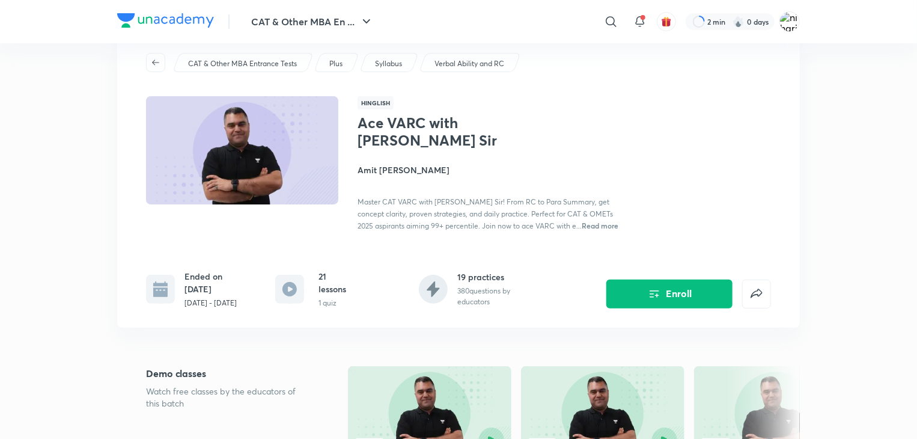
scroll to position [0, 0]
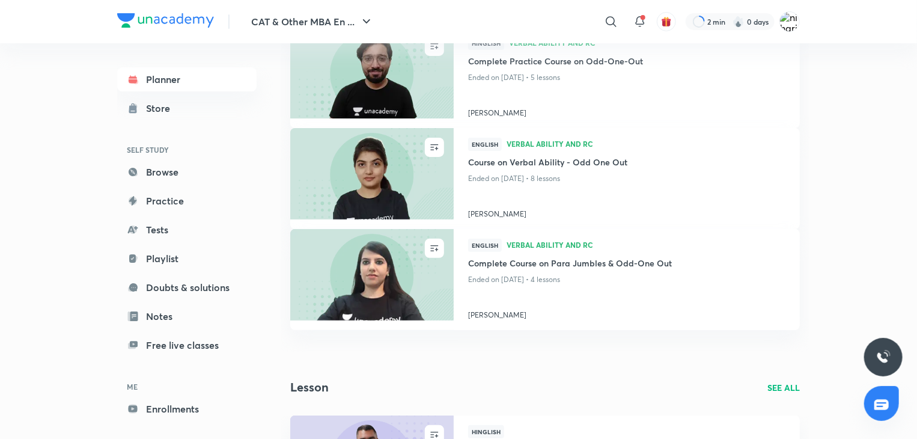
scroll to position [121, 0]
click at [374, 292] on img at bounding box center [371, 274] width 166 height 93
click at [532, 275] on p "Ended on Oct 21, 2021 • 4 lessons" at bounding box center [626, 280] width 317 height 16
click at [382, 267] on img at bounding box center [371, 274] width 166 height 93
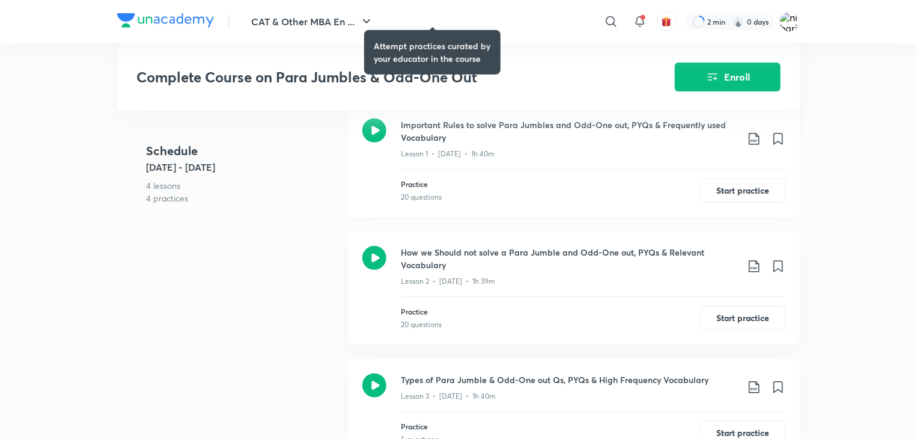
scroll to position [310, 0]
click at [393, 120] on div "Important Rules to solve Para Jumbles and Odd-One out, PYQs & Frequently used V…" at bounding box center [574, 160] width 452 height 113
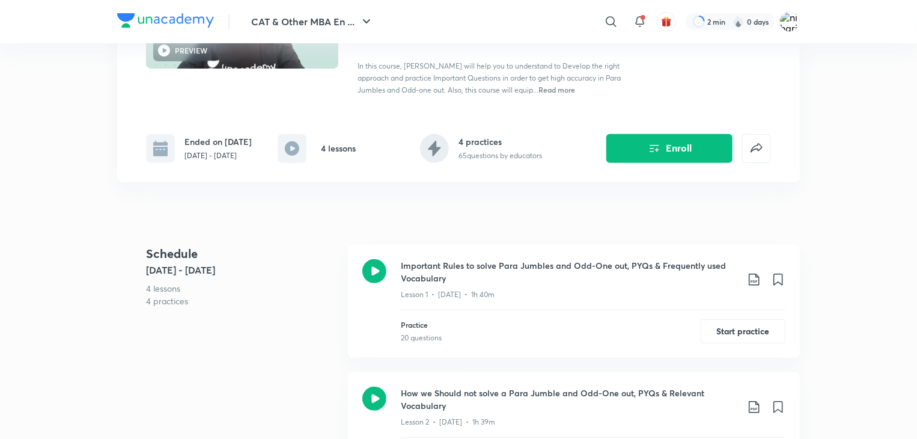
scroll to position [171, 0]
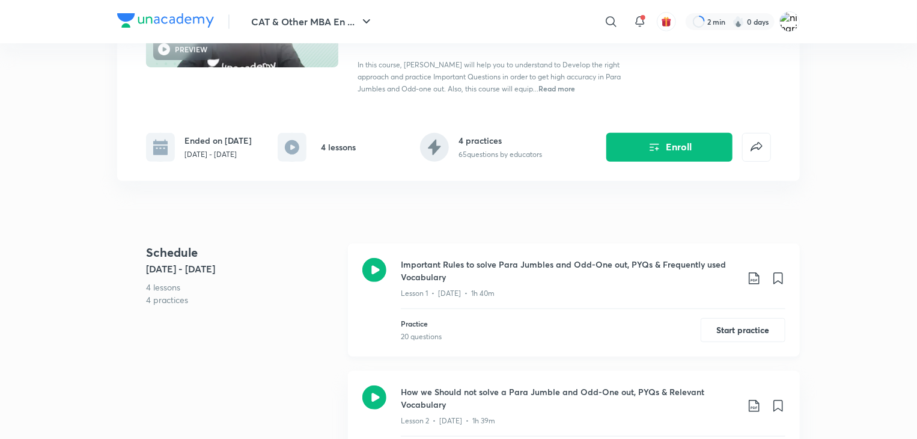
click at [375, 265] on icon at bounding box center [374, 270] width 24 height 24
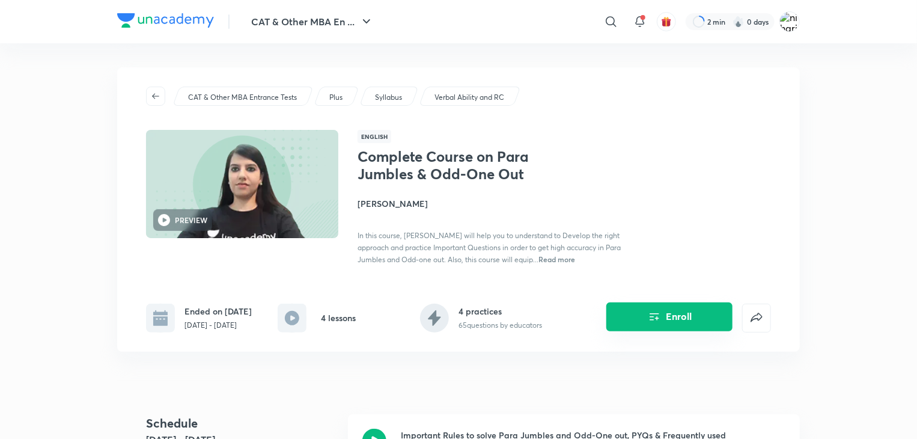
click at [659, 320] on icon "Enroll" at bounding box center [654, 316] width 14 height 14
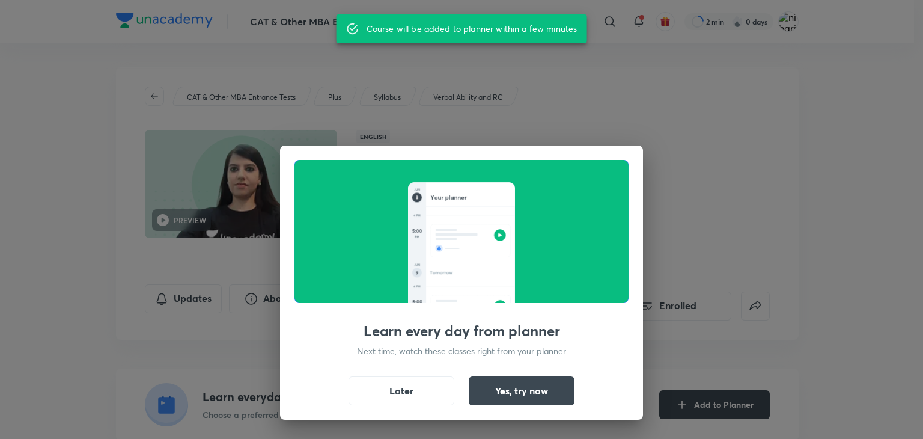
click at [741, 255] on div "Learn every day from planner Next time, watch these classes right from your pla…" at bounding box center [461, 219] width 923 height 439
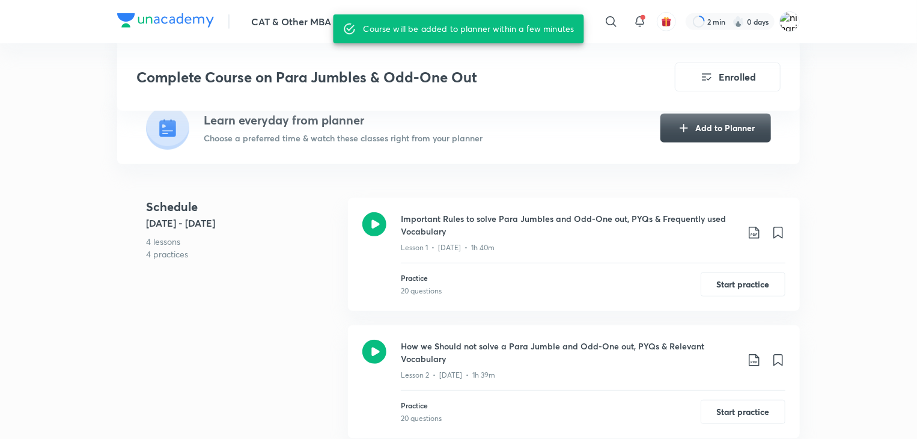
scroll to position [278, 0]
click at [378, 224] on icon at bounding box center [374, 223] width 24 height 24
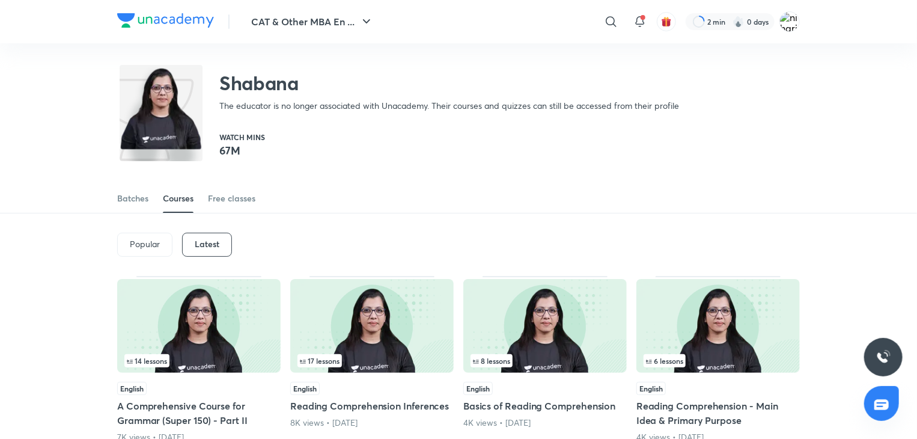
scroll to position [129, 0]
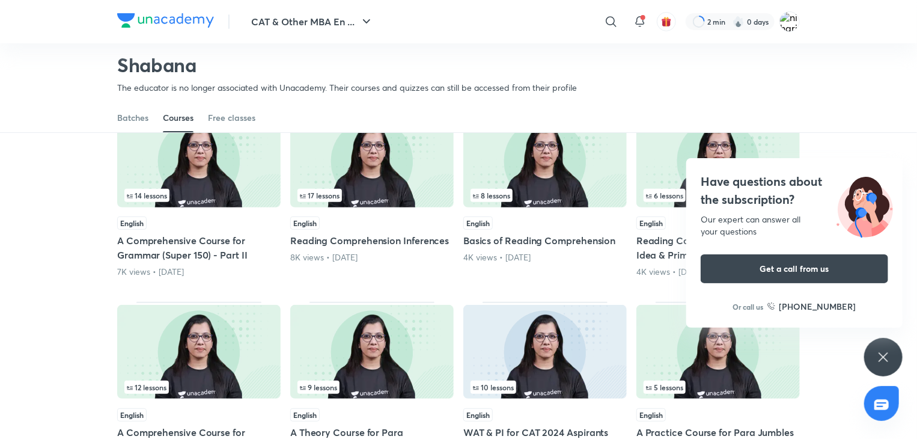
click at [876, 356] on icon at bounding box center [883, 357] width 14 height 14
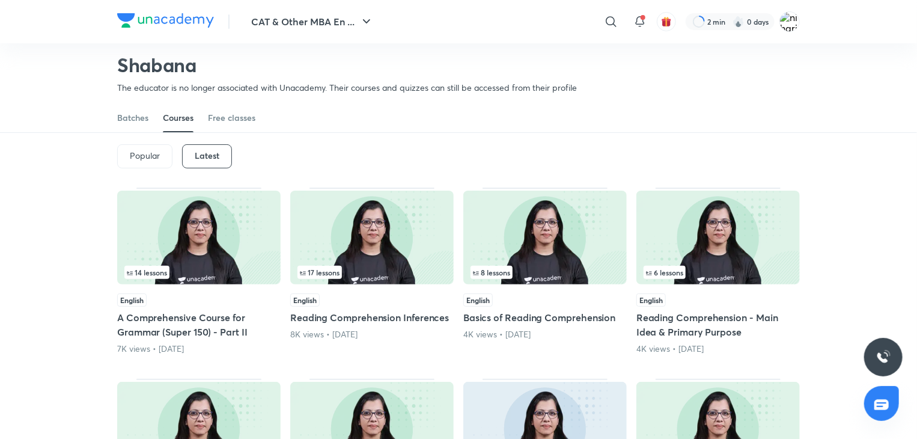
scroll to position [0, 0]
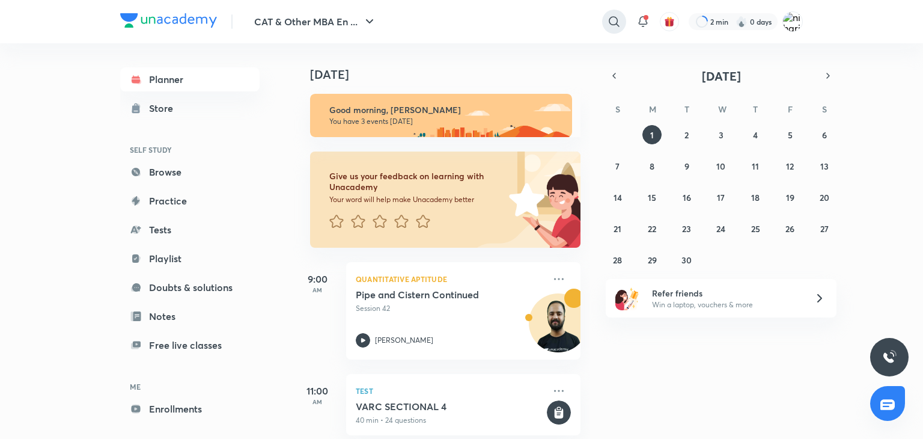
click at [612, 27] on icon at bounding box center [614, 21] width 14 height 14
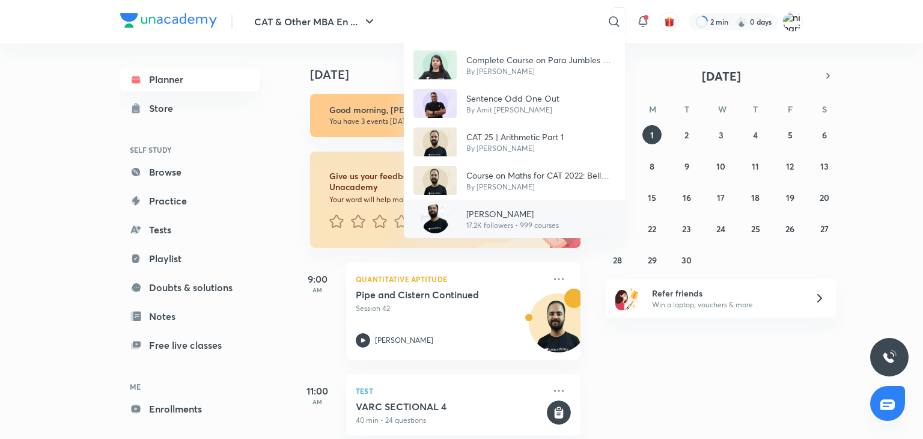
click at [457, 223] on div "[PERSON_NAME][DEMOGRAPHIC_DATA]K followers • 999 courses" at bounding box center [508, 218] width 102 height 23
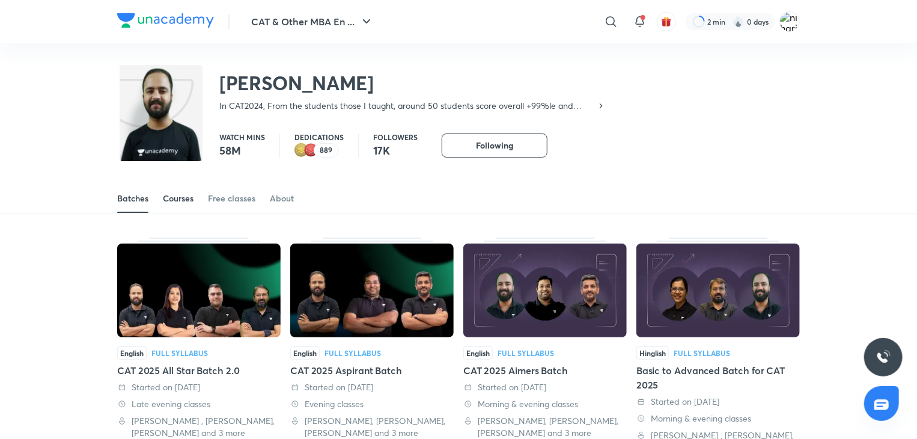
click at [176, 202] on div "Courses" at bounding box center [178, 198] width 31 height 12
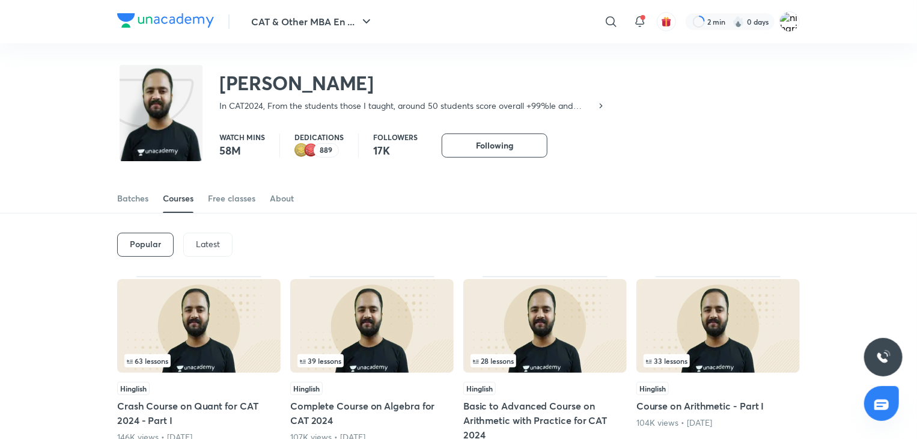
click at [190, 246] on div "Latest" at bounding box center [207, 244] width 49 height 24
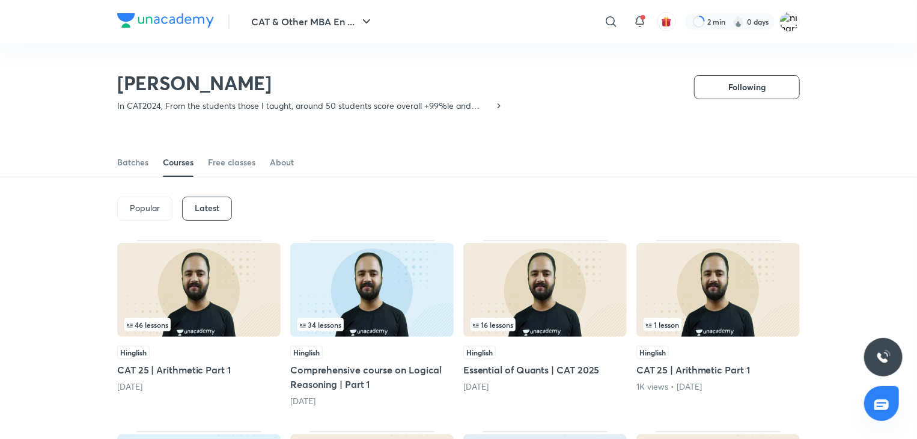
scroll to position [163, 0]
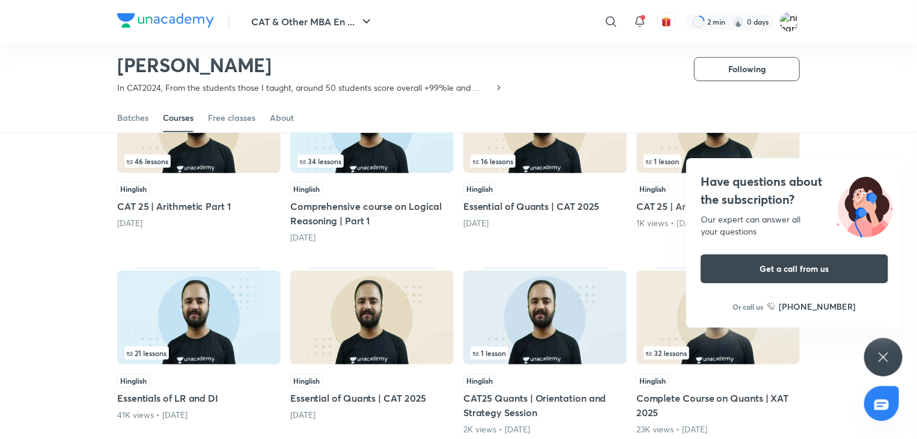
click at [880, 367] on div "Have questions about the subscription? Our expert can answer all your questions…" at bounding box center [883, 357] width 38 height 38
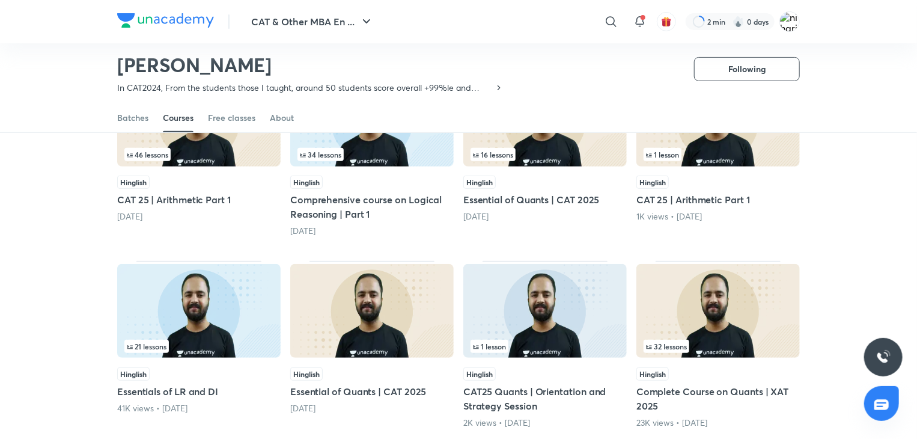
scroll to position [0, 0]
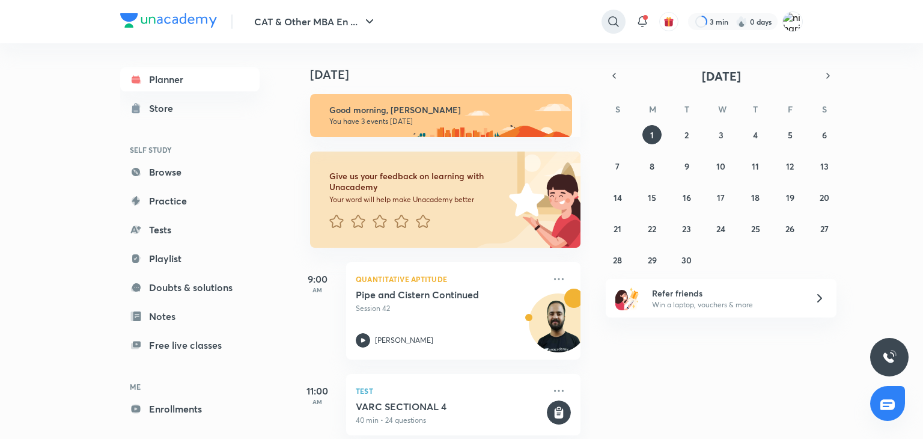
click at [615, 21] on icon at bounding box center [613, 21] width 14 height 14
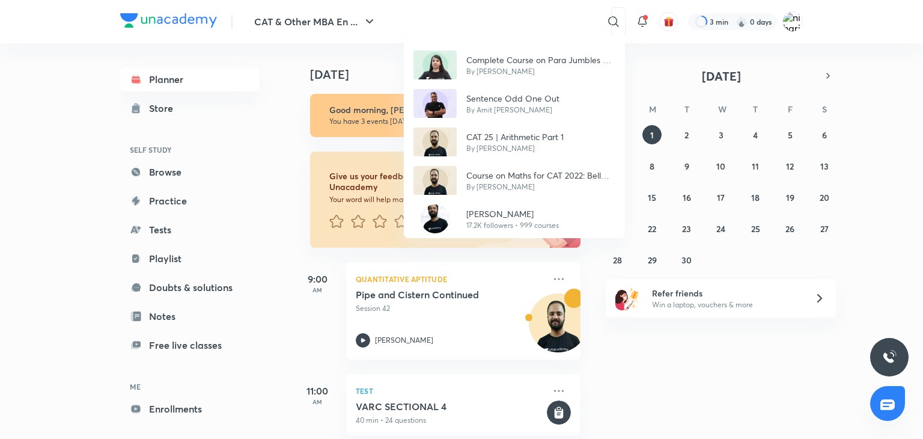
click at [515, 237] on div "Complete Course on Para Jumbles & Odd-One Out By [PERSON_NAME] Sentence Odd One…" at bounding box center [461, 219] width 923 height 439
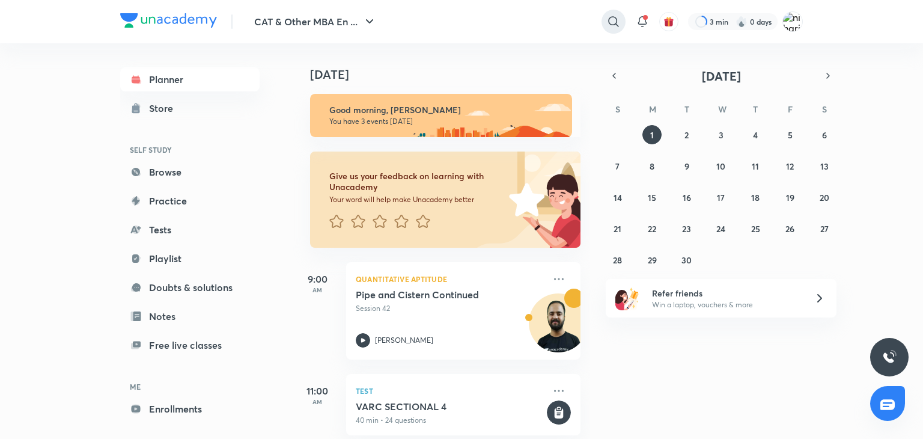
click at [609, 17] on icon at bounding box center [613, 21] width 10 height 10
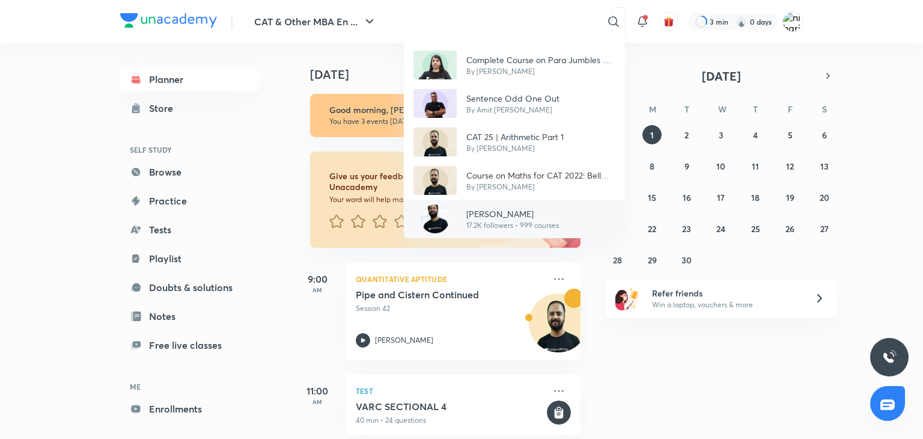
click at [454, 231] on div "[PERSON_NAME][DEMOGRAPHIC_DATA]K followers • 999 courses" at bounding box center [514, 218] width 221 height 38
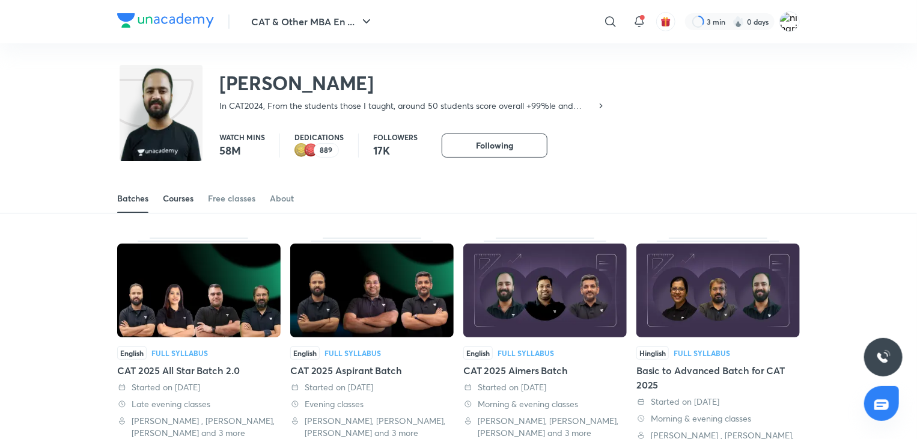
click at [173, 202] on div "Courses" at bounding box center [178, 198] width 31 height 12
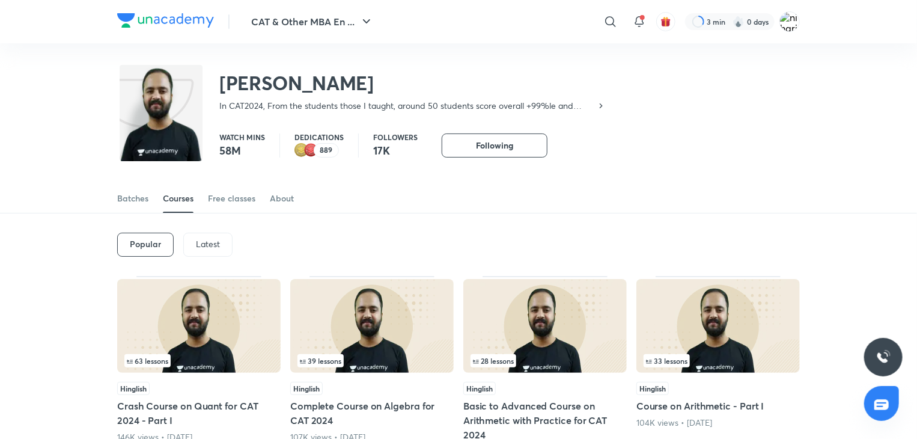
click at [214, 241] on p "Latest" at bounding box center [208, 244] width 24 height 10
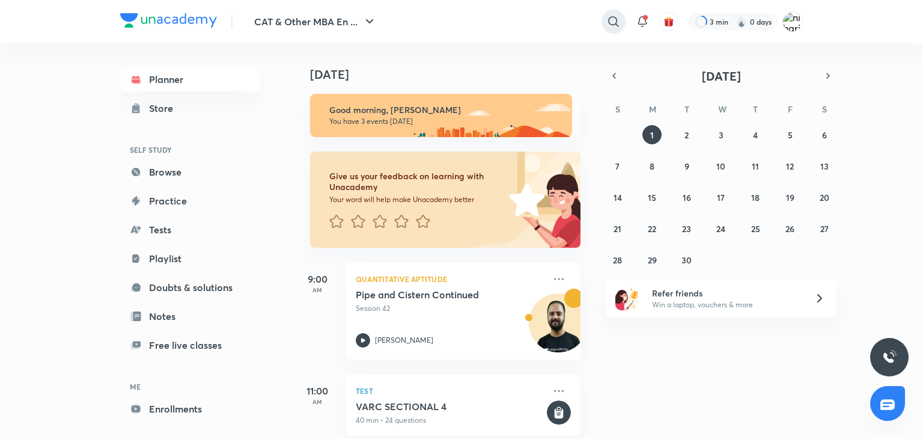
click at [620, 26] on div at bounding box center [613, 22] width 24 height 24
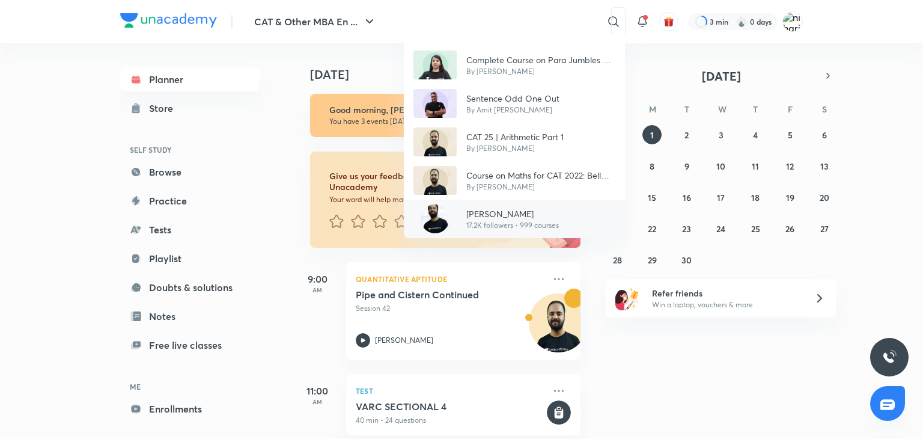
click at [447, 214] on img at bounding box center [434, 218] width 29 height 29
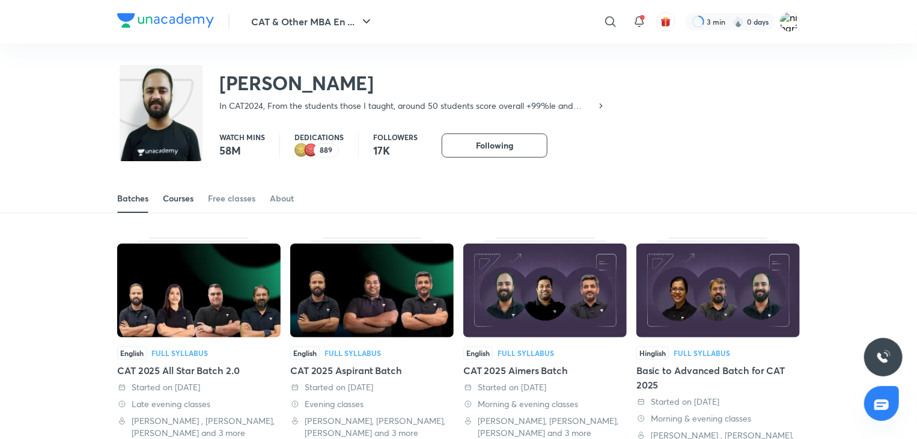
click at [190, 190] on link "Courses" at bounding box center [178, 198] width 31 height 29
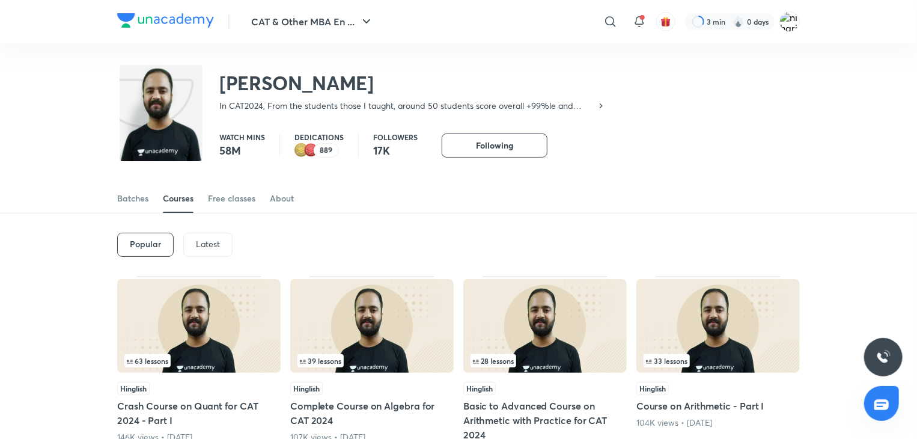
click at [213, 245] on p "Latest" at bounding box center [208, 244] width 24 height 10
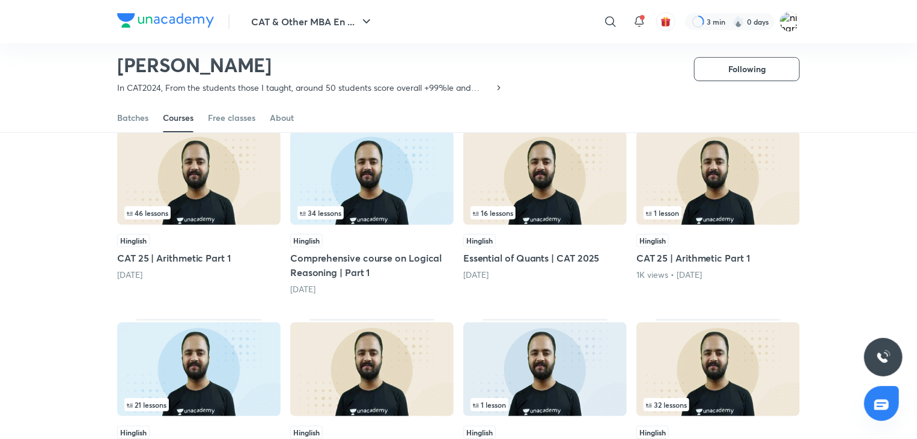
scroll to position [113, 0]
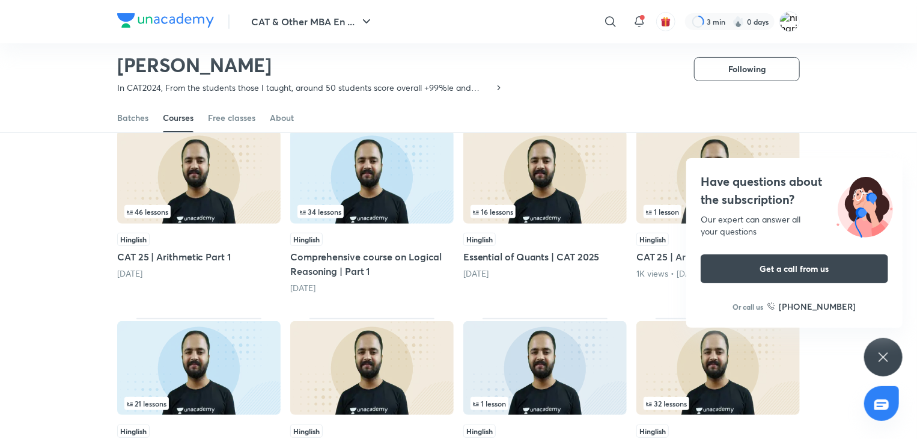
click at [873, 348] on div "Have questions about the subscription? Our expert can answer all your questions…" at bounding box center [883, 357] width 38 height 38
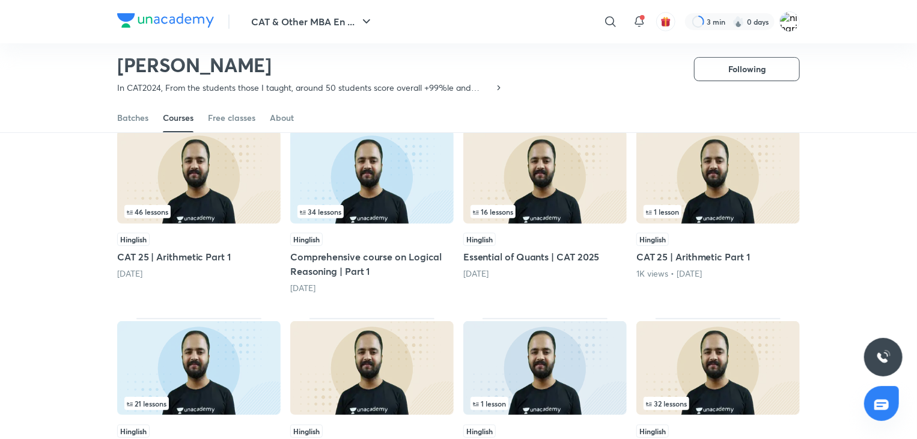
click at [495, 86] on icon at bounding box center [499, 88] width 10 height 10
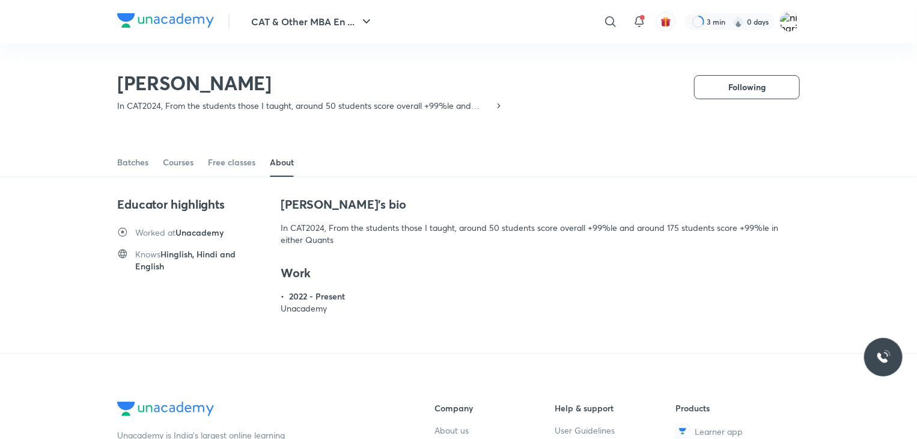
scroll to position [103, 0]
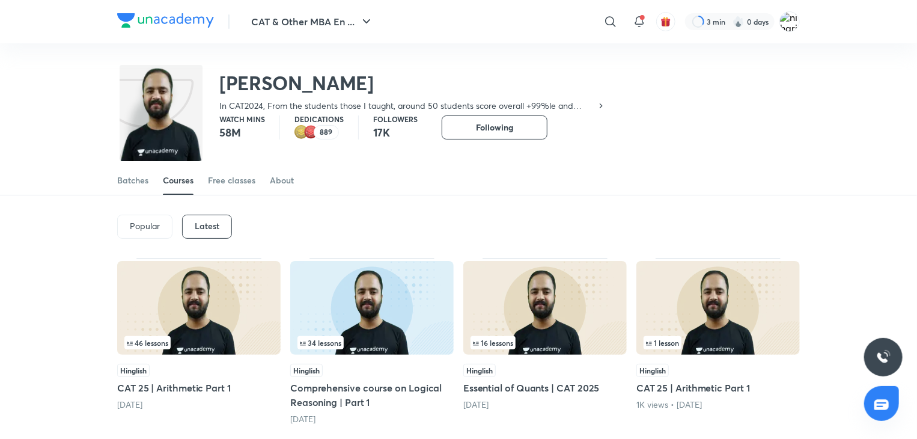
scroll to position [14, 0]
